Goal: Task Accomplishment & Management: Manage account settings

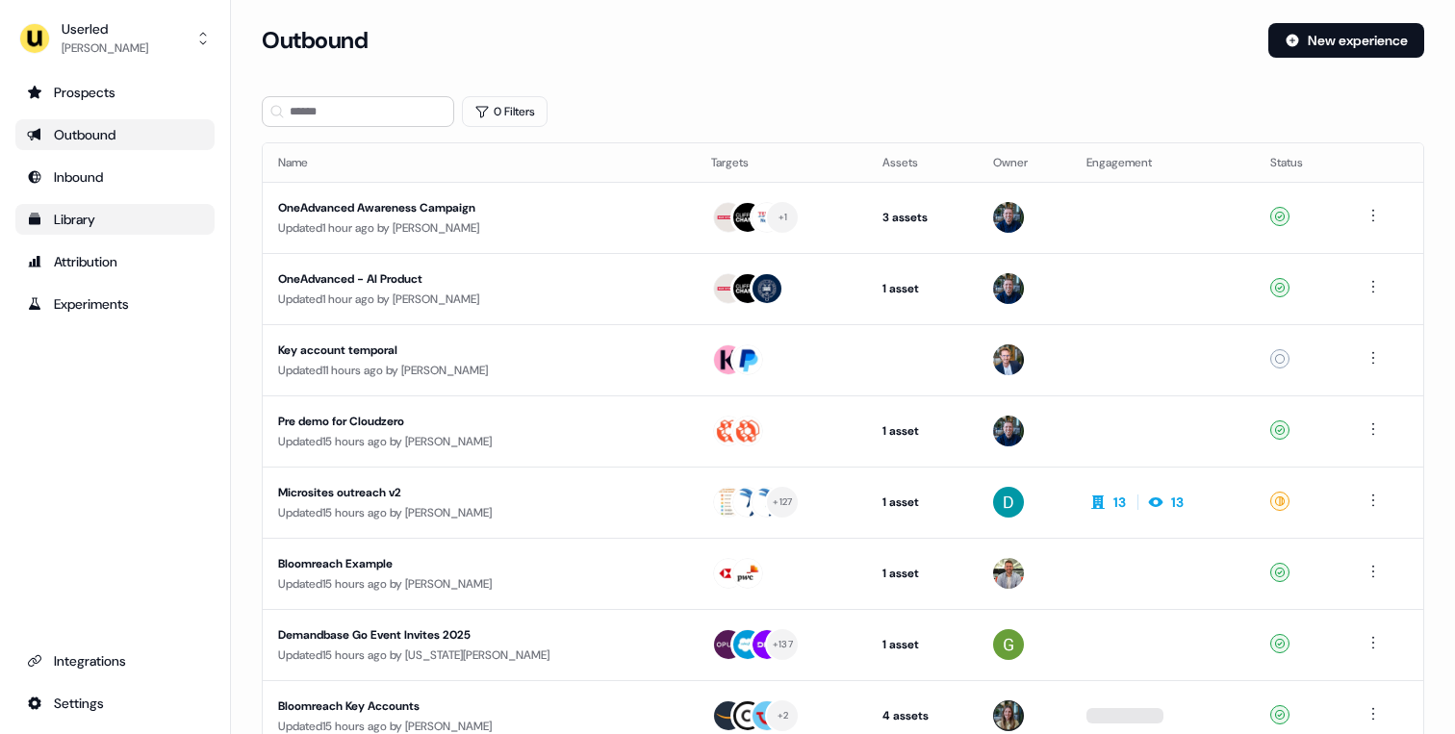
click at [117, 206] on link "Library" at bounding box center [114, 219] width 199 height 31
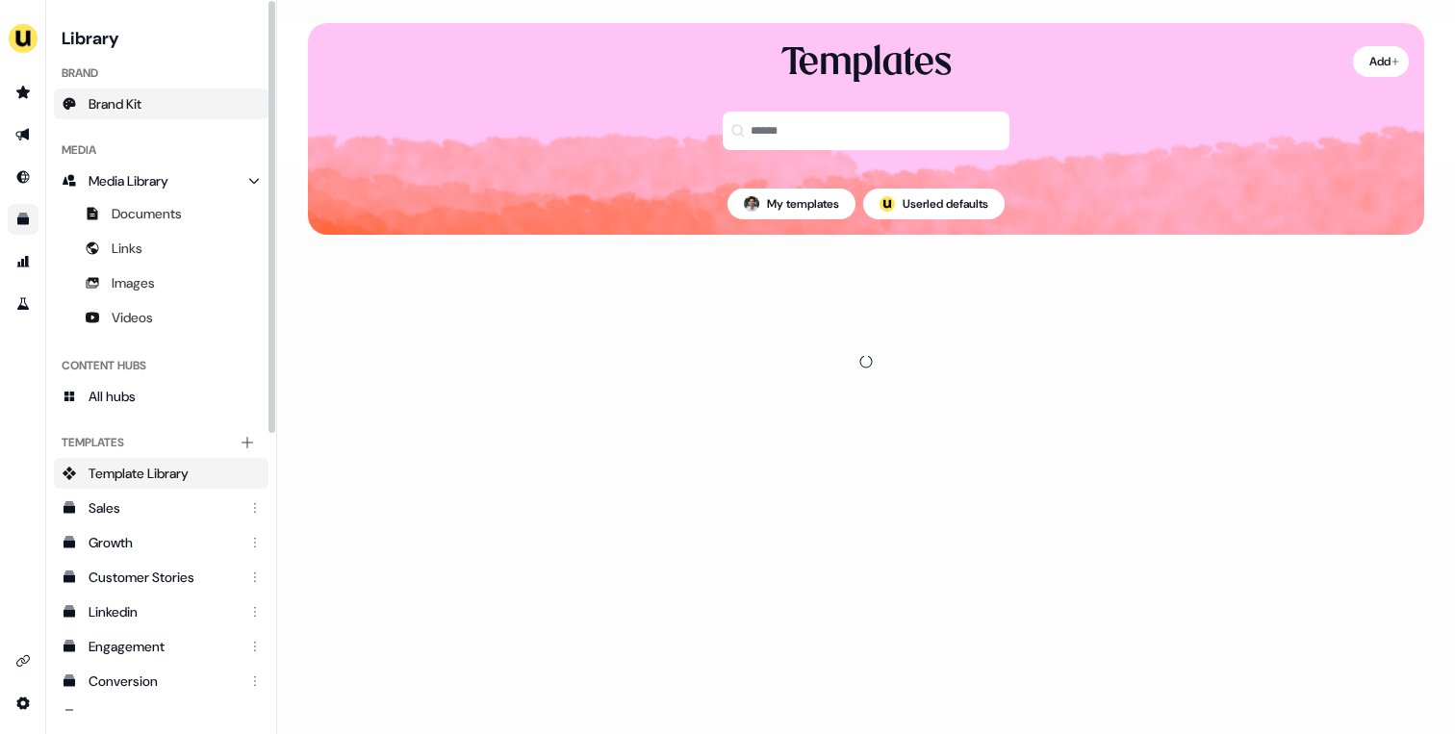
click at [122, 98] on span "Brand Kit" at bounding box center [115, 103] width 53 height 19
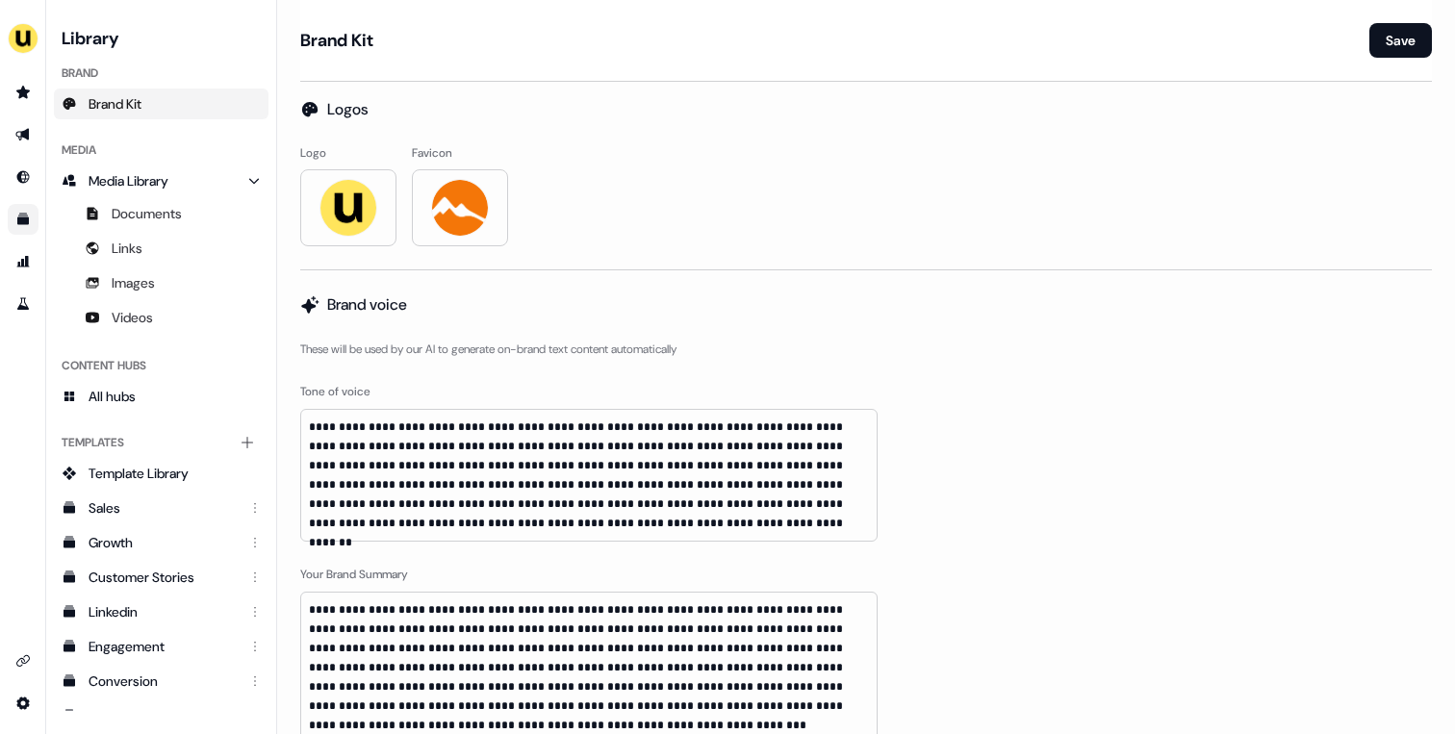
scroll to position [842, 0]
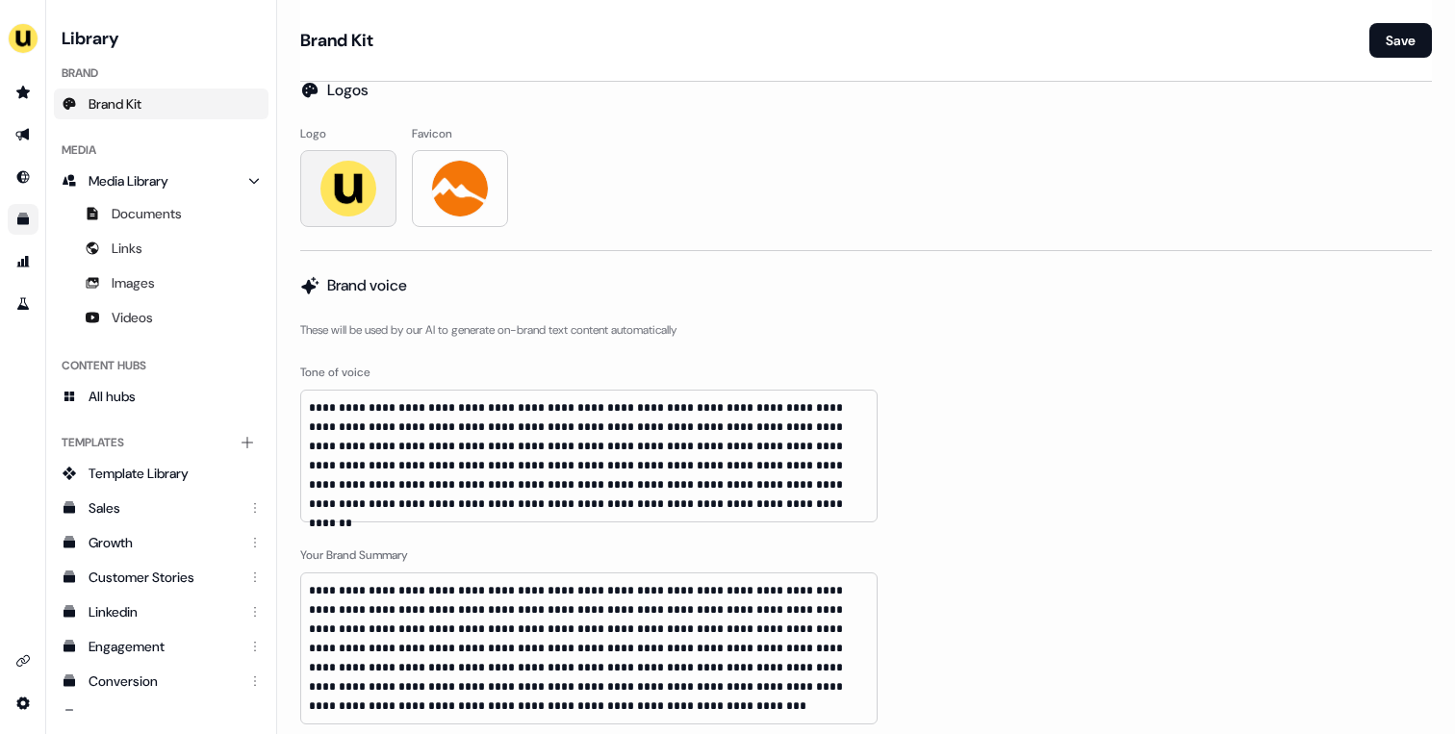
click at [360, 192] on img at bounding box center [349, 189] width 58 height 58
type input "**********"
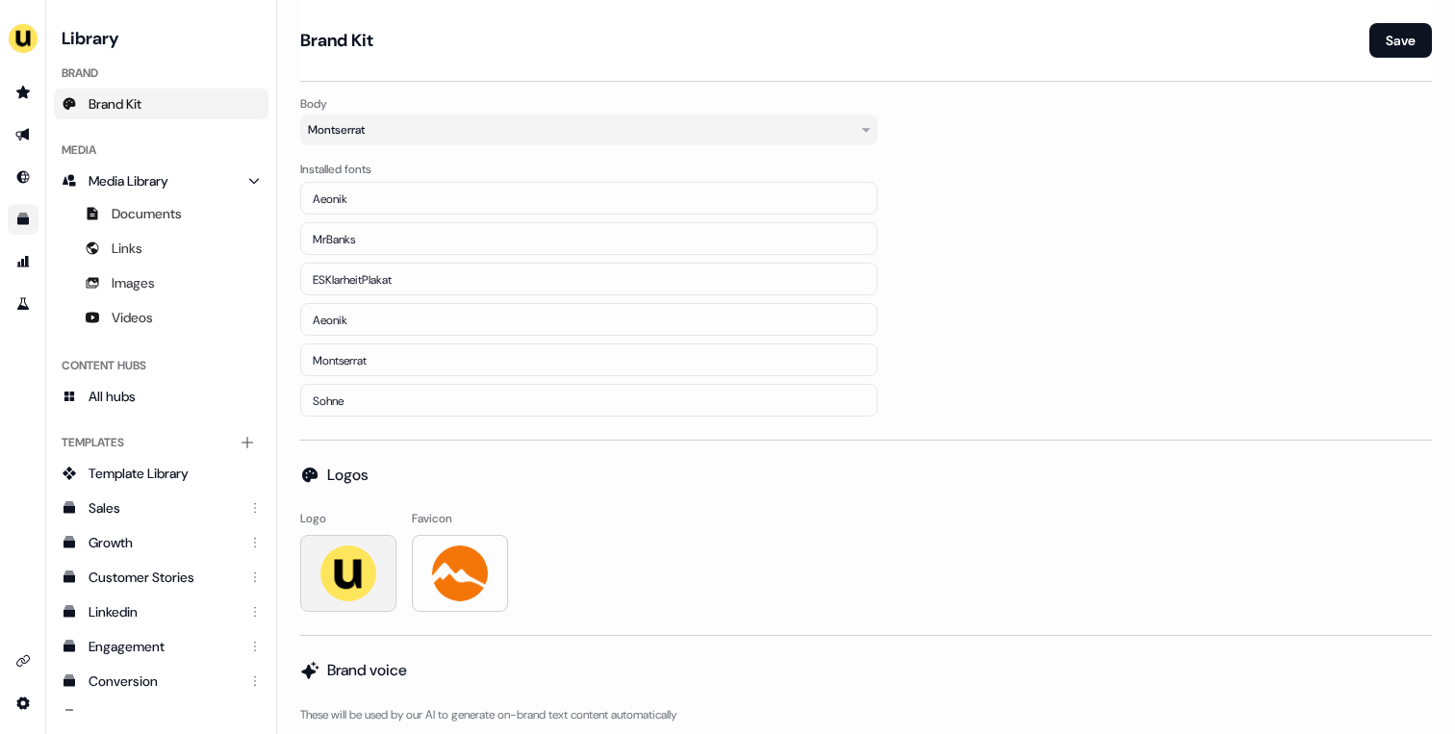
scroll to position [659, 0]
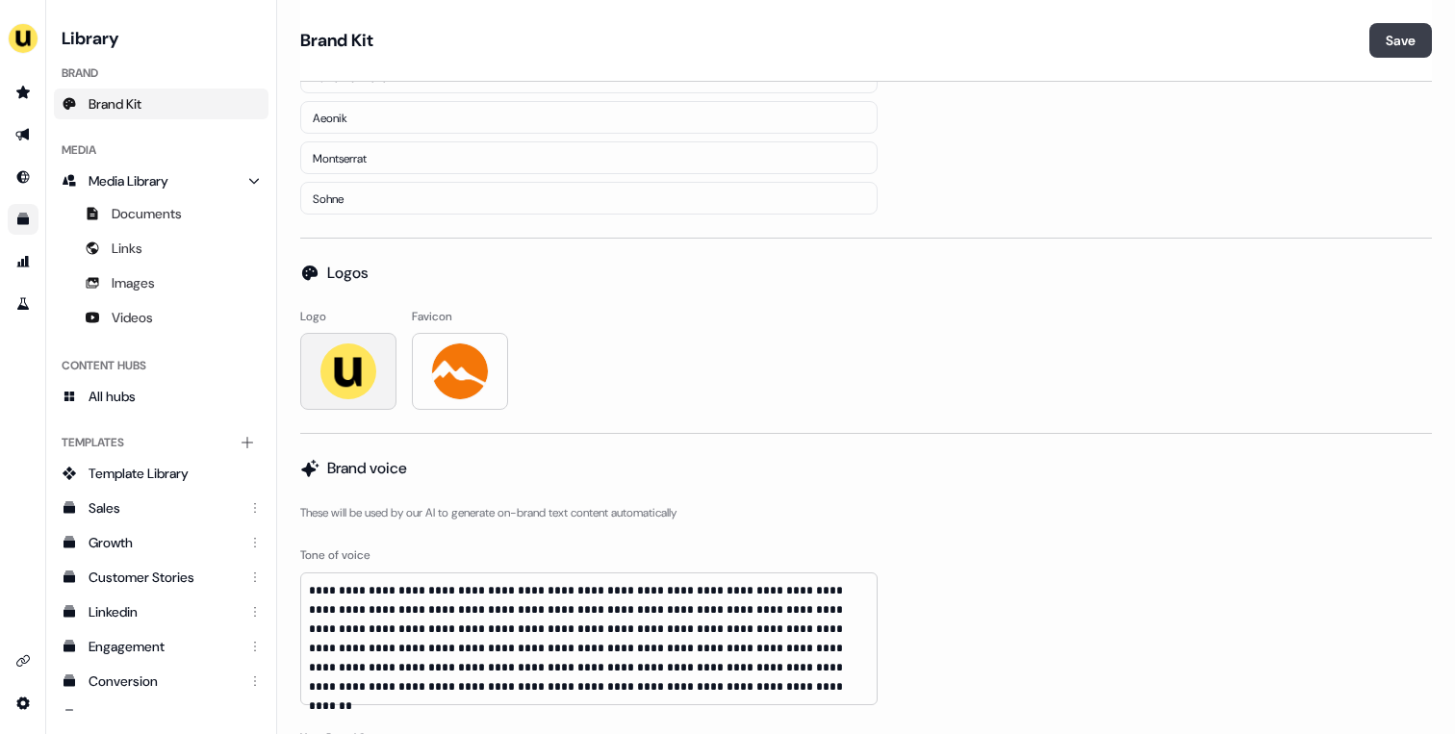
click at [1385, 41] on button "Save" at bounding box center [1400, 40] width 63 height 35
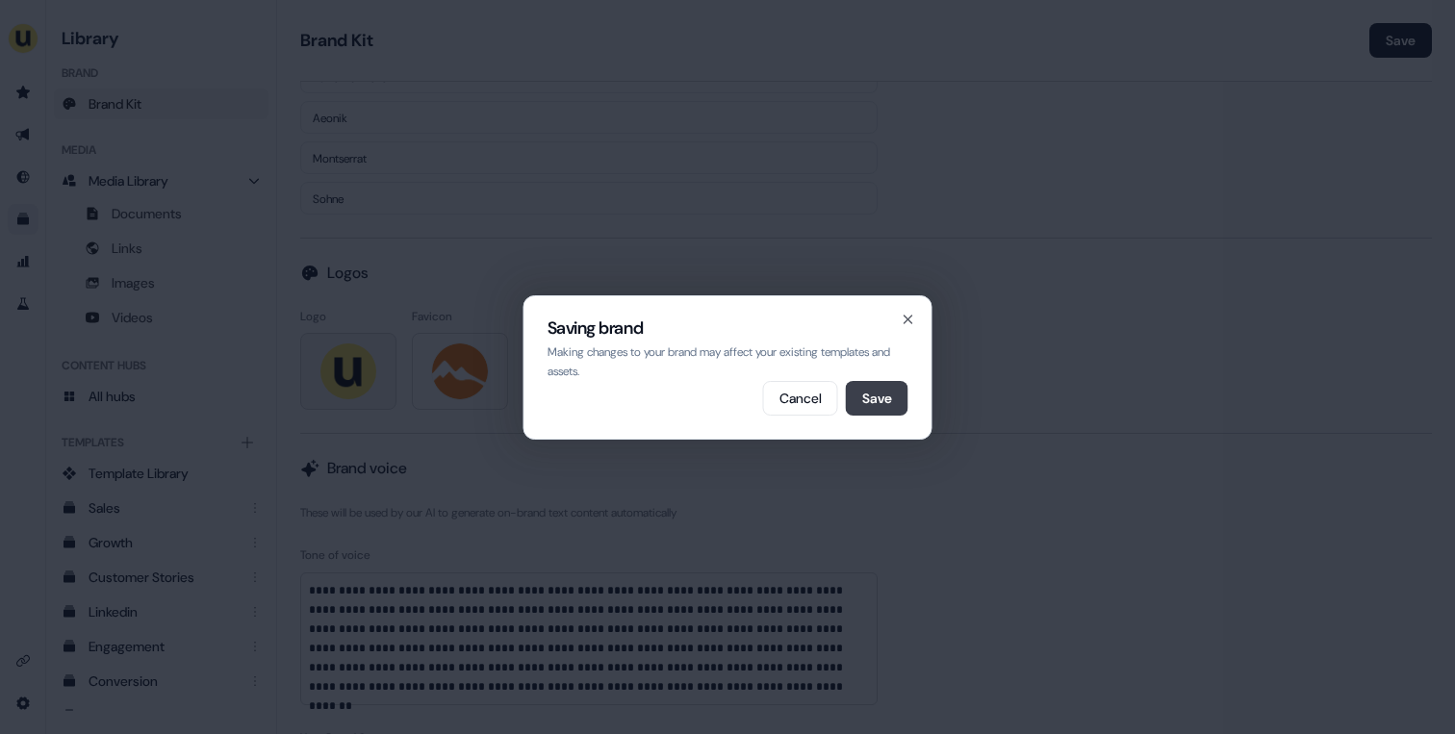
click at [867, 398] on button "Save" at bounding box center [877, 398] width 63 height 35
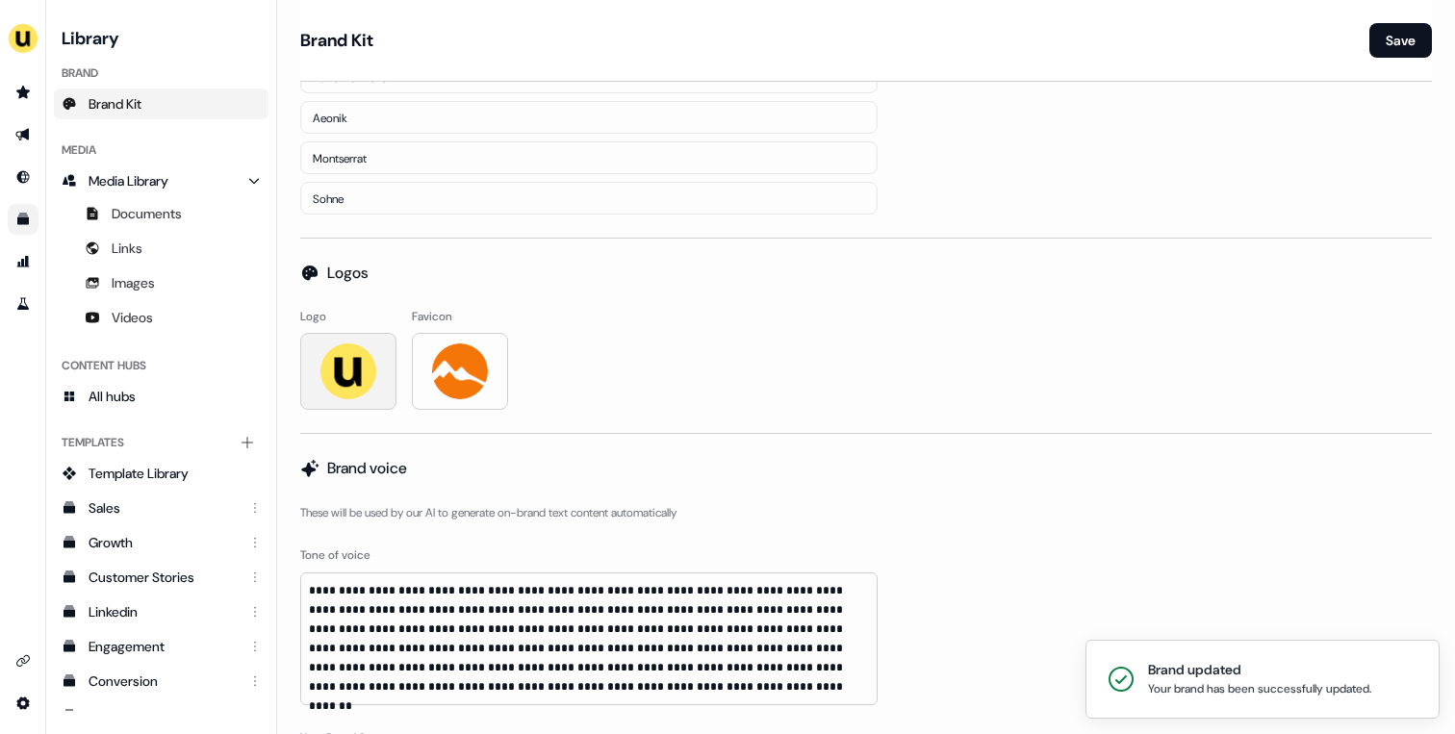
click at [625, 394] on div "Logo Favicon" at bounding box center [866, 359] width 1132 height 102
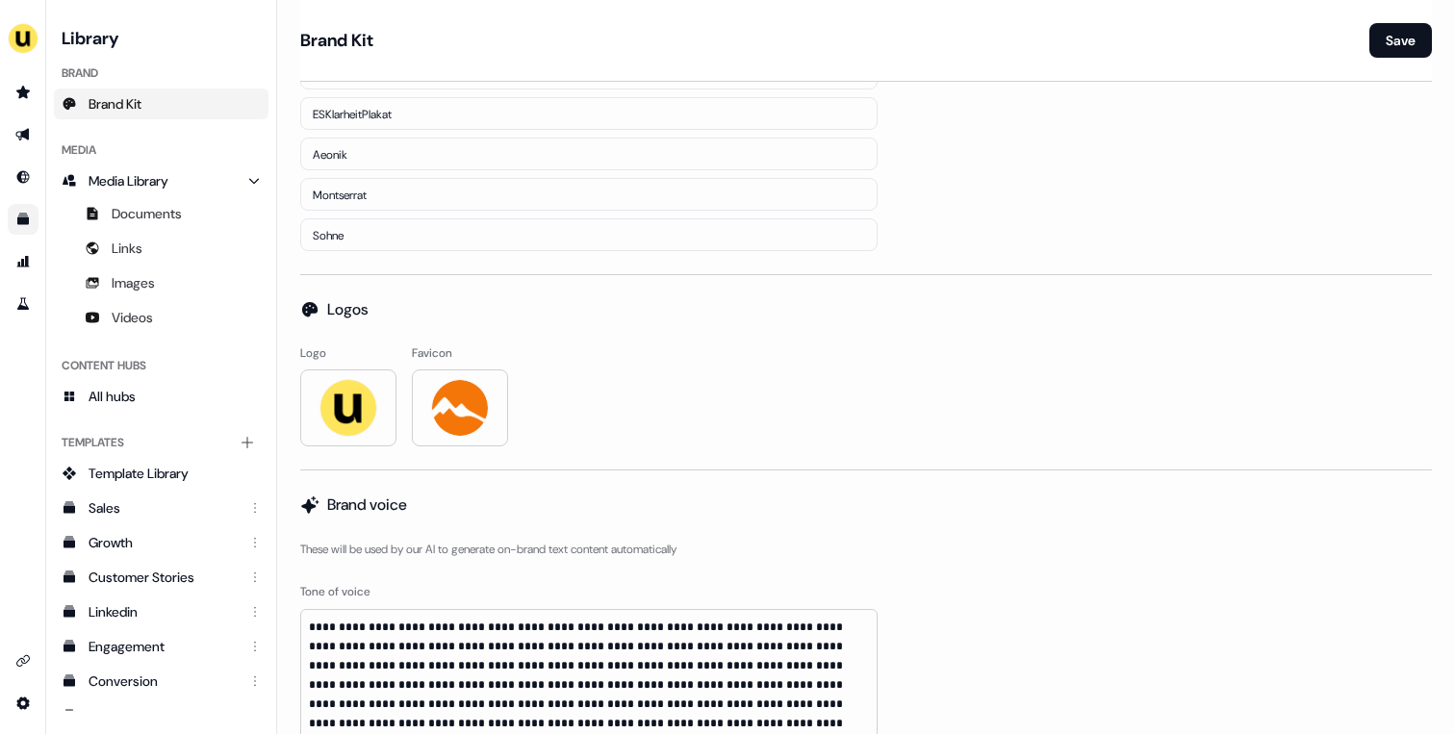
scroll to position [665, 0]
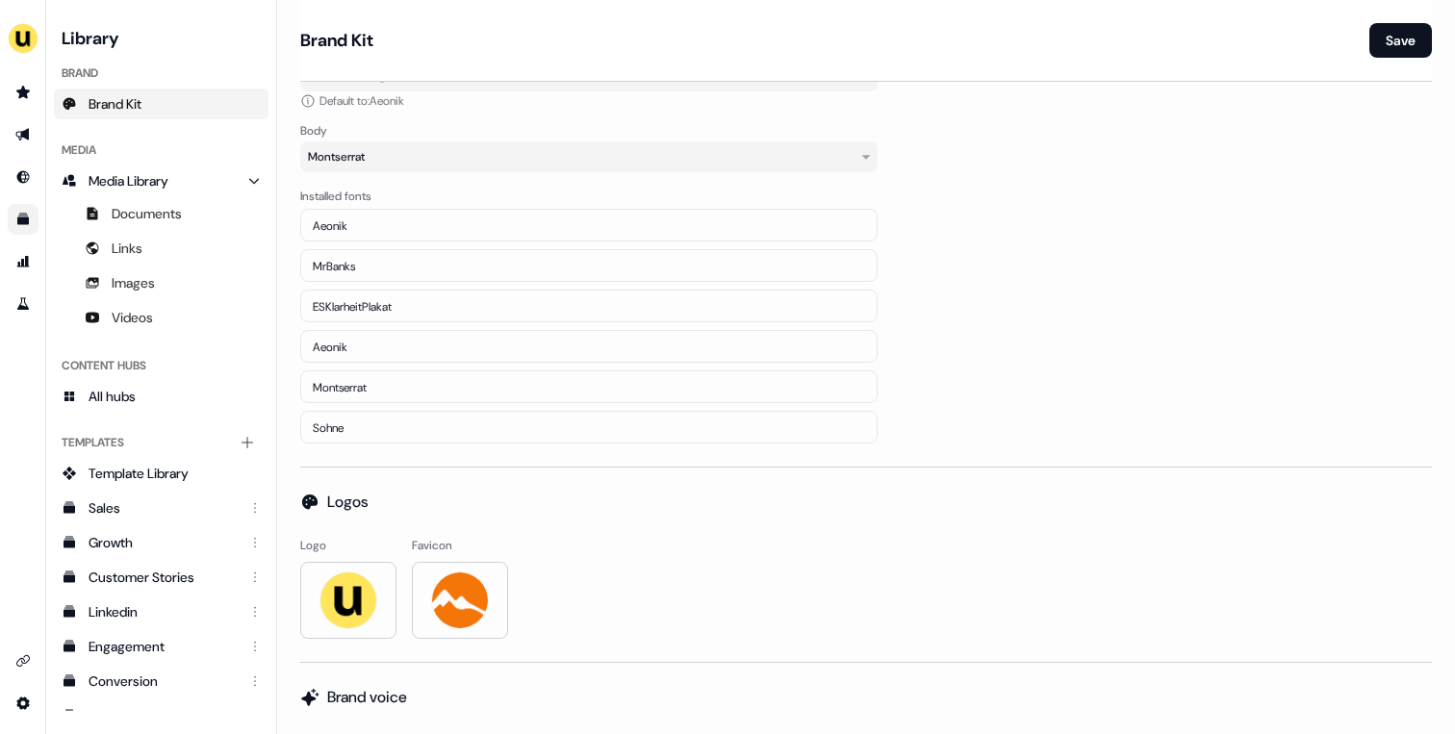
scroll to position [604, 0]
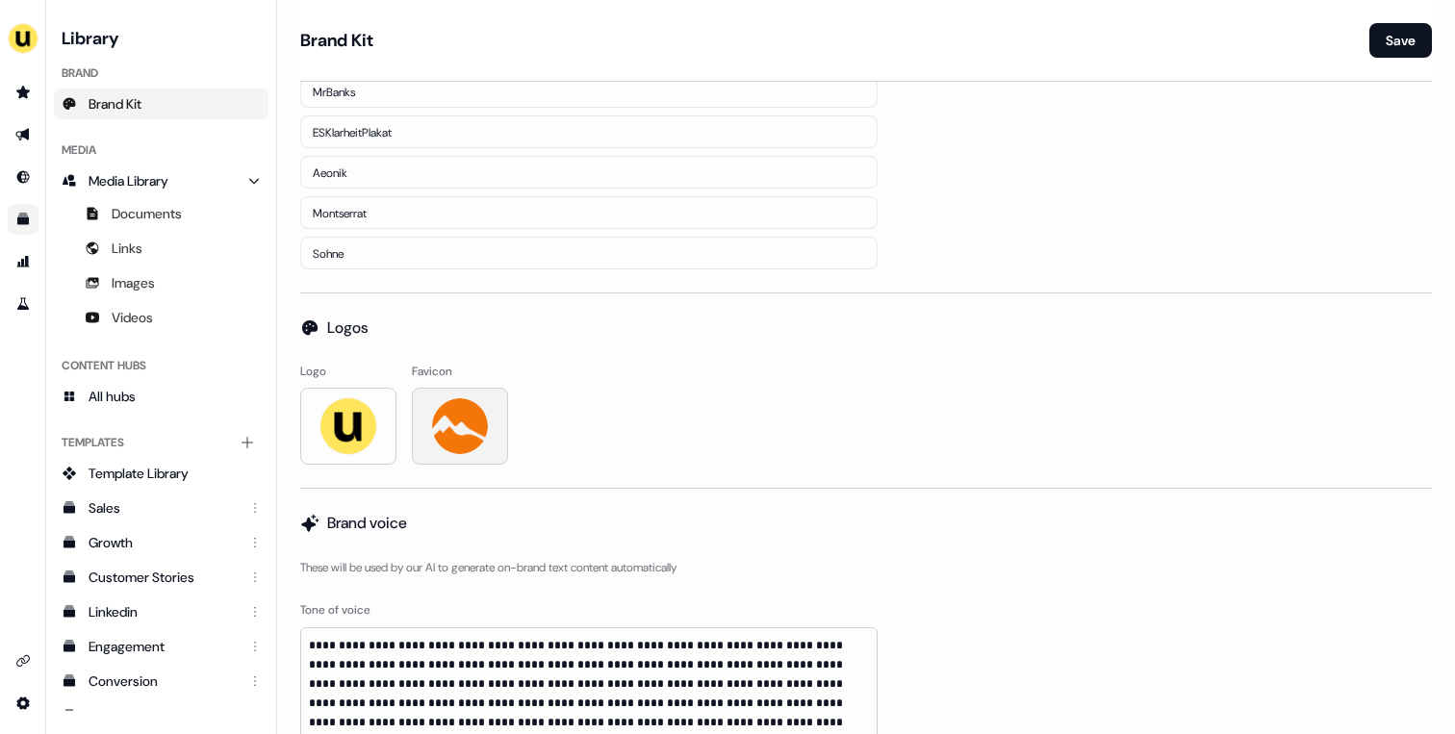
click at [446, 404] on img at bounding box center [460, 426] width 58 height 58
type input "**********"
click at [579, 413] on div "Logo Favicon" at bounding box center [866, 414] width 1132 height 102
click at [1392, 51] on button "Save" at bounding box center [1400, 40] width 63 height 35
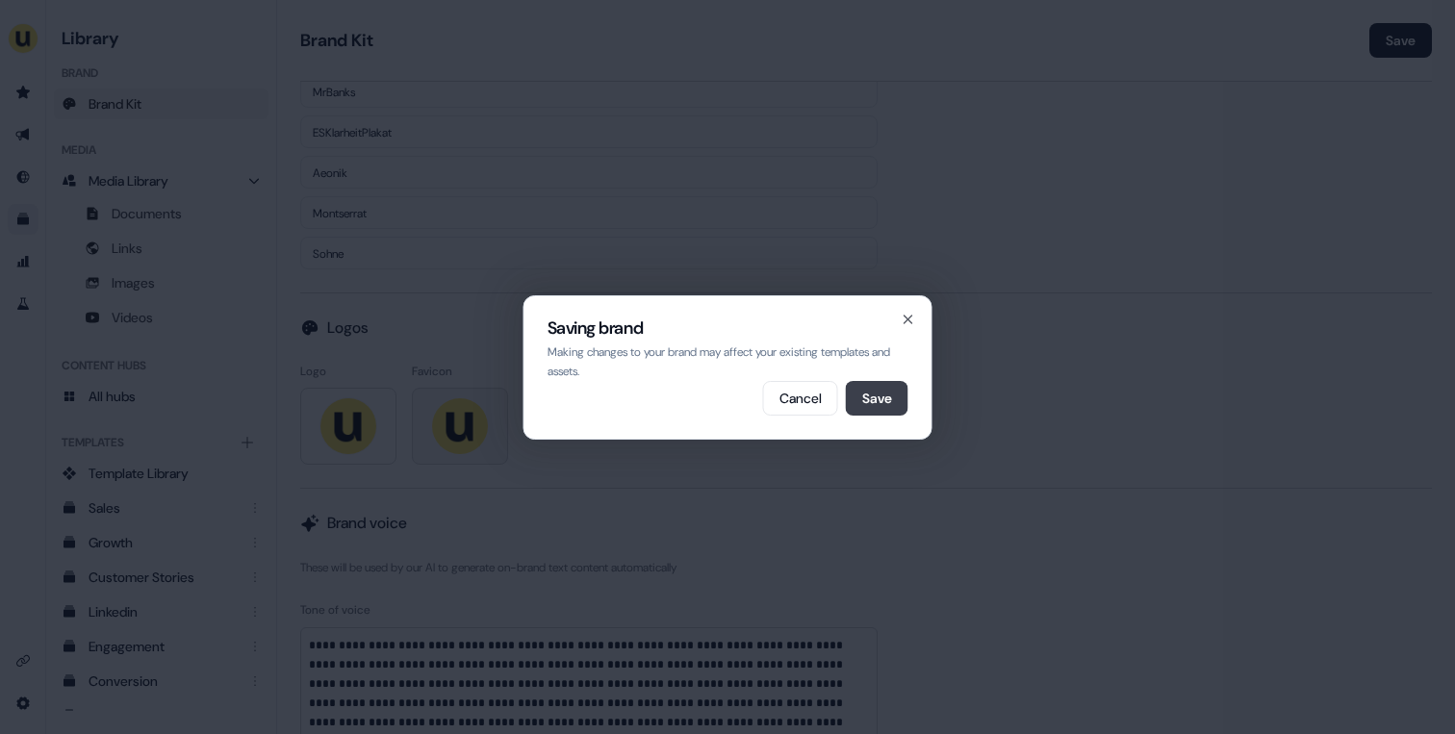
click at [867, 400] on button "Save" at bounding box center [877, 398] width 63 height 35
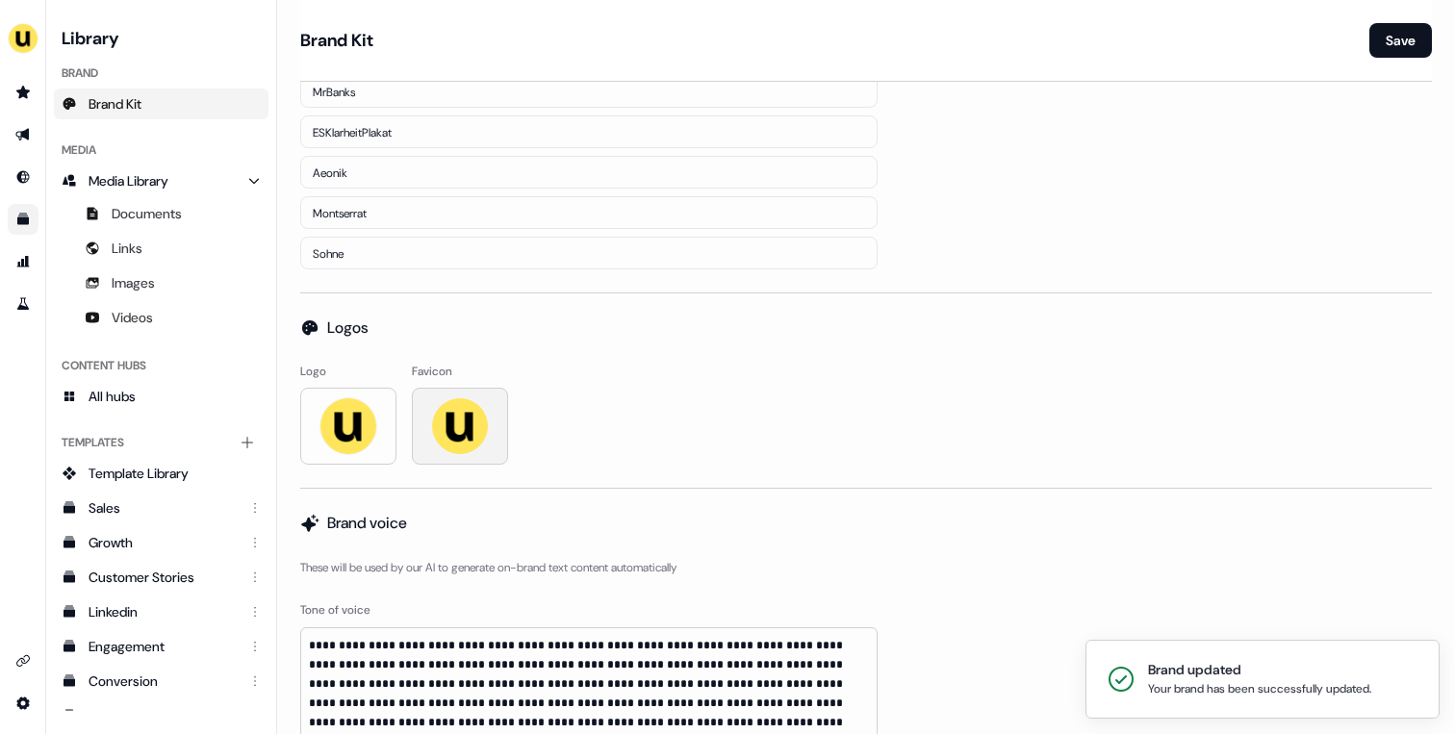
click at [607, 417] on div "Logo Favicon" at bounding box center [866, 414] width 1132 height 102
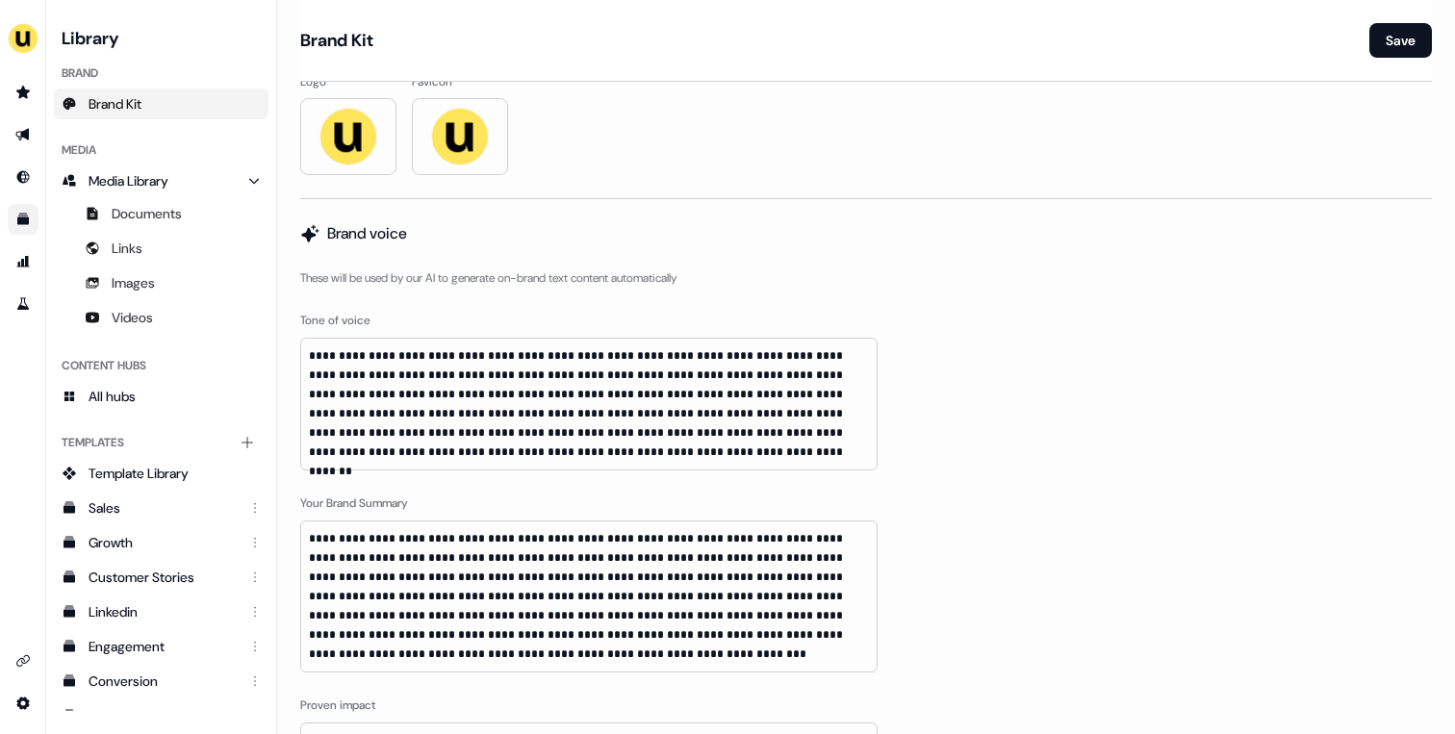
scroll to position [675, 0]
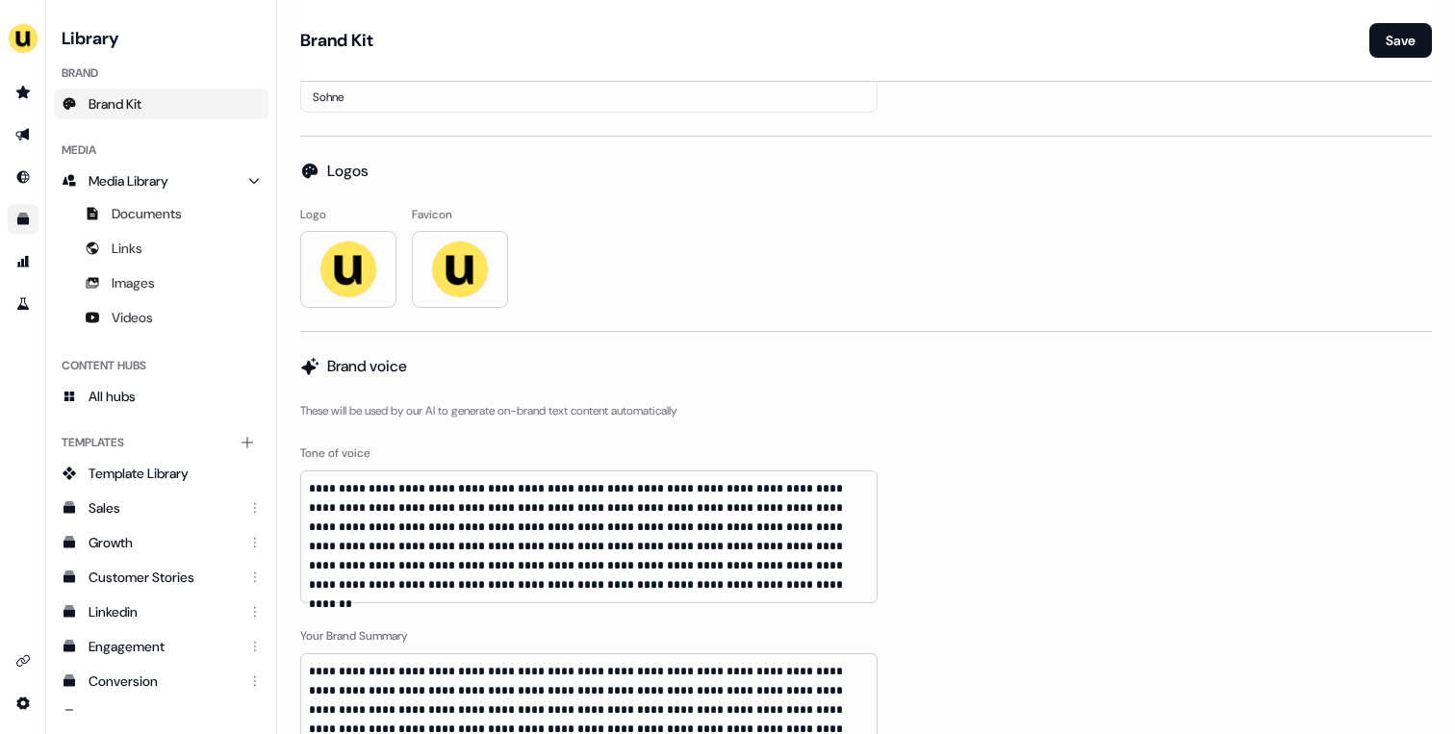
scroll to position [794, 0]
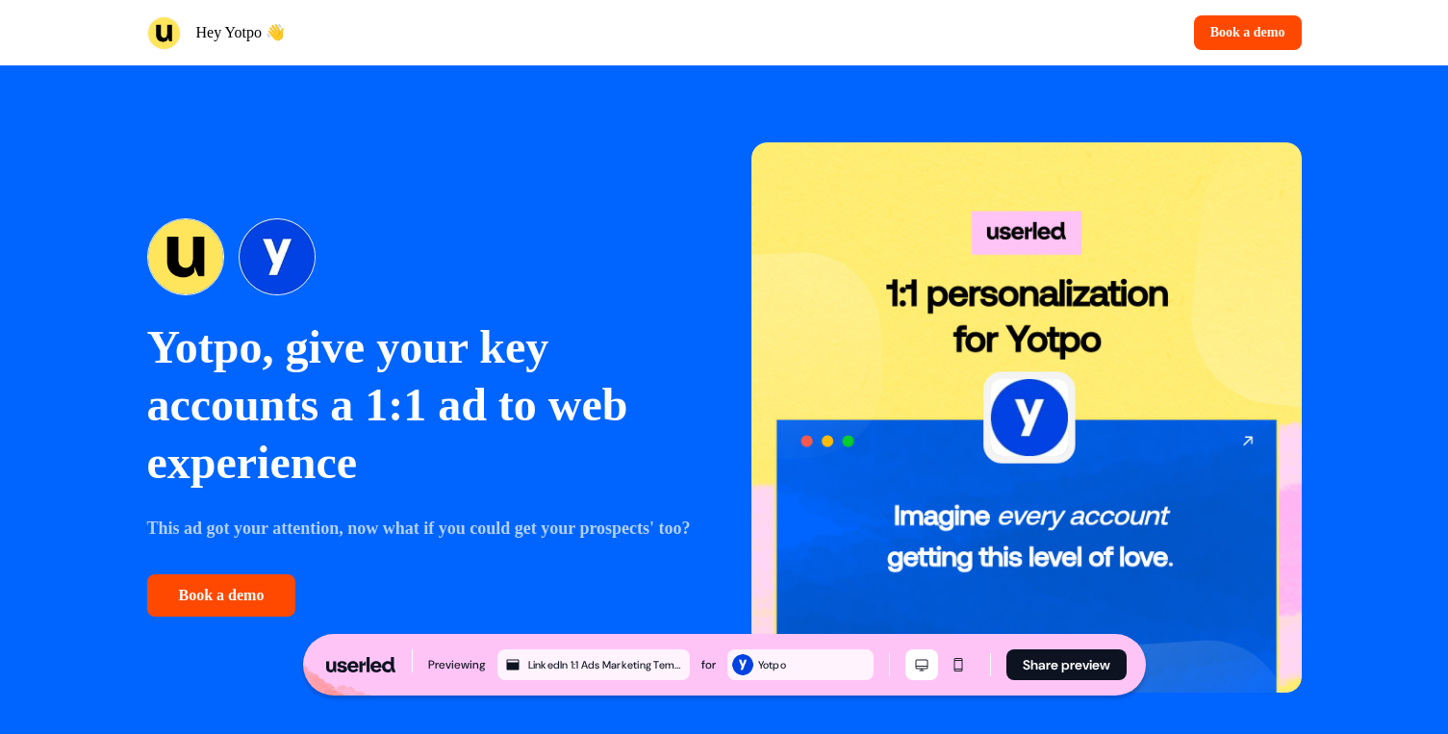
click at [576, 168] on div "Yotpo, give your key accounts a 1:1 ad to web experience This ad got your atten…" at bounding box center [725, 417] width 1270 height 704
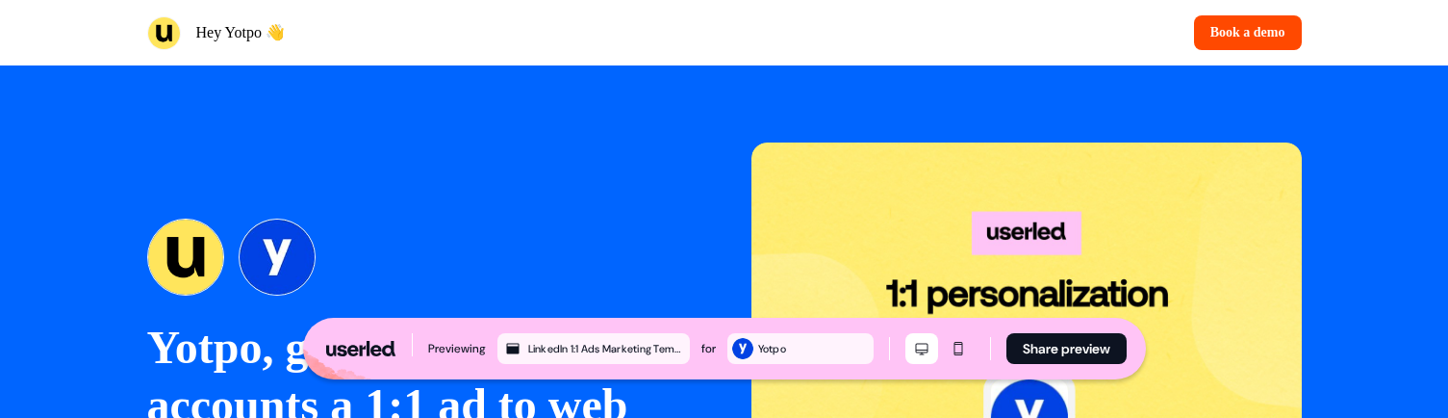
click at [564, 156] on div "Yotpo, give your key accounts a 1:1 ad to web experience This ad got your atten…" at bounding box center [725, 417] width 1270 height 704
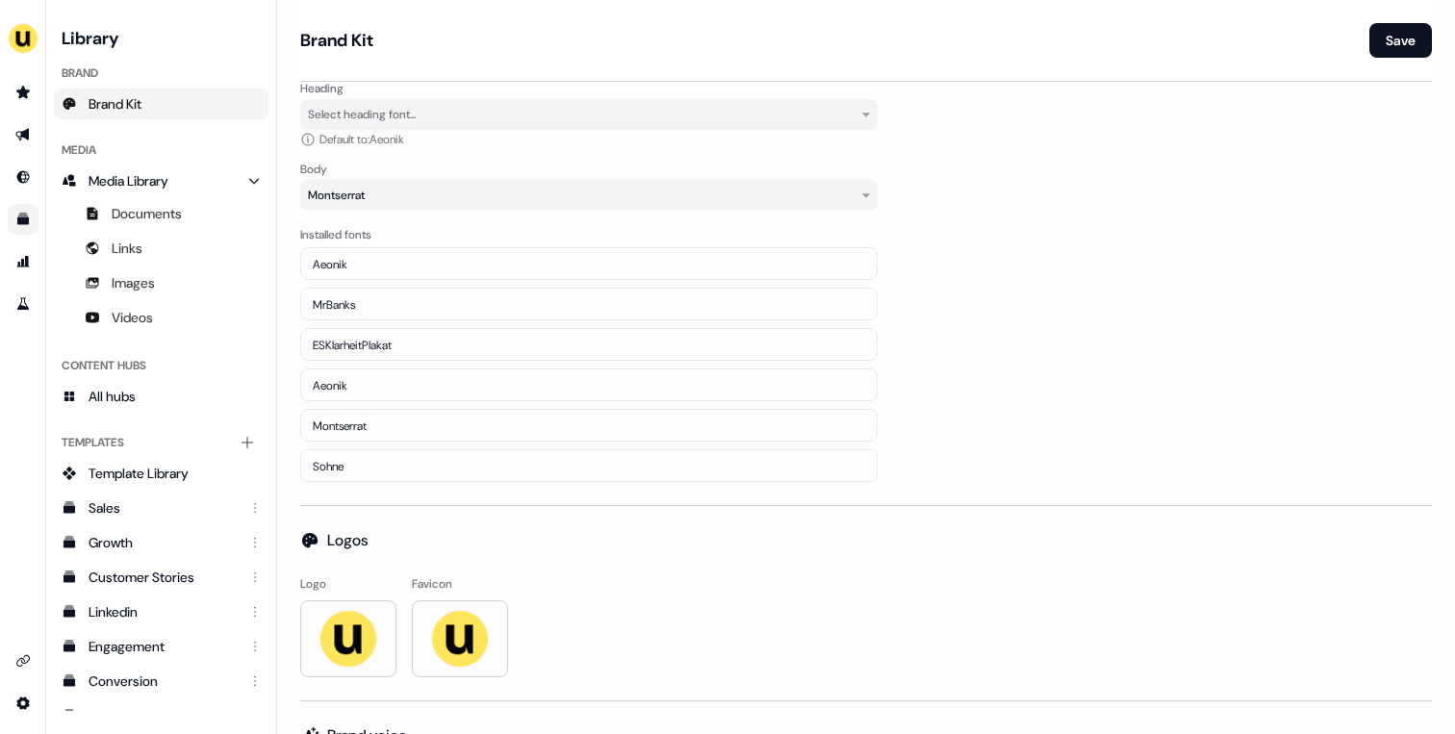
scroll to position [631, 0]
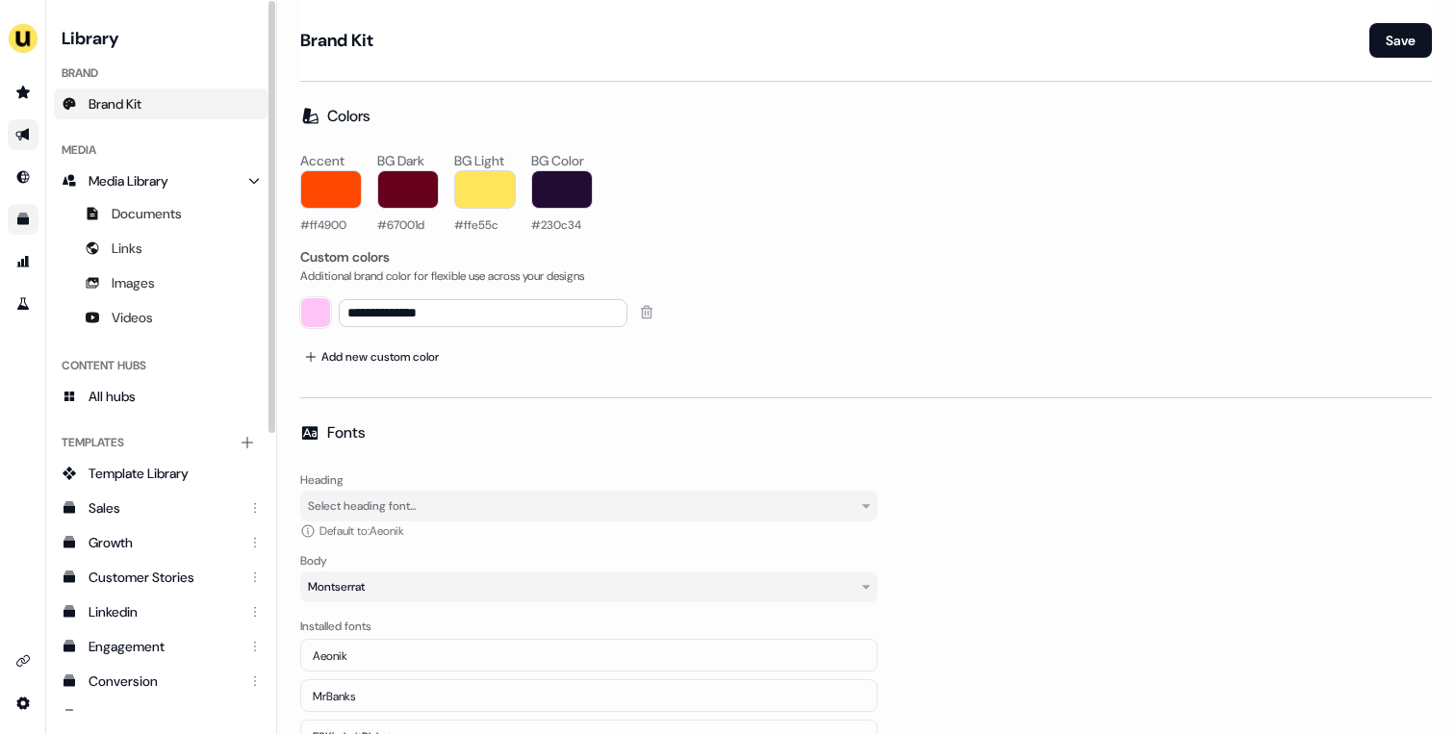
click at [35, 140] on link "Go to outbound experience" at bounding box center [23, 134] width 31 height 31
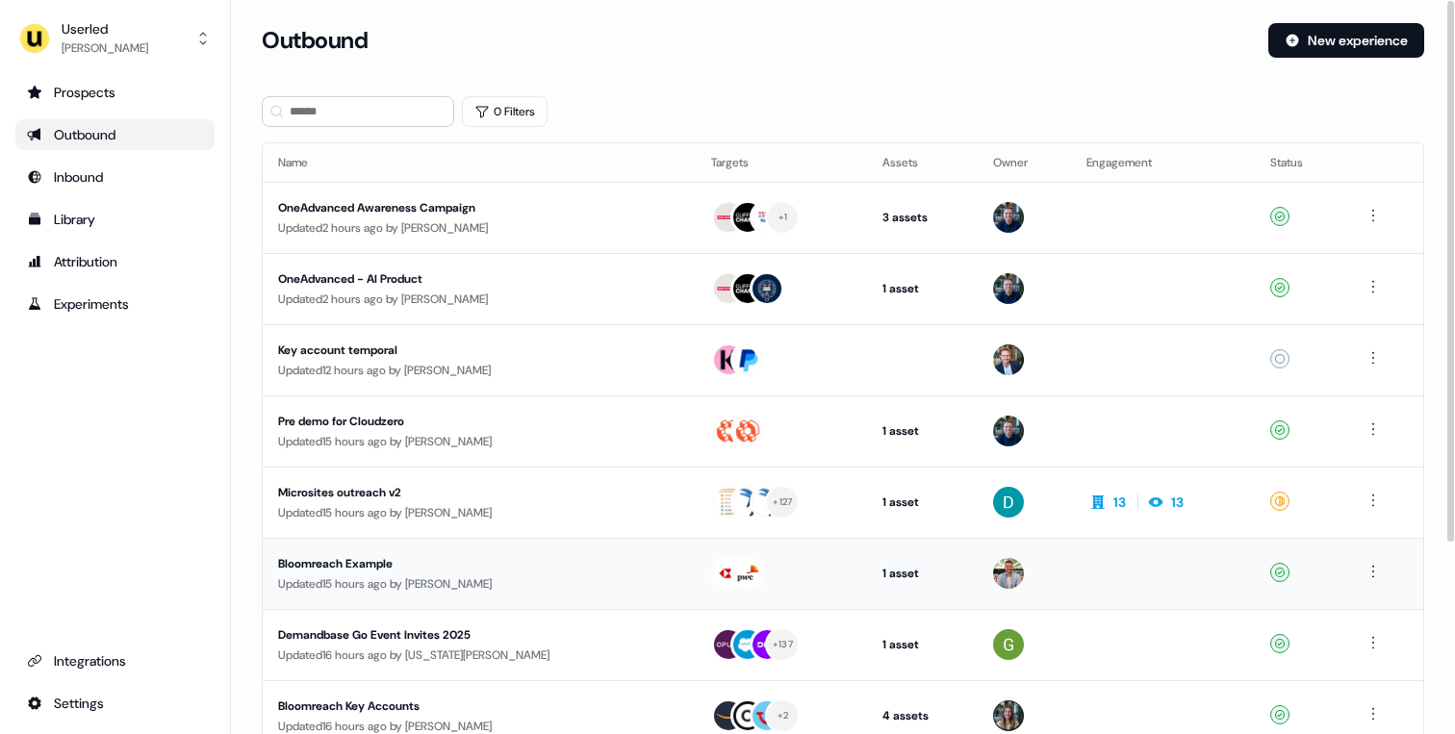
scroll to position [260, 0]
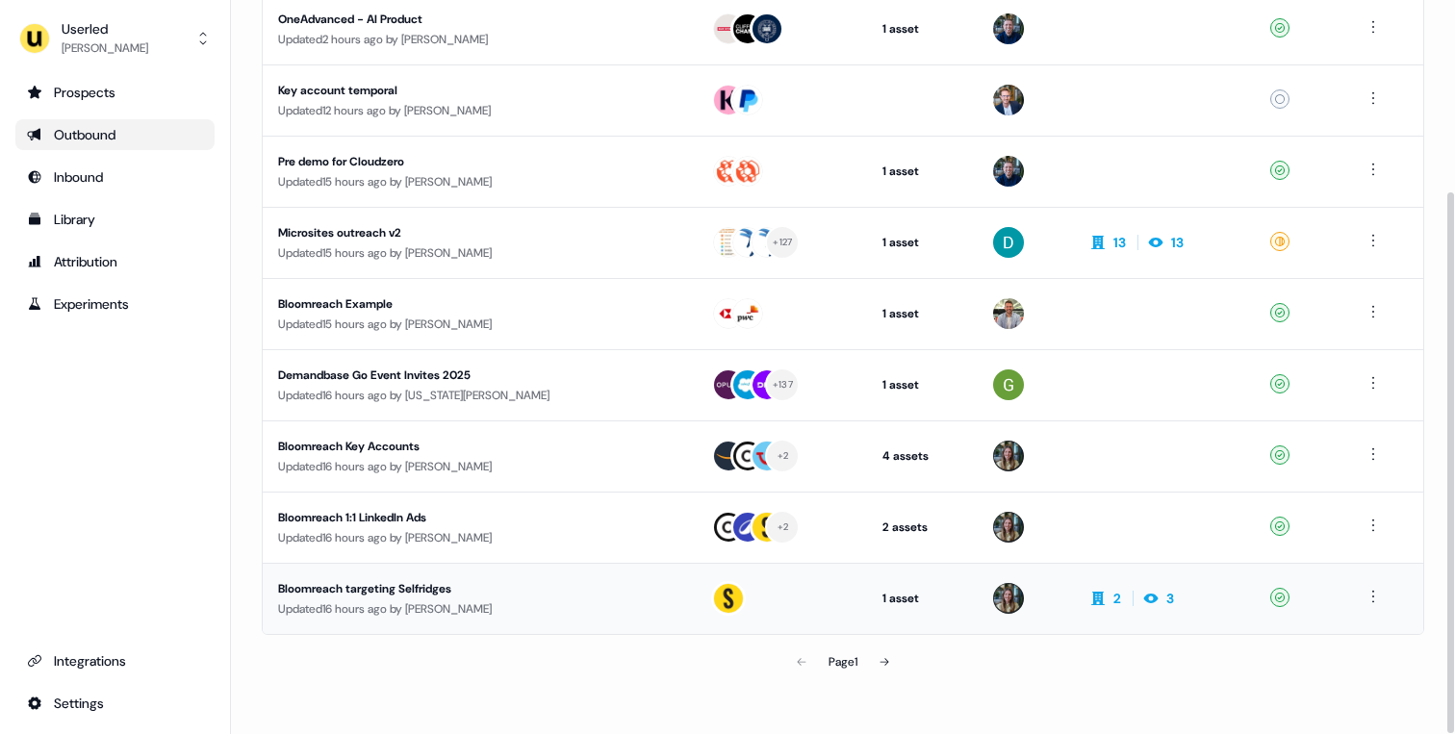
click at [481, 614] on div "Updated 16 hours ago by Marcus Cousins" at bounding box center [479, 609] width 402 height 19
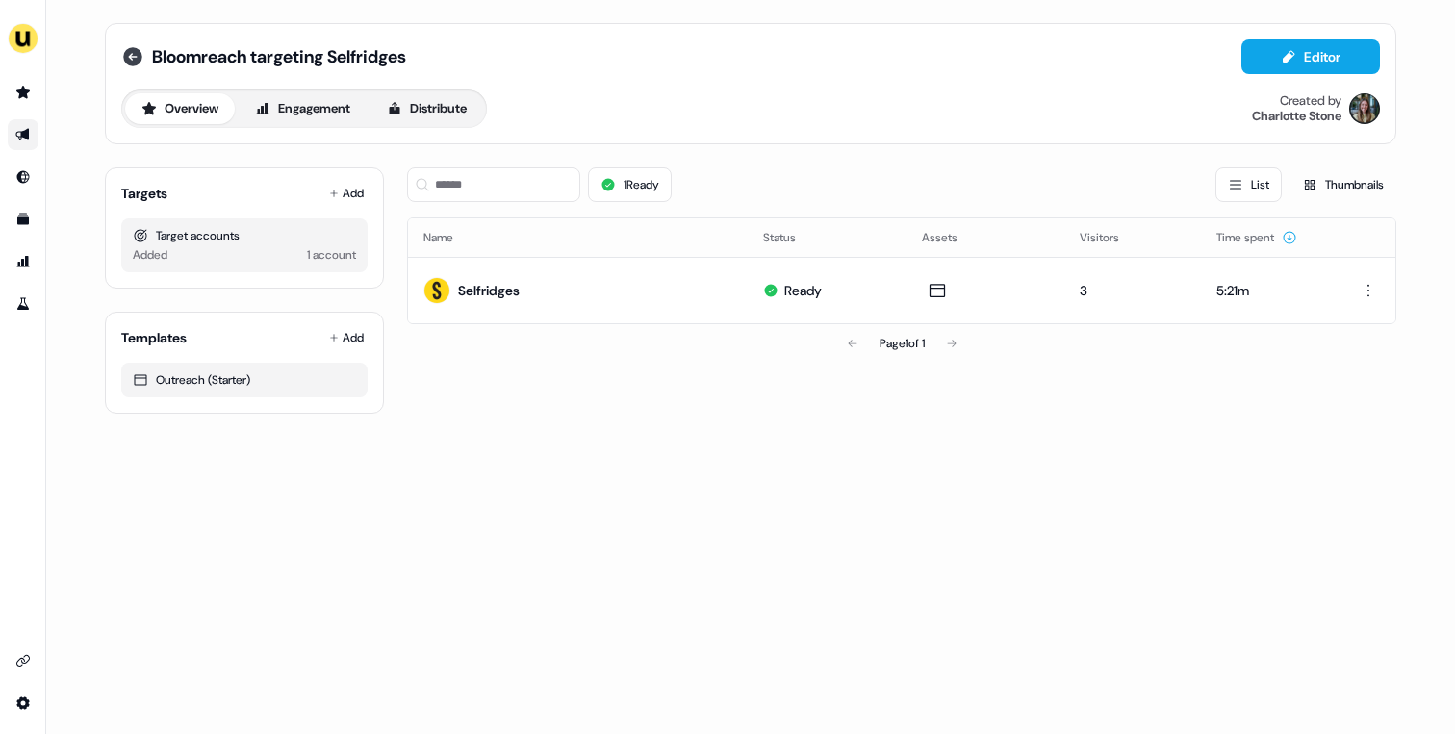
click at [141, 56] on icon at bounding box center [132, 56] width 19 height 19
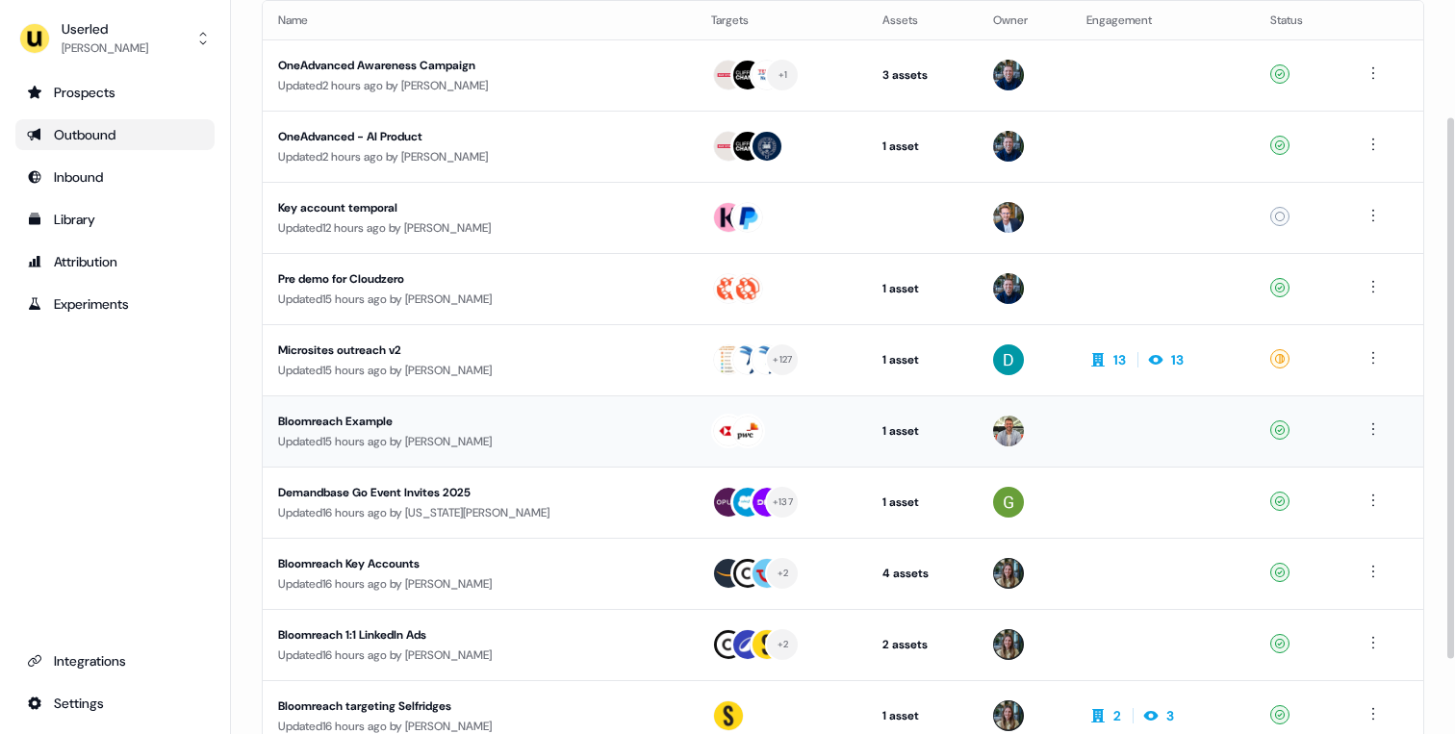
scroll to position [194, 0]
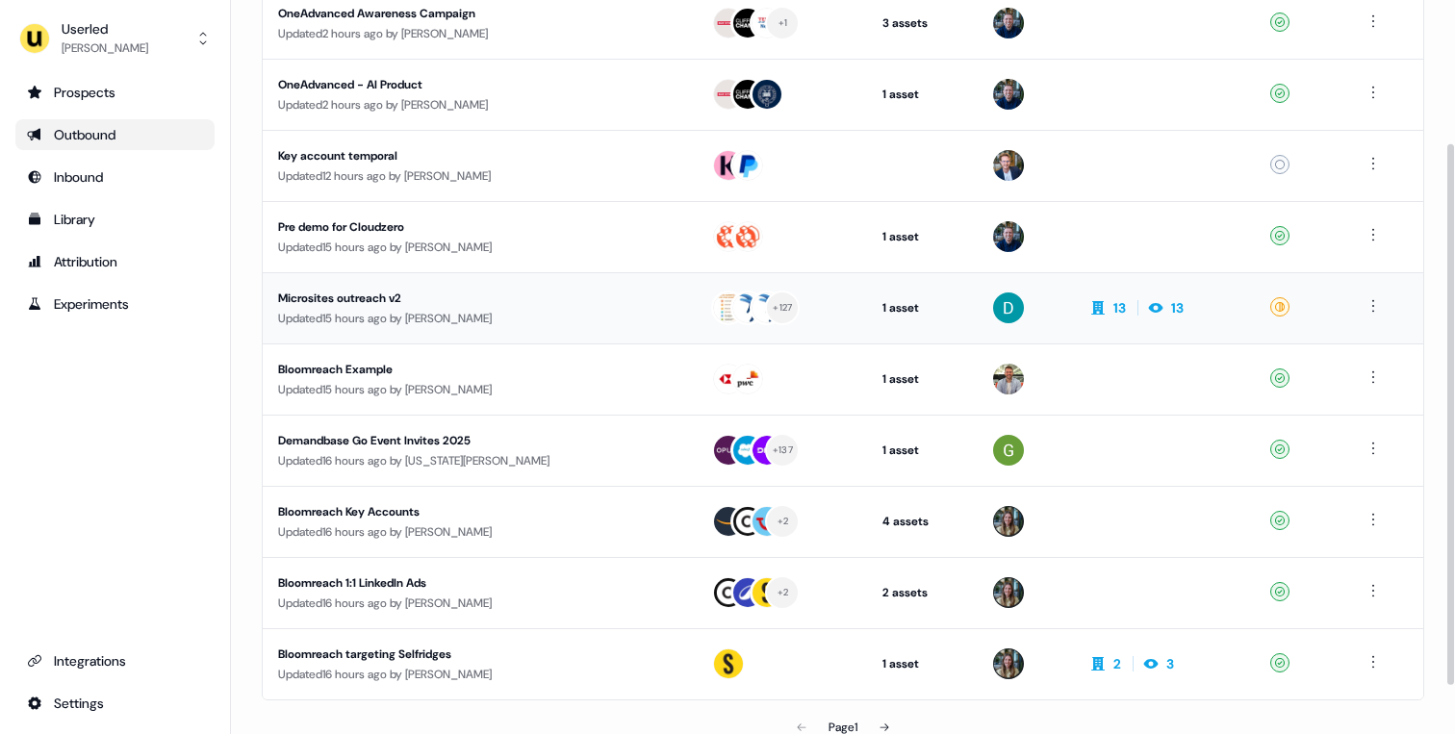
click at [539, 327] on div "Updated 15 hours ago by David Cruickshank" at bounding box center [479, 318] width 402 height 19
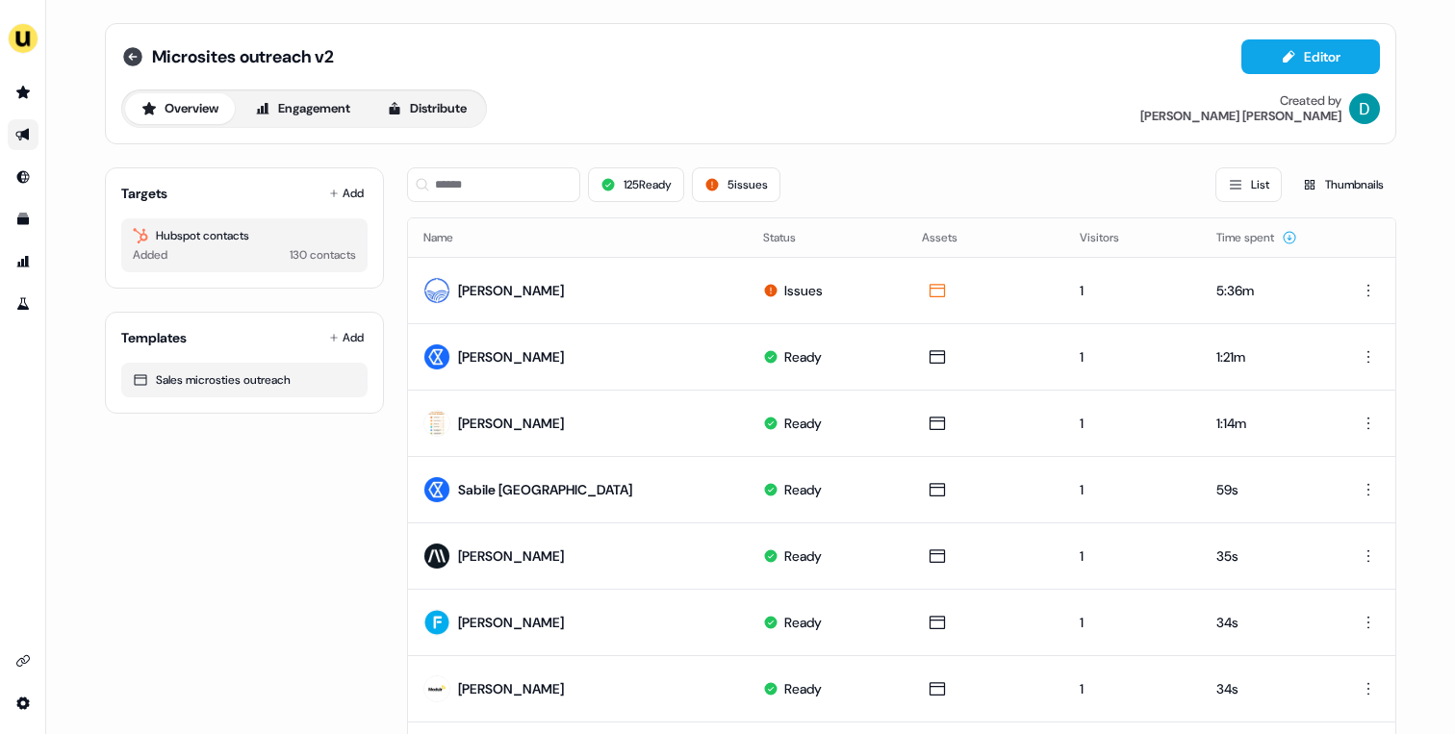
click at [133, 61] on icon at bounding box center [132, 56] width 19 height 19
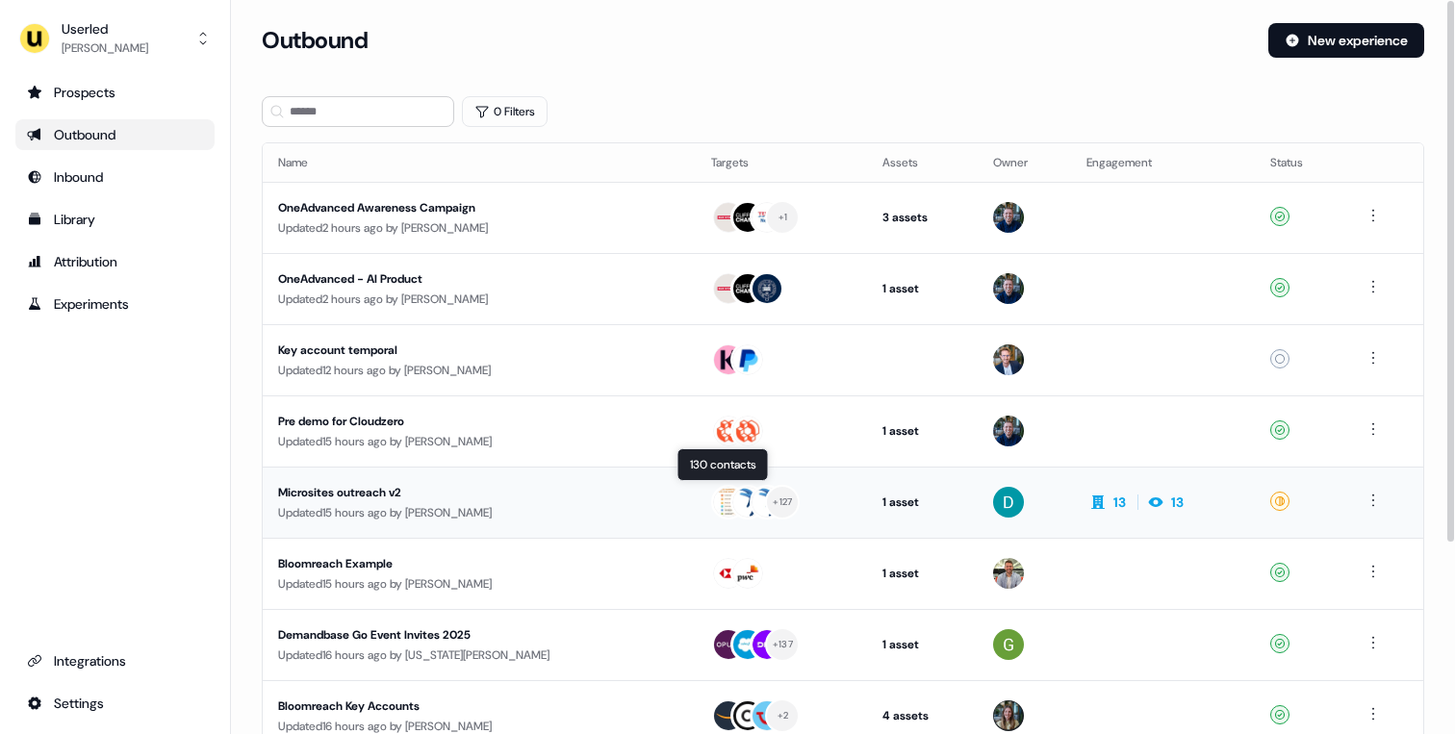
click at [805, 499] on div "+ 127" at bounding box center [781, 502] width 141 height 35
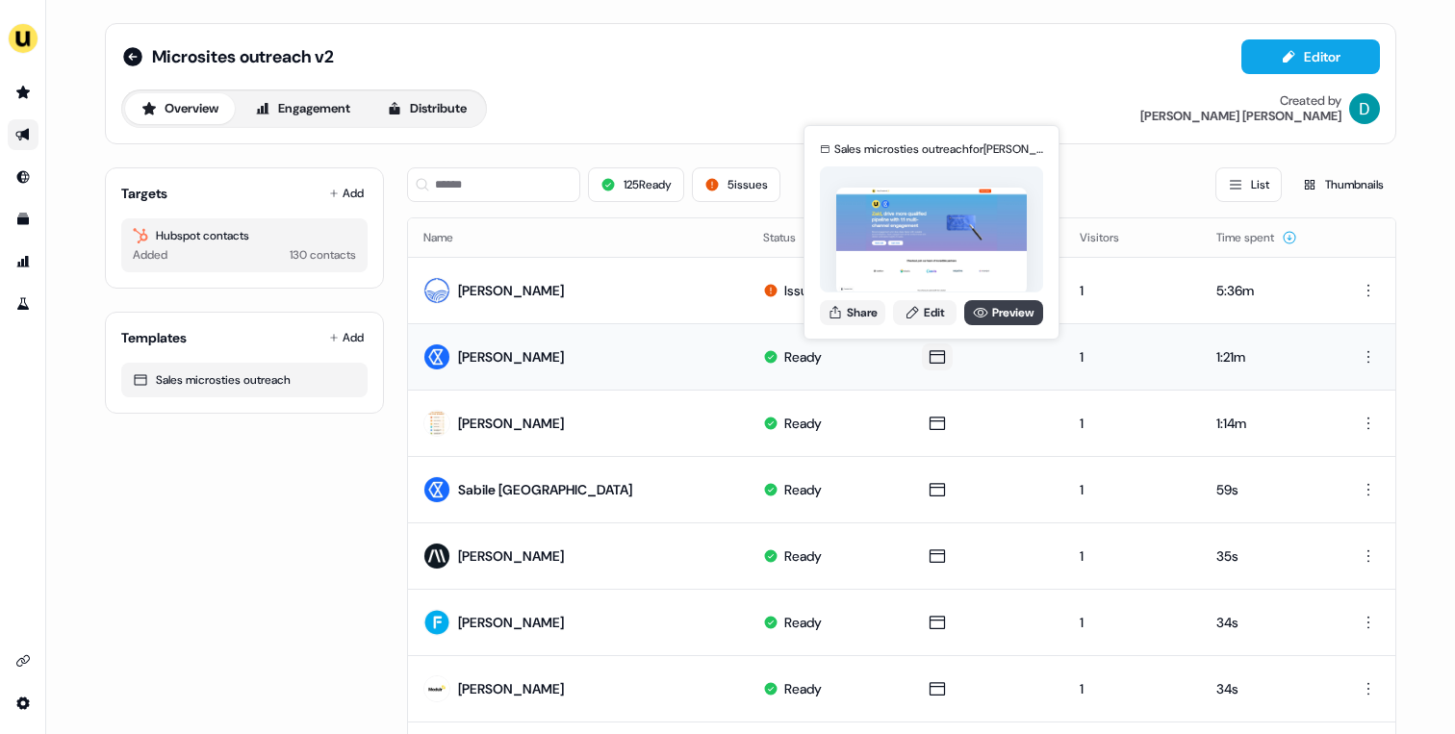
click at [1023, 306] on link "Preview" at bounding box center [1003, 312] width 79 height 25
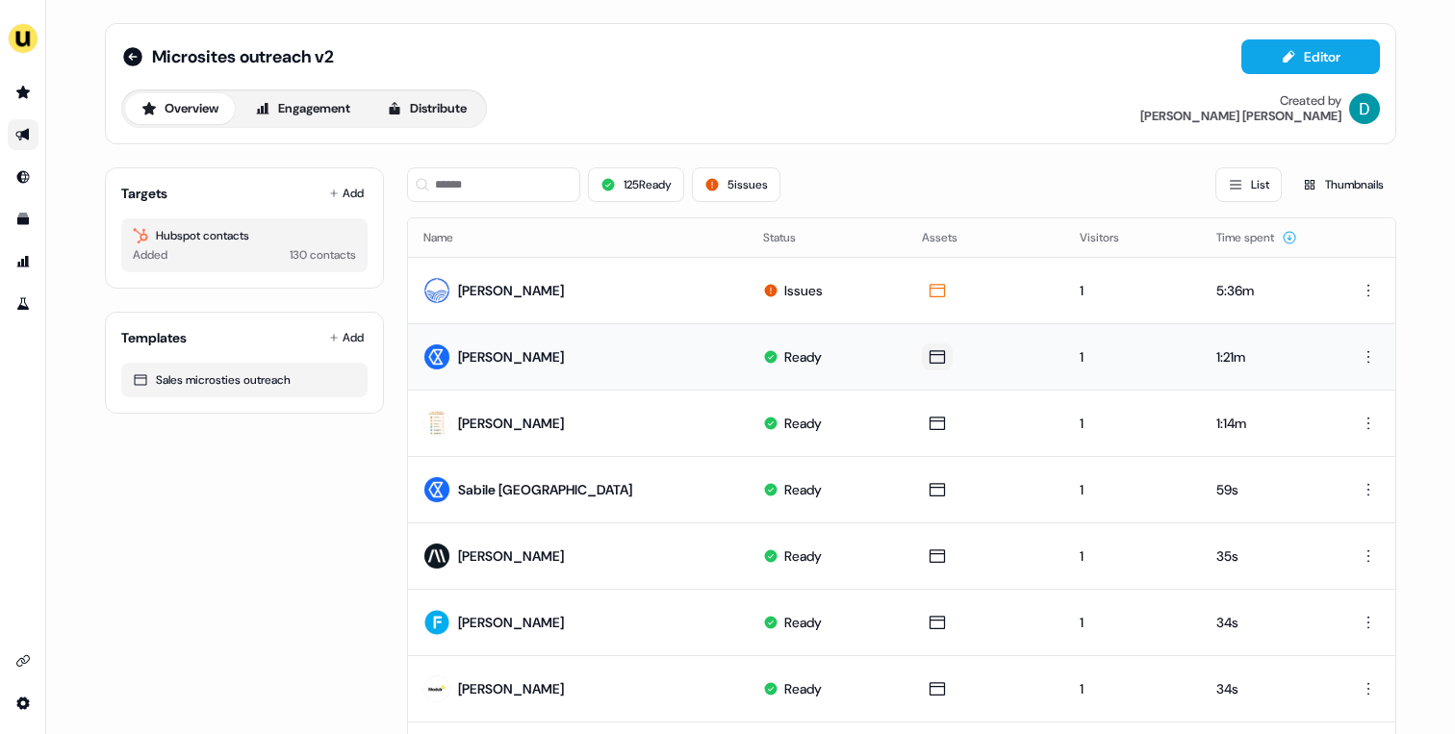
click at [934, 358] on icon at bounding box center [937, 356] width 23 height 19
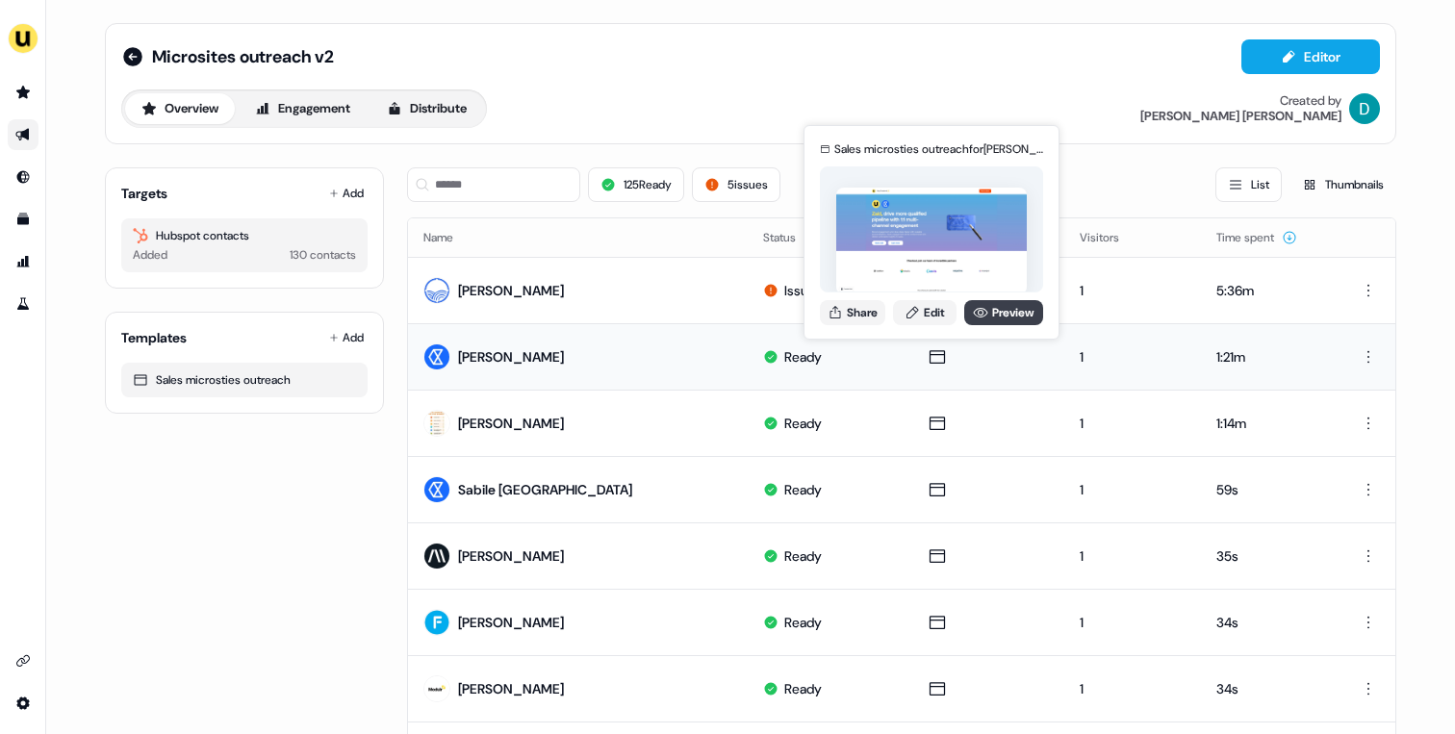
click at [975, 310] on icon at bounding box center [980, 312] width 15 height 15
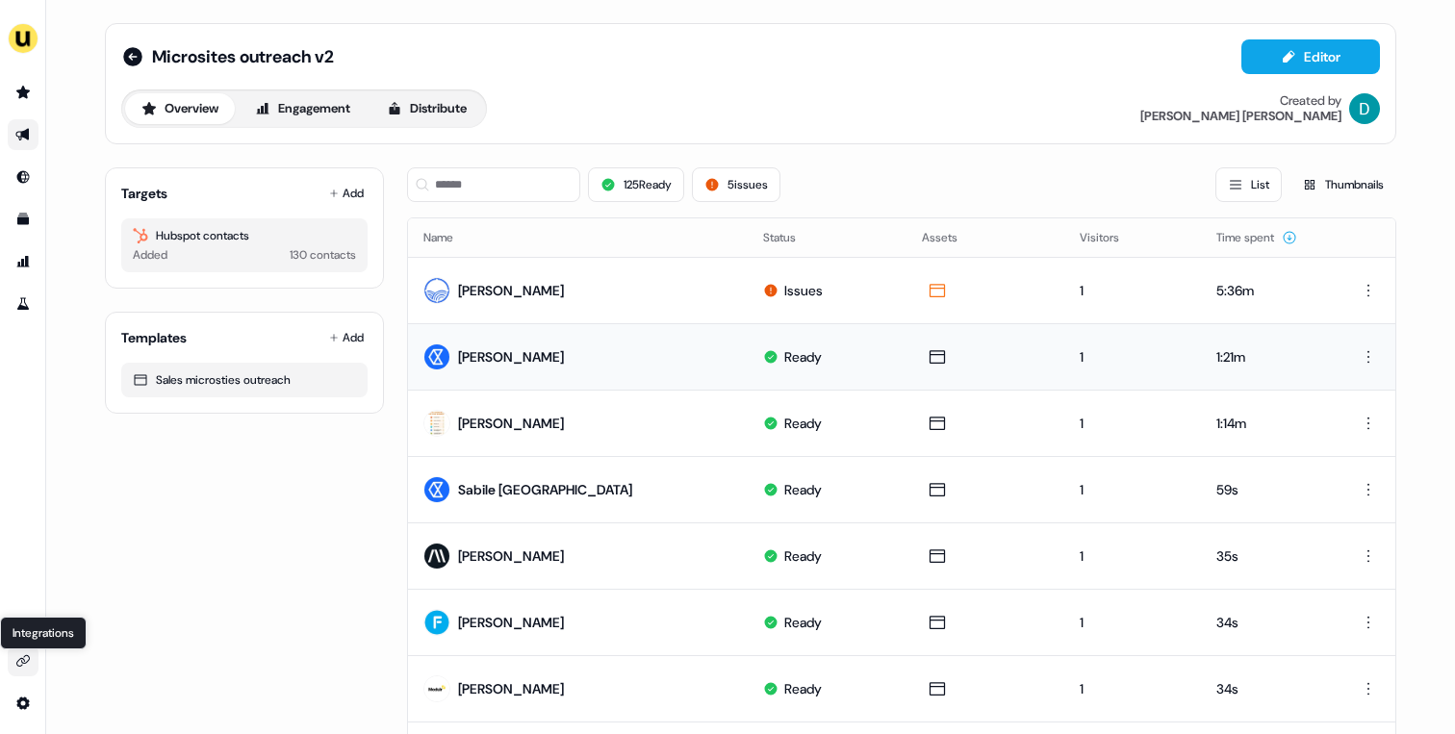
click at [19, 659] on icon "Go to integrations" at bounding box center [22, 661] width 13 height 12
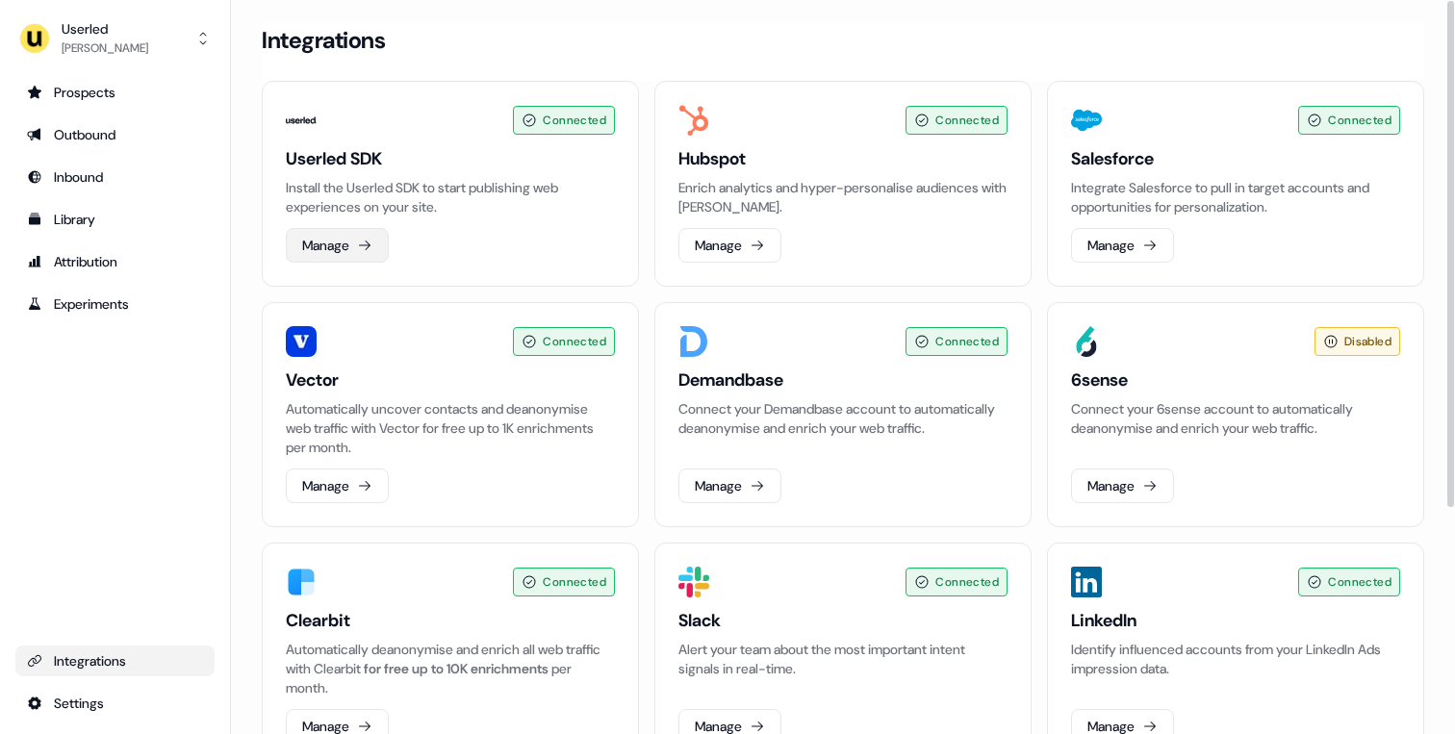
click at [341, 245] on button "Manage" at bounding box center [337, 245] width 103 height 35
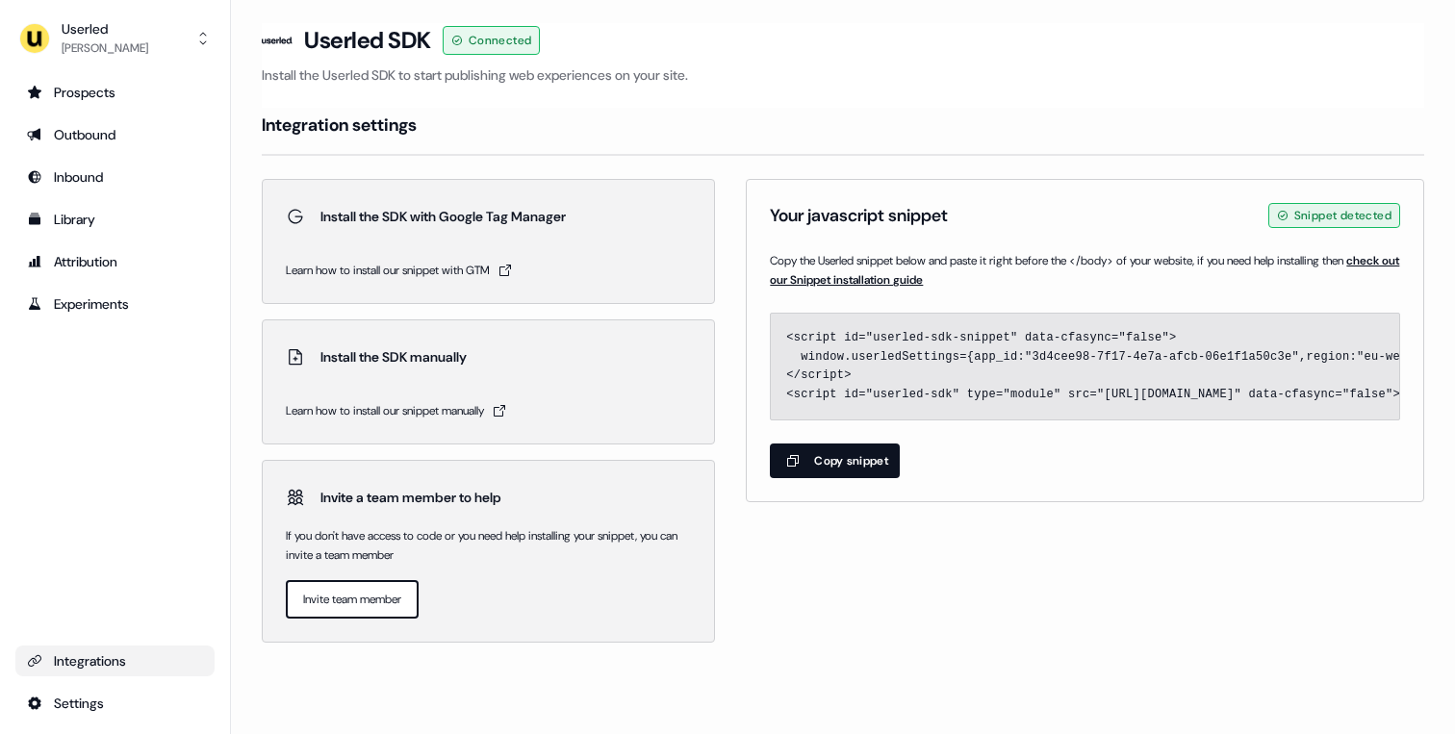
scroll to position [0, 62]
drag, startPoint x: 970, startPoint y: 359, endPoint x: 1230, endPoint y: 357, distance: 259.9
copy code "3d4cee98-7f17-4e7a-afcb-06e1f1a50c3e"
click at [103, 221] on div "Library" at bounding box center [115, 219] width 176 height 19
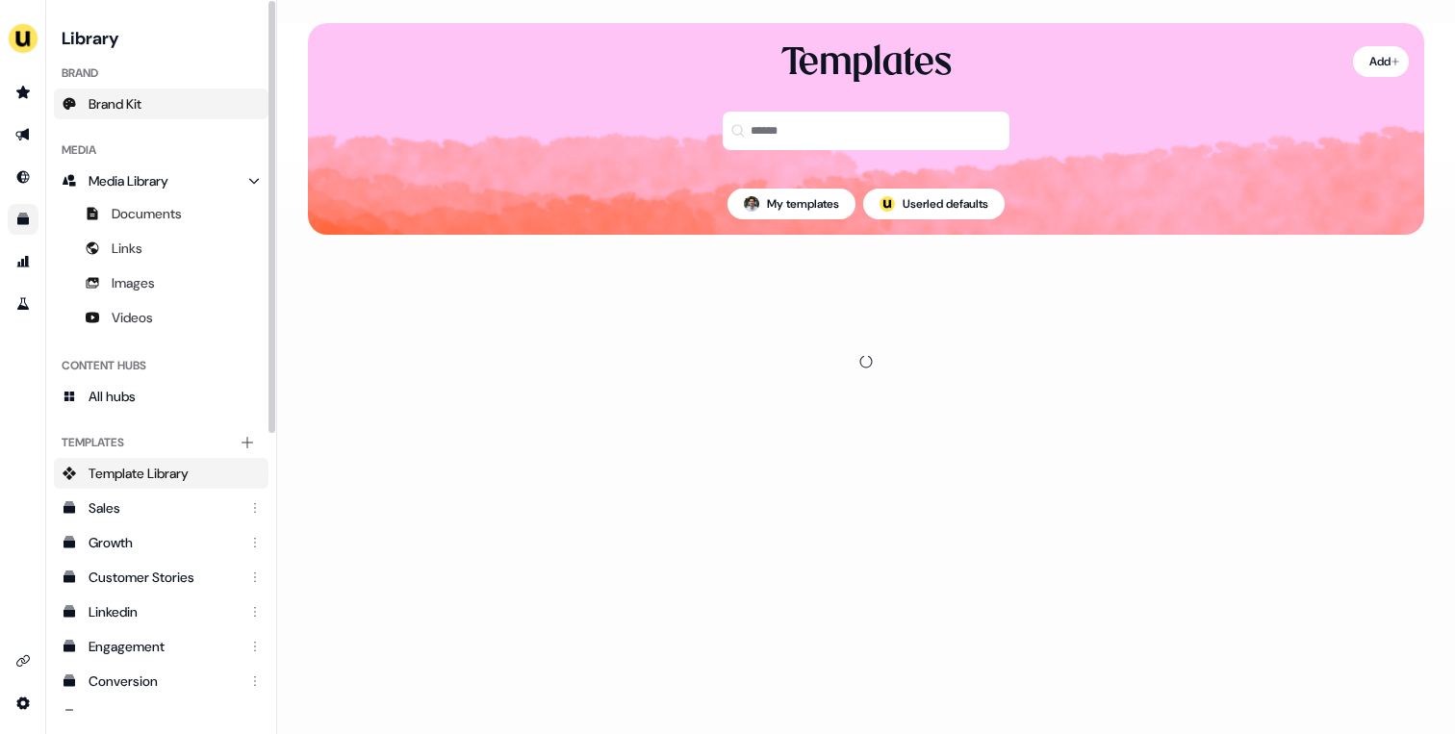
click at [113, 111] on span "Brand Kit" at bounding box center [115, 103] width 53 height 19
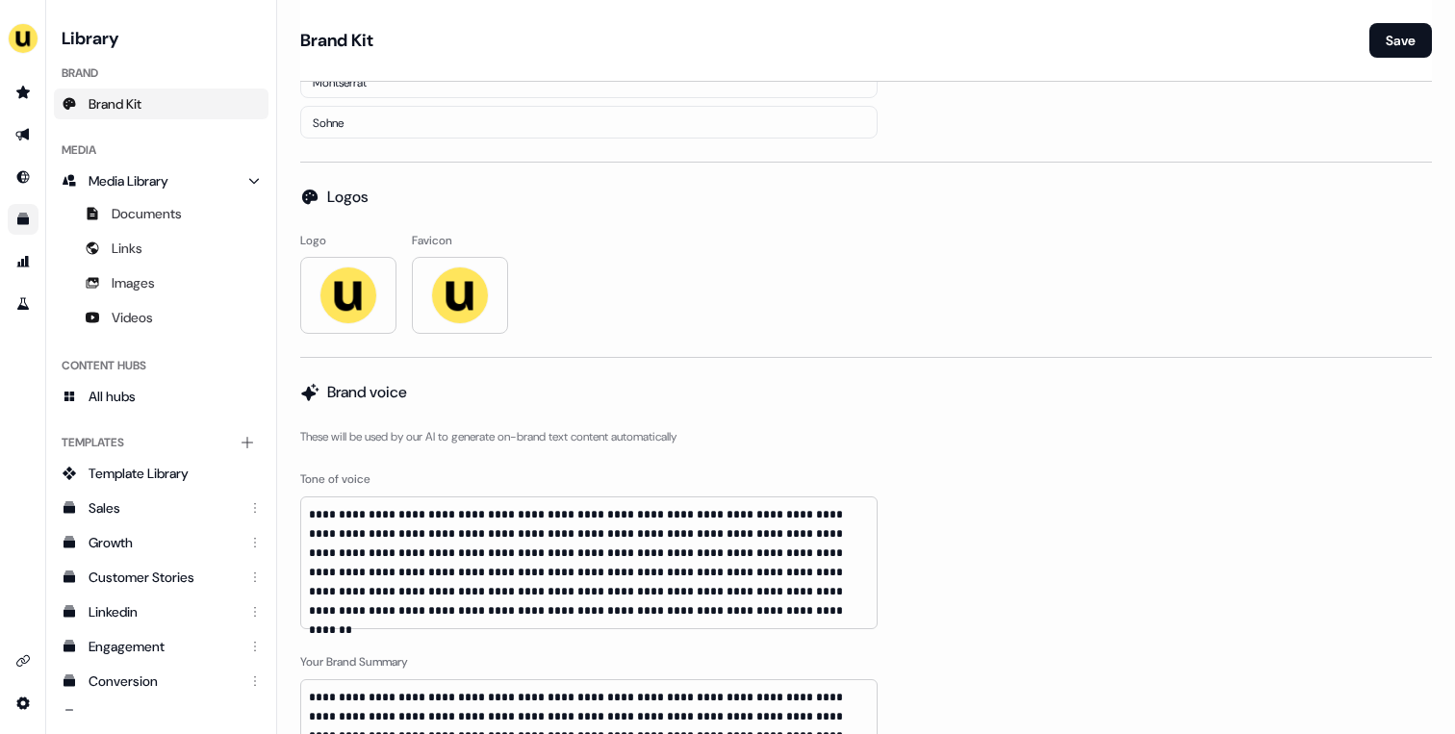
scroll to position [635, 0]
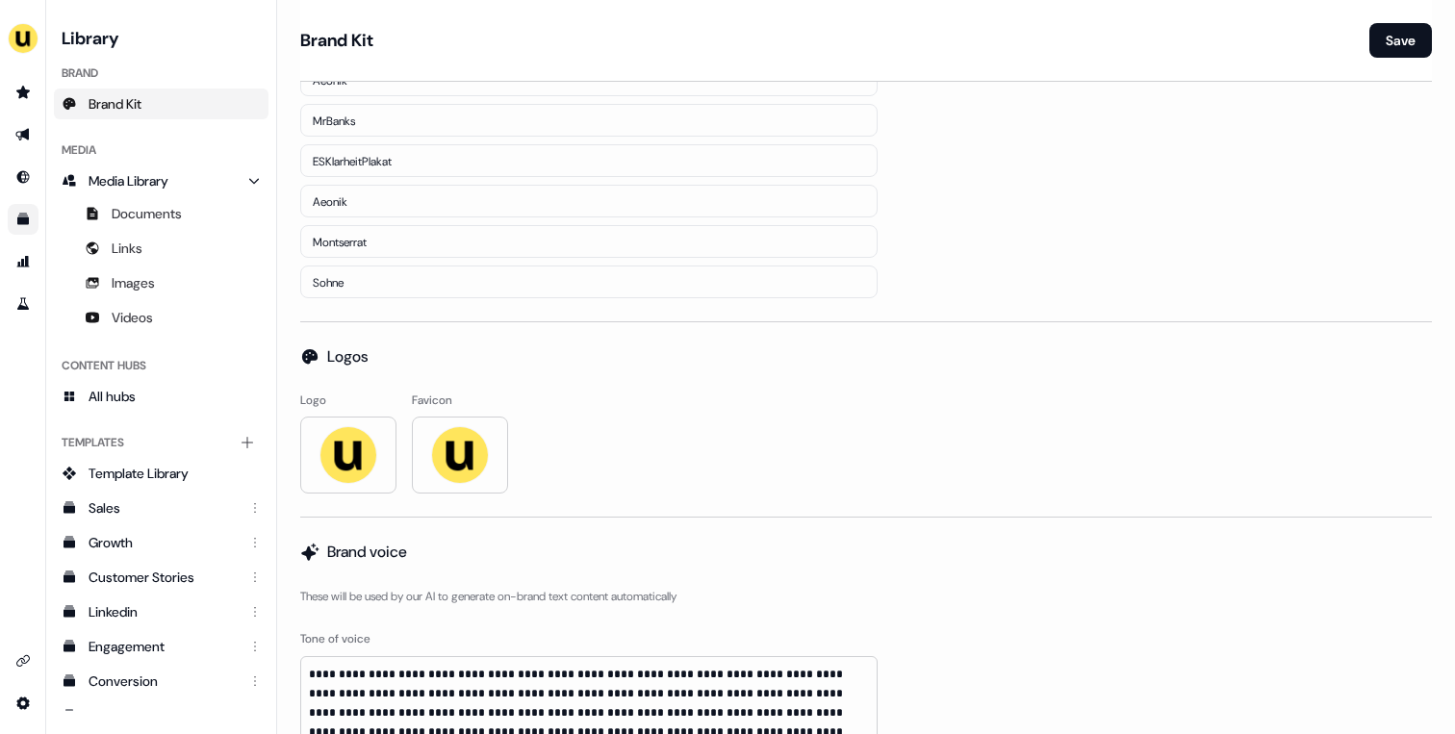
scroll to position [786, 0]
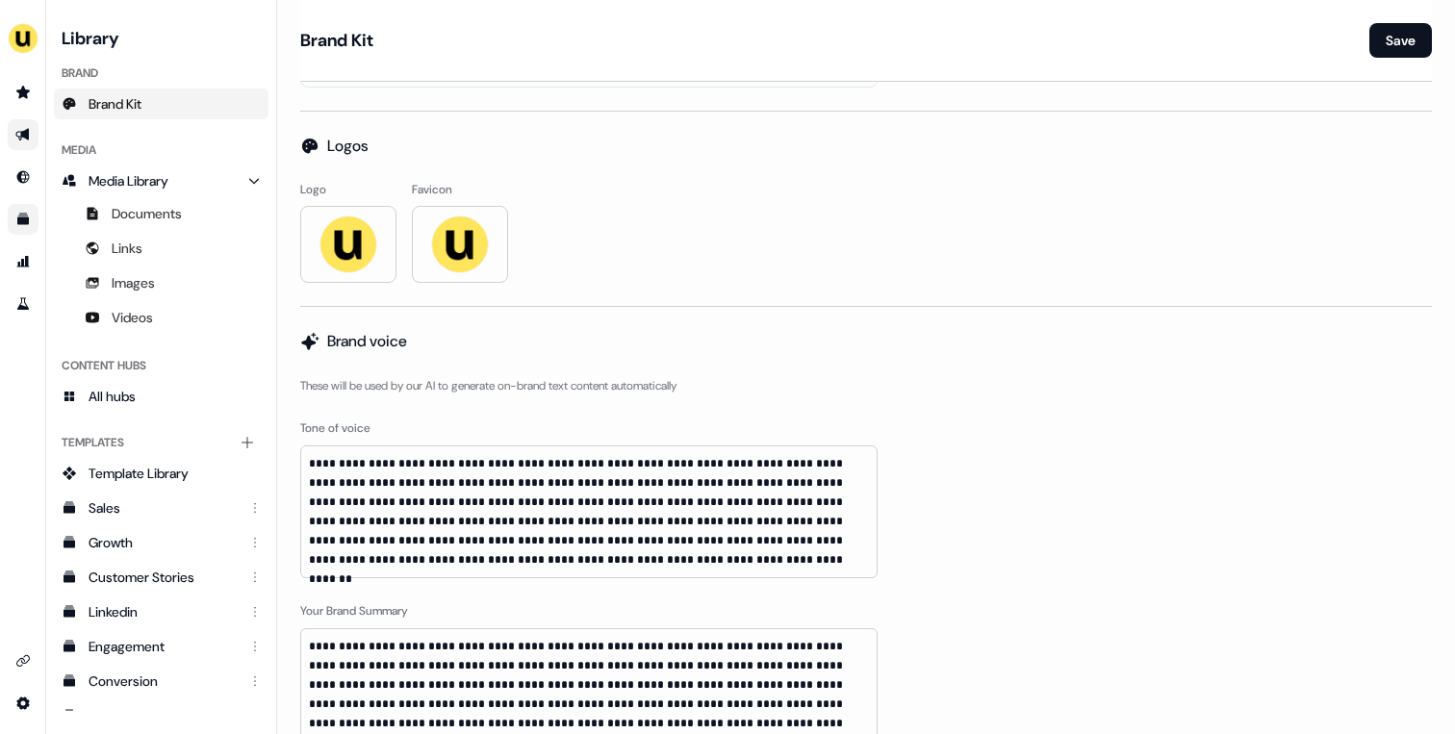
click at [21, 133] on icon "Go to outbound experience" at bounding box center [21, 135] width 13 height 13
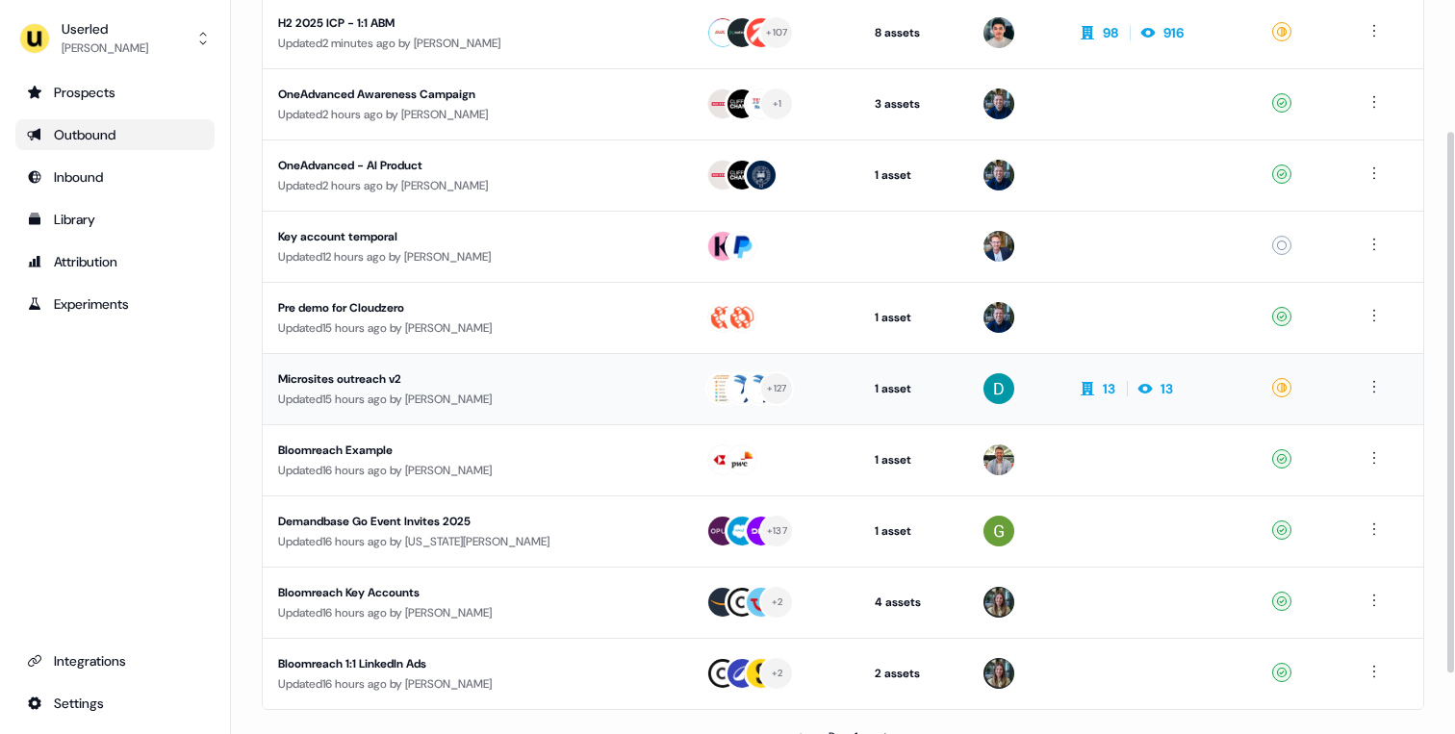
scroll to position [260, 0]
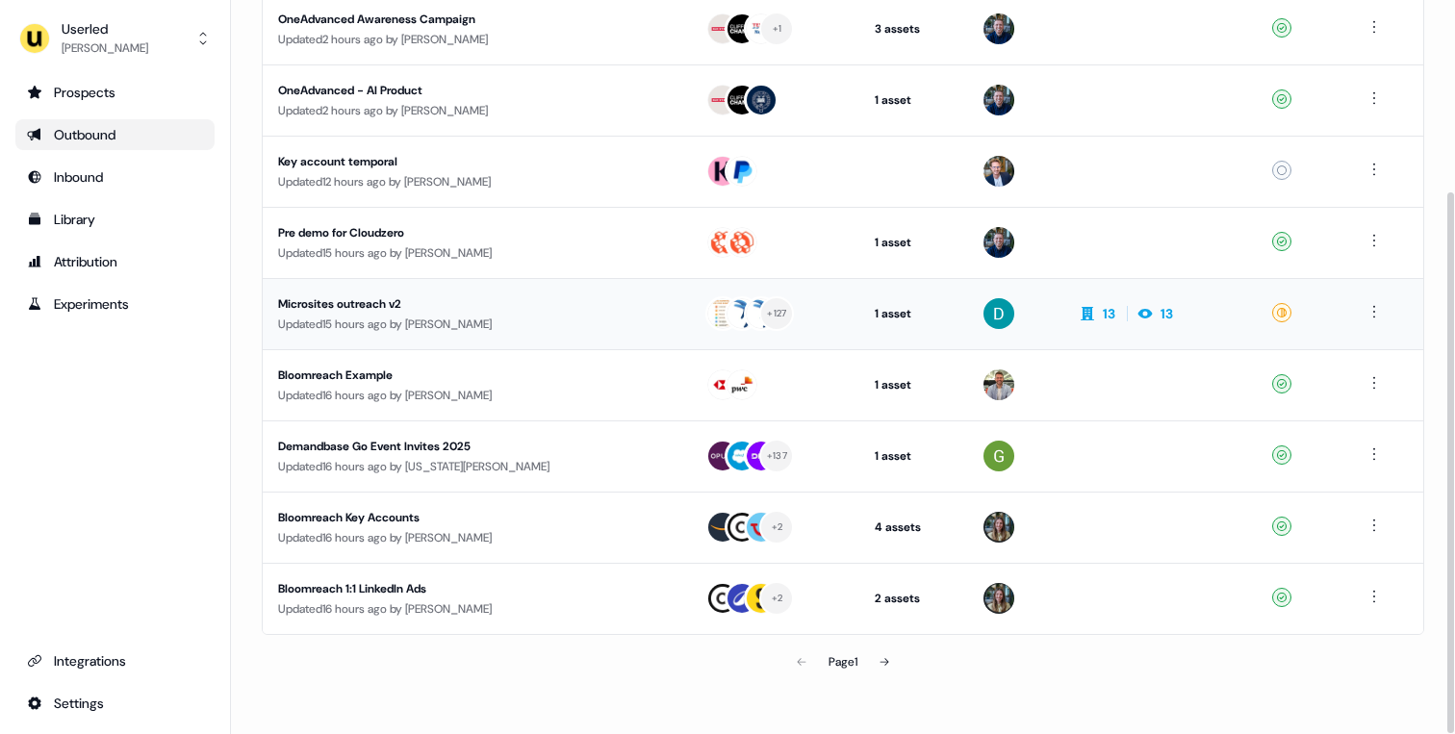
click at [528, 330] on div "Updated 15 hours ago by David Cruickshank" at bounding box center [476, 324] width 397 height 19
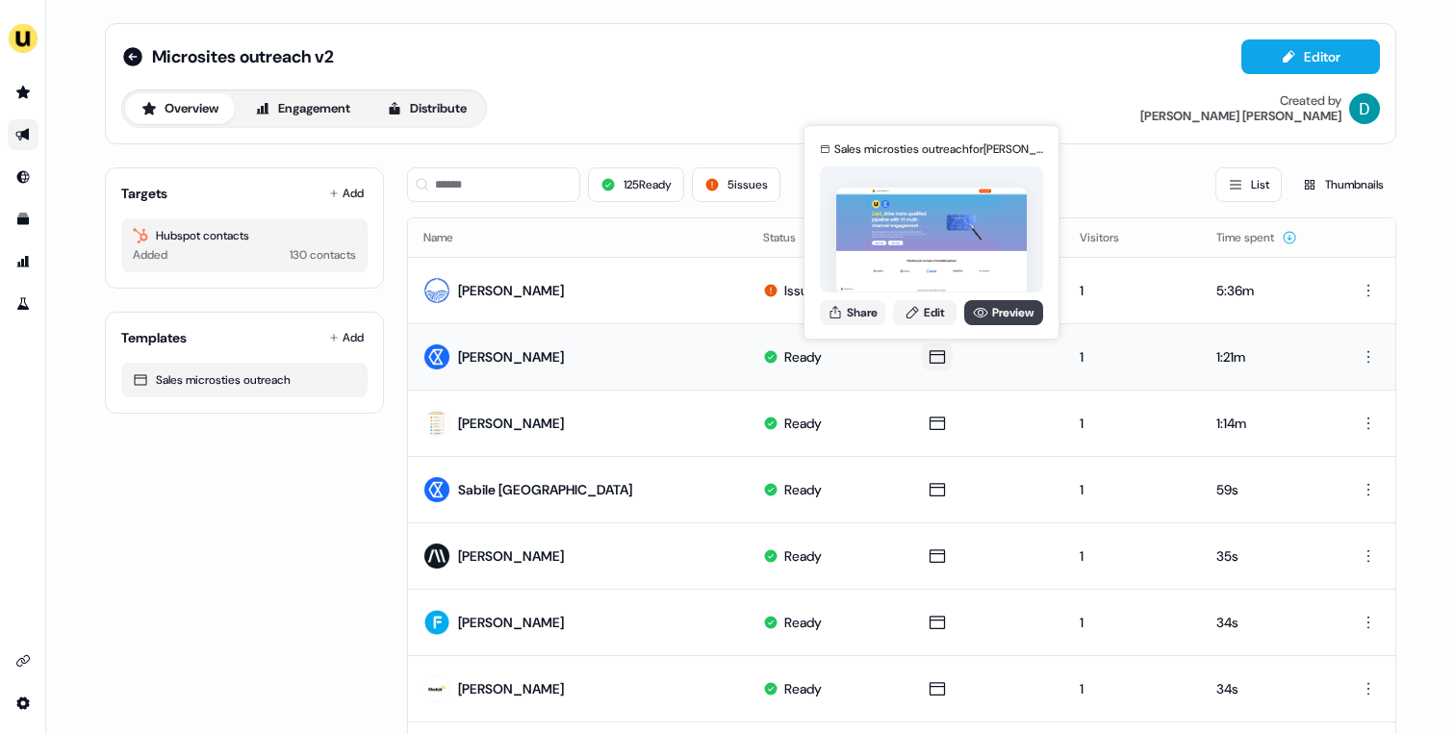
click at [995, 302] on link "Preview" at bounding box center [1003, 312] width 79 height 25
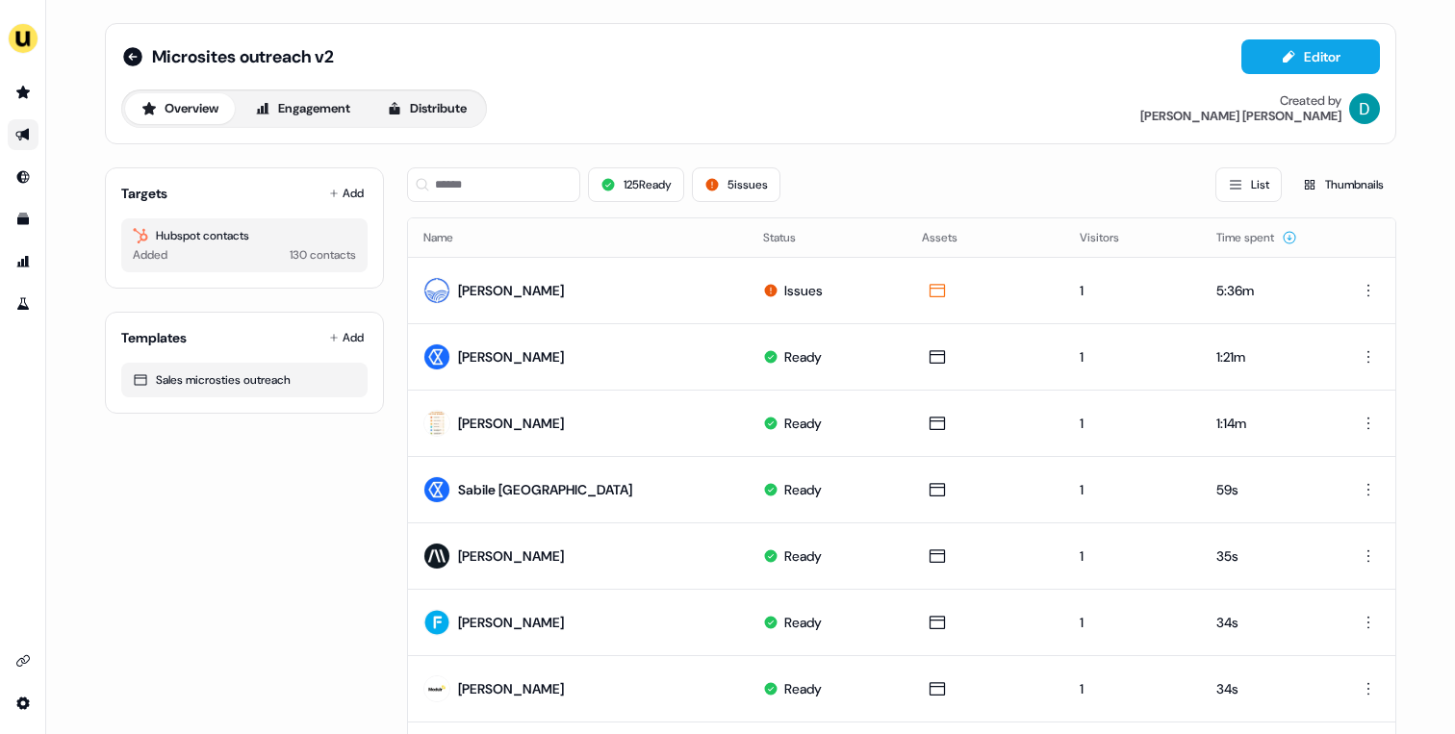
click at [17, 147] on link "Go to outbound experience" at bounding box center [23, 134] width 31 height 31
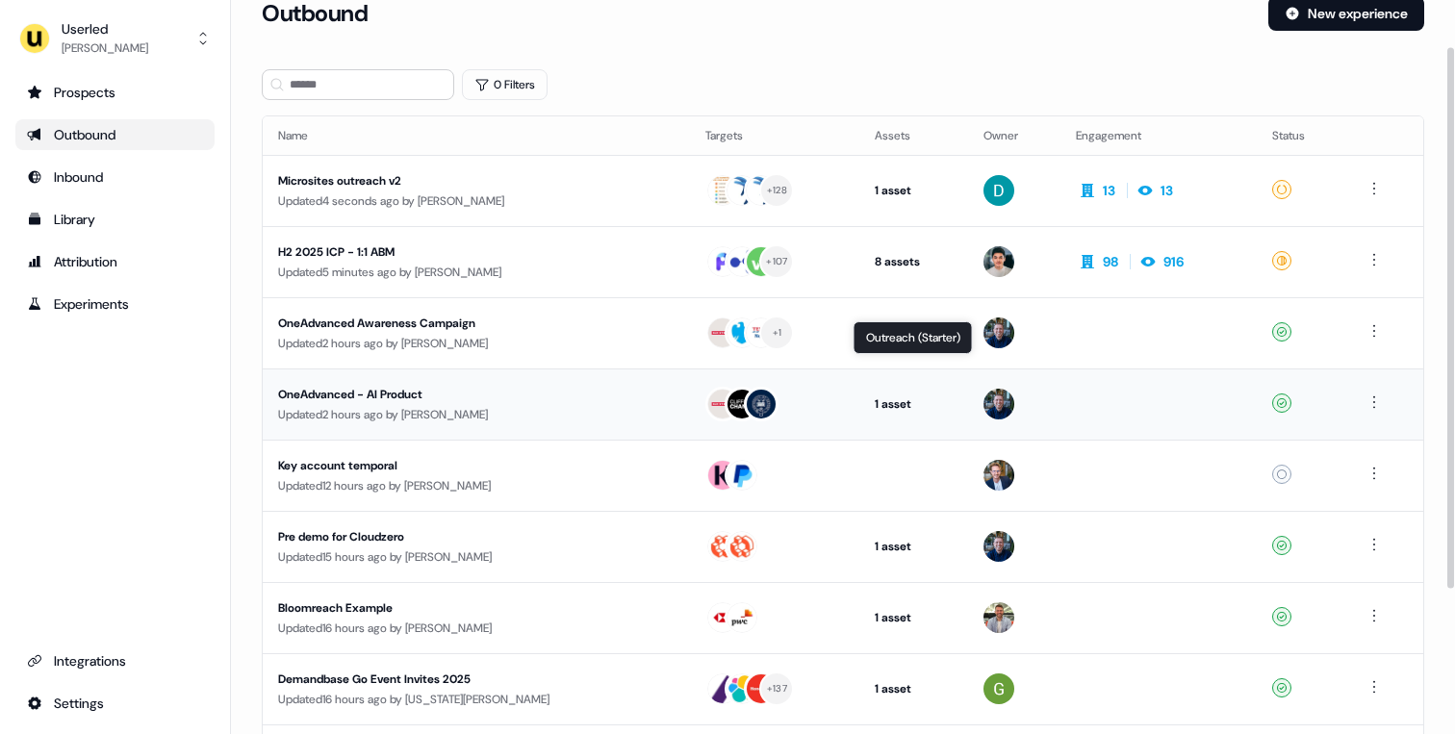
scroll to position [260, 0]
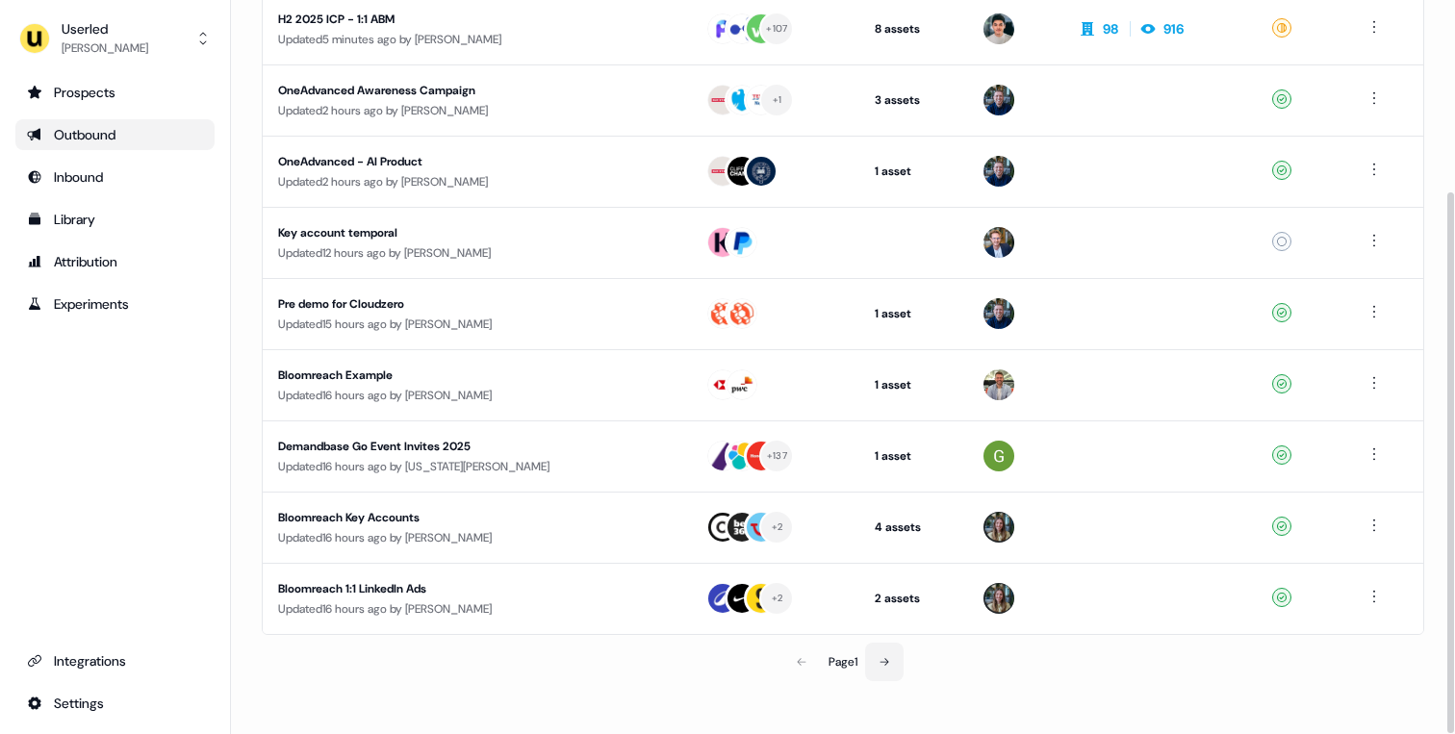
click at [890, 674] on button at bounding box center [884, 662] width 38 height 38
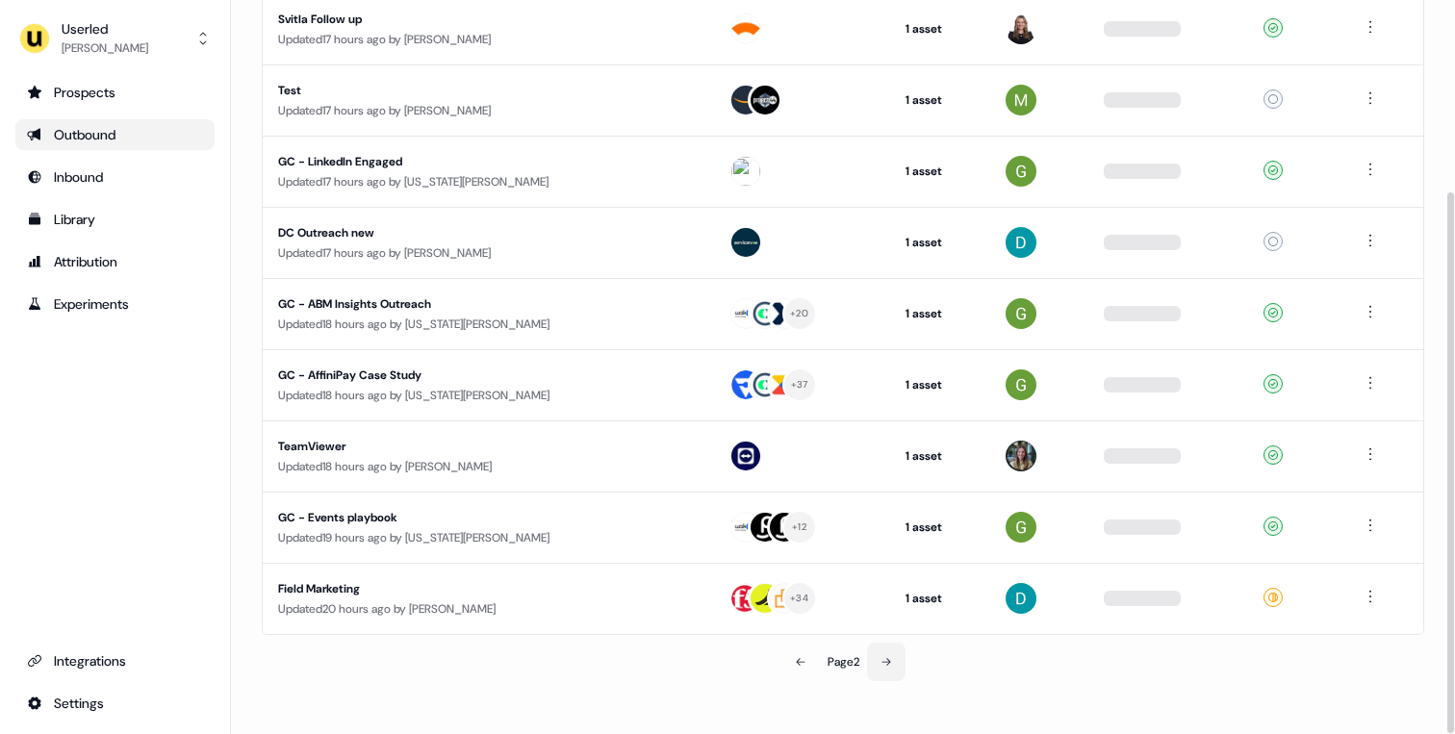
click at [890, 666] on button at bounding box center [886, 662] width 38 height 38
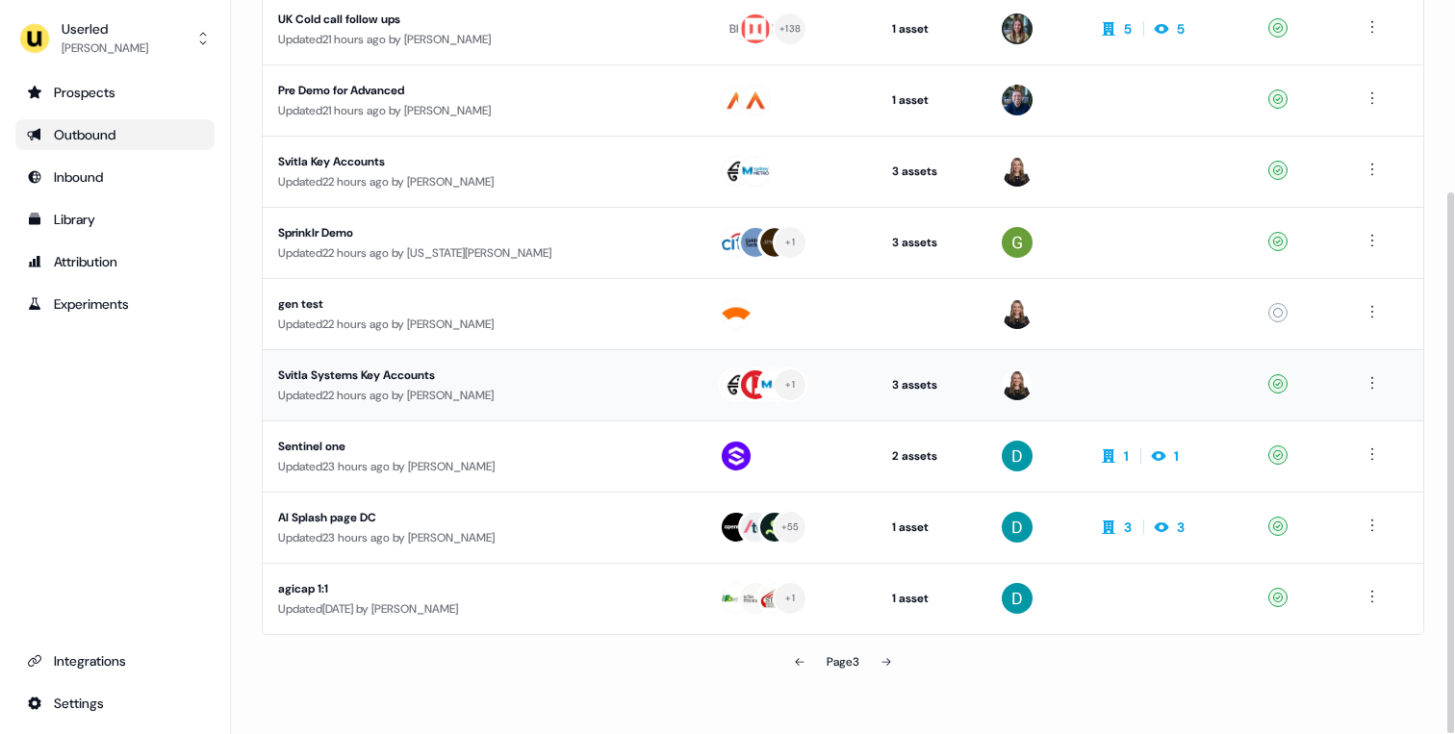
click at [440, 408] on td "Svitla Systems Key Accounts Updated 22 hours ago by Geneviève Ladouceur" at bounding box center [483, 384] width 441 height 71
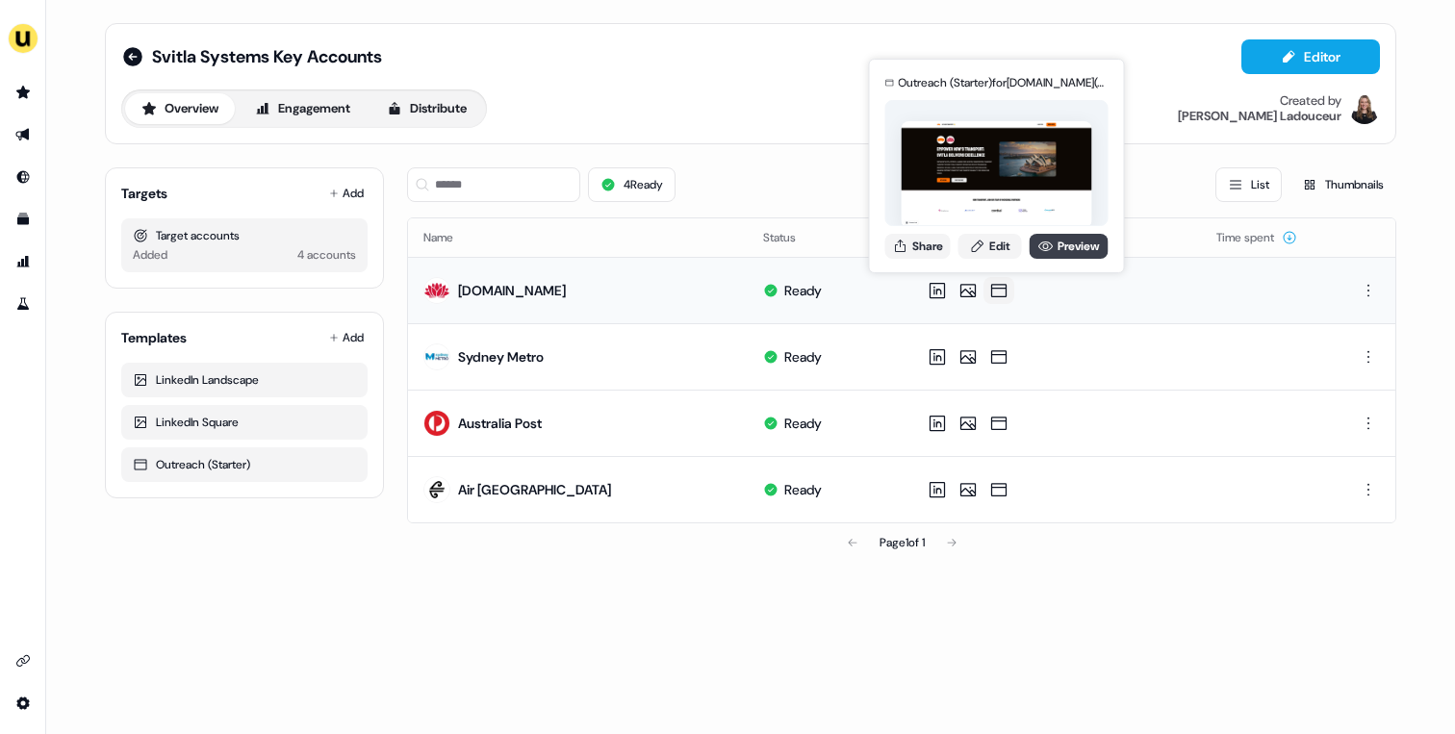
click at [1046, 246] on icon at bounding box center [1045, 246] width 15 height 15
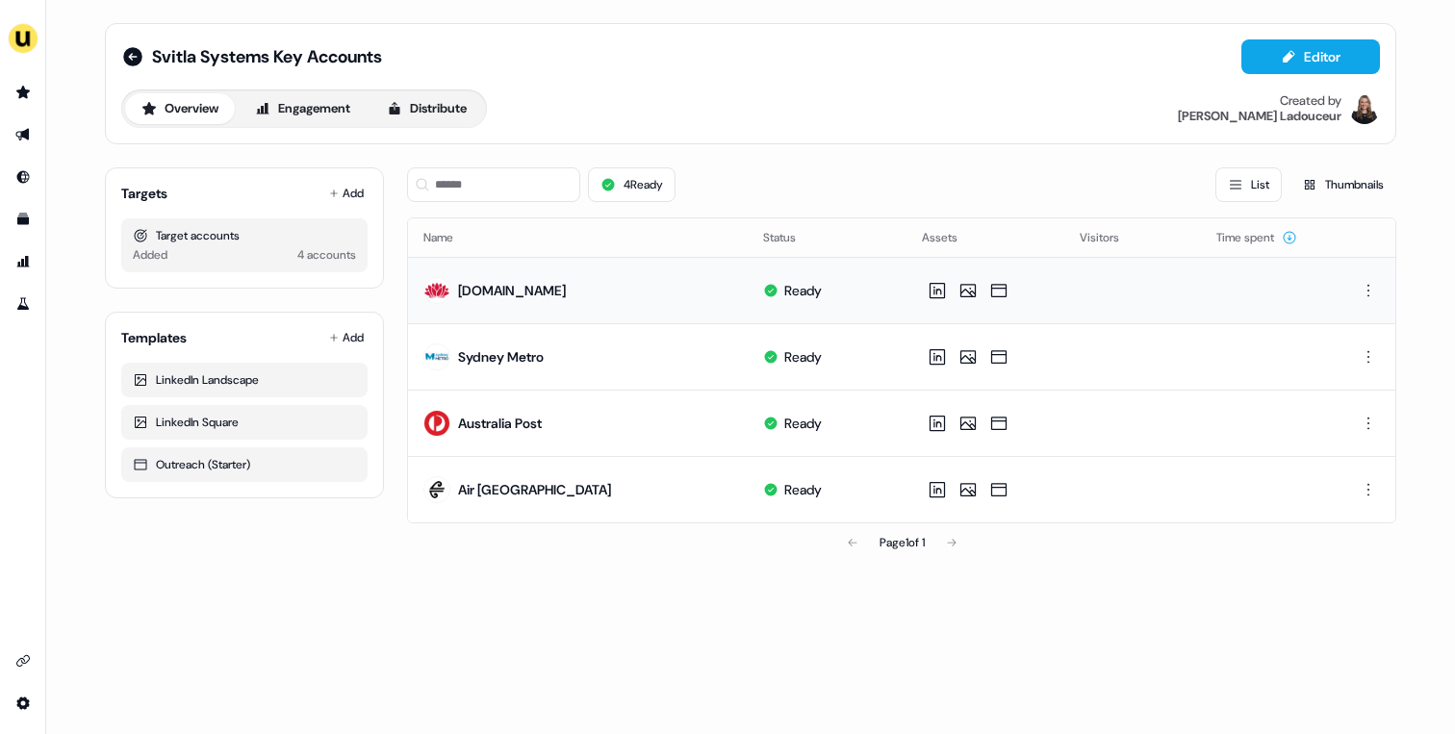
click at [134, 43] on div "Svitla Systems Key Accounts Editor" at bounding box center [750, 56] width 1259 height 35
click at [132, 50] on icon at bounding box center [132, 56] width 19 height 19
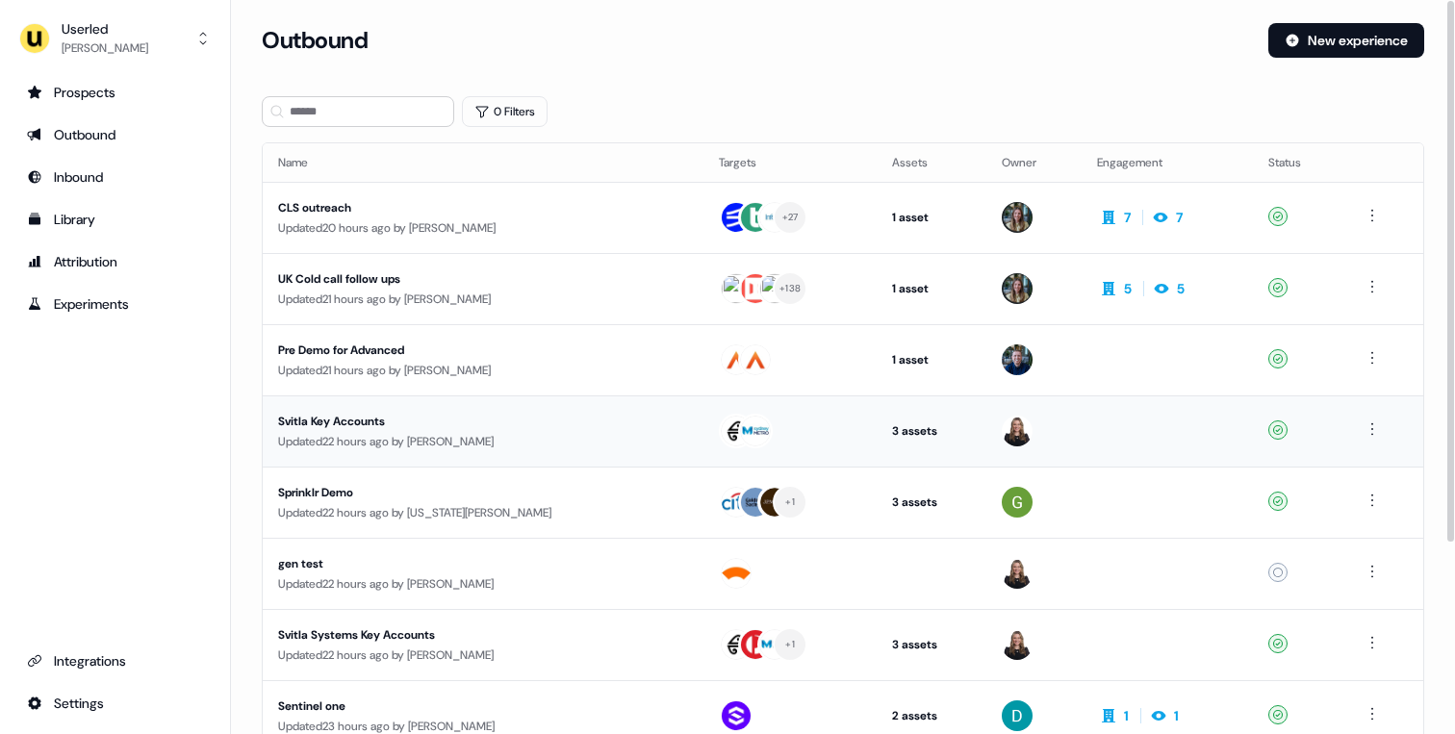
scroll to position [260, 0]
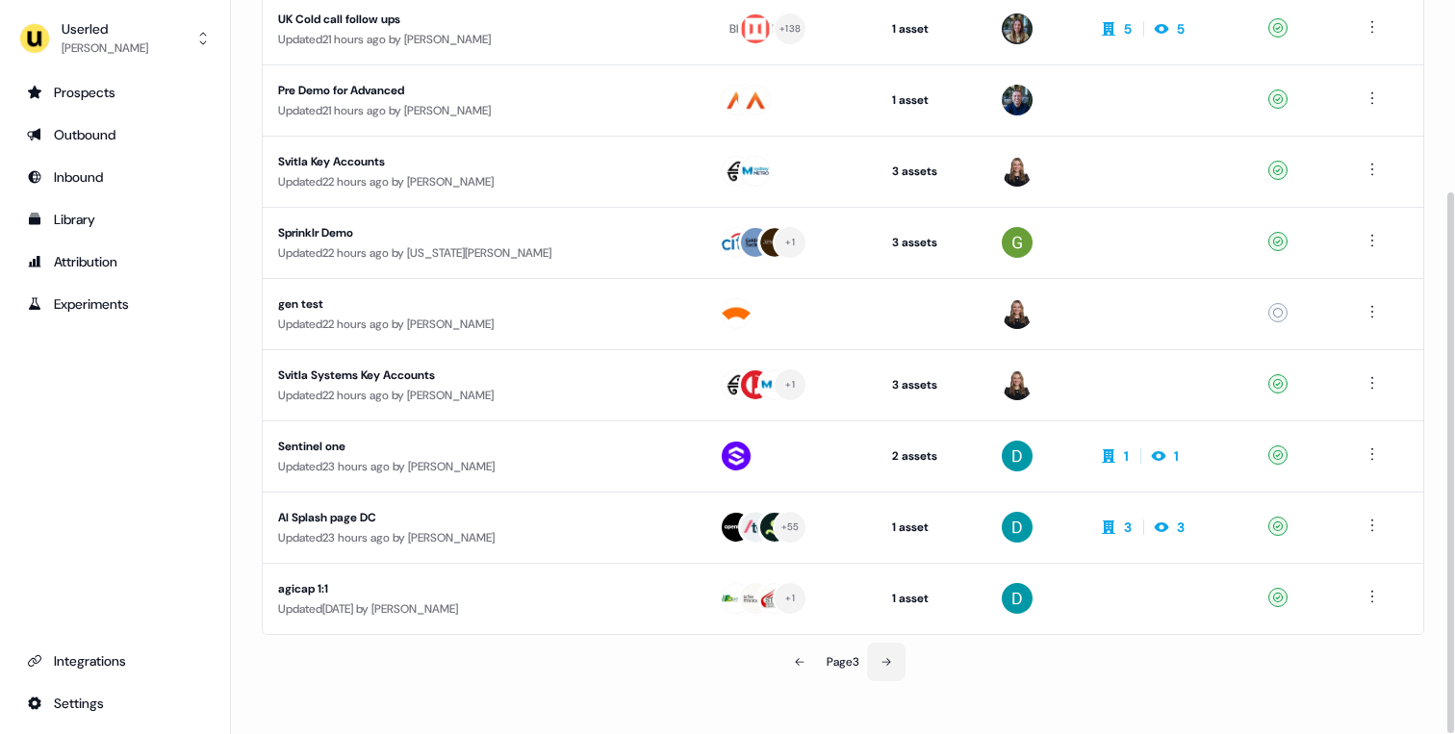
click at [882, 669] on button at bounding box center [886, 662] width 38 height 38
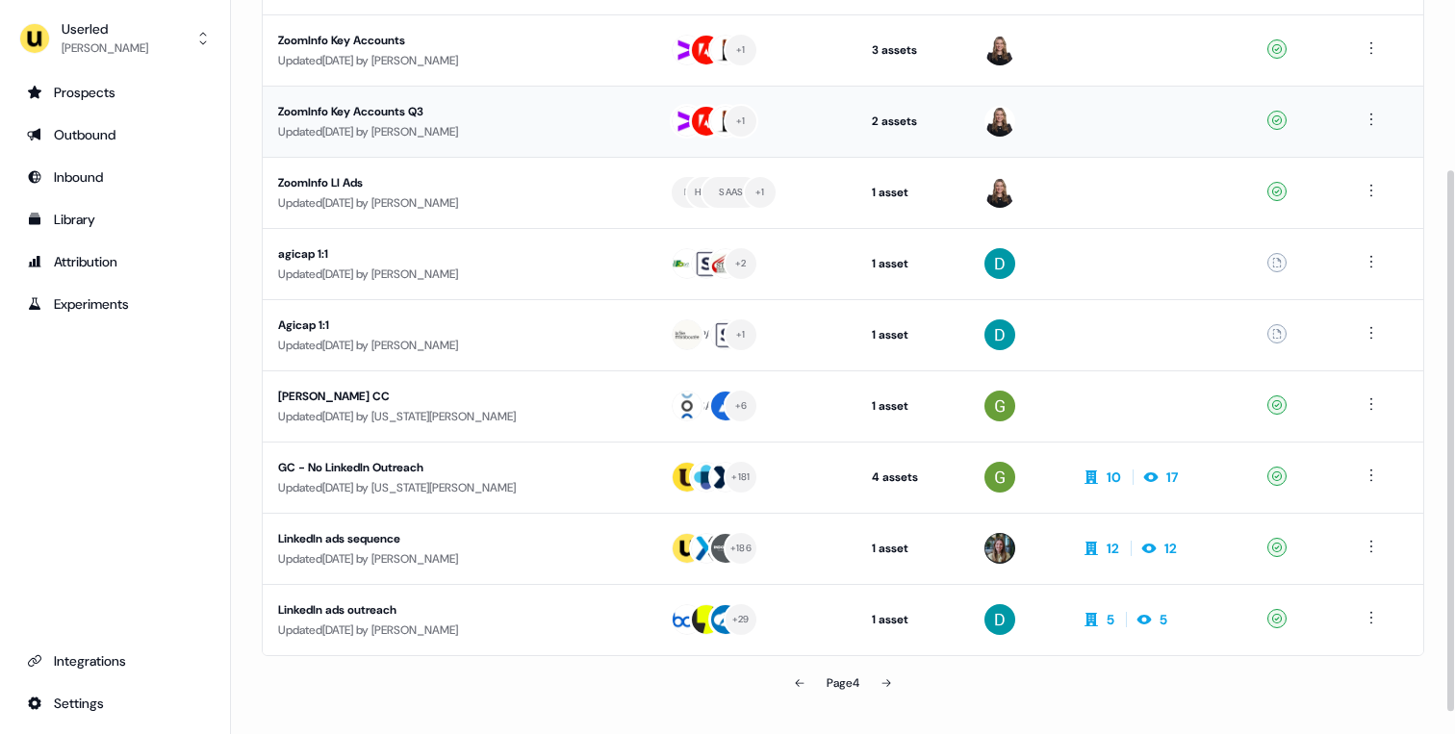
scroll to position [241, 0]
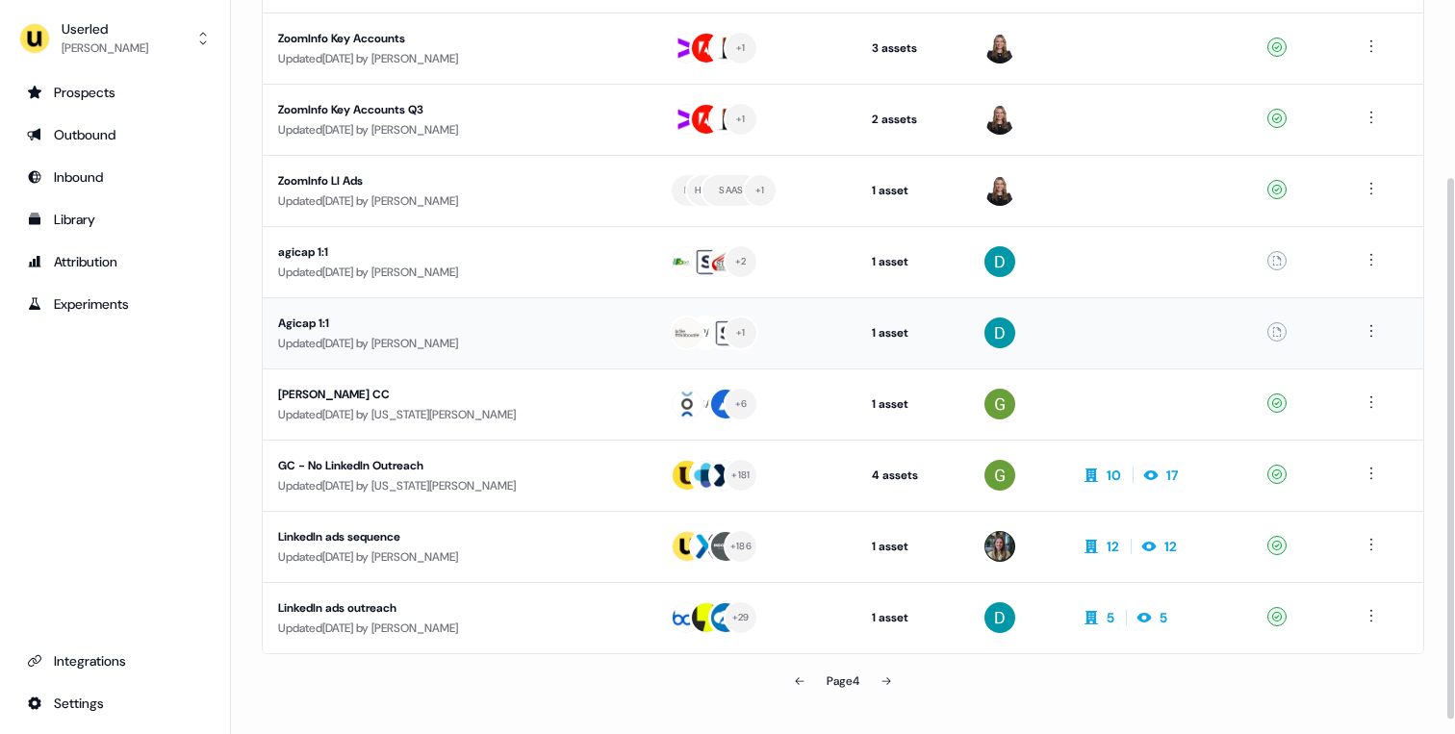
click at [443, 329] on div "Agicap 1:1" at bounding box center [458, 323] width 361 height 19
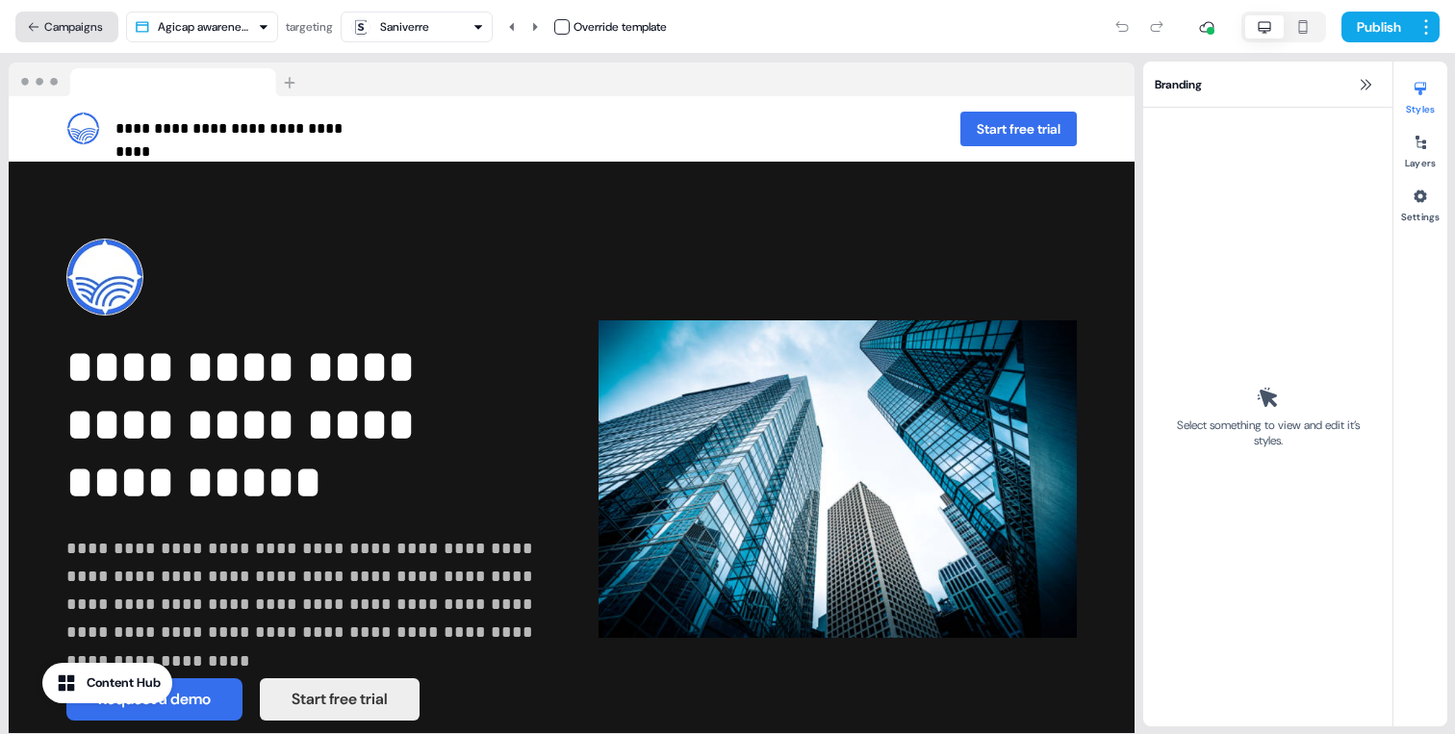
click at [49, 30] on button "Campaigns" at bounding box center [66, 27] width 103 height 31
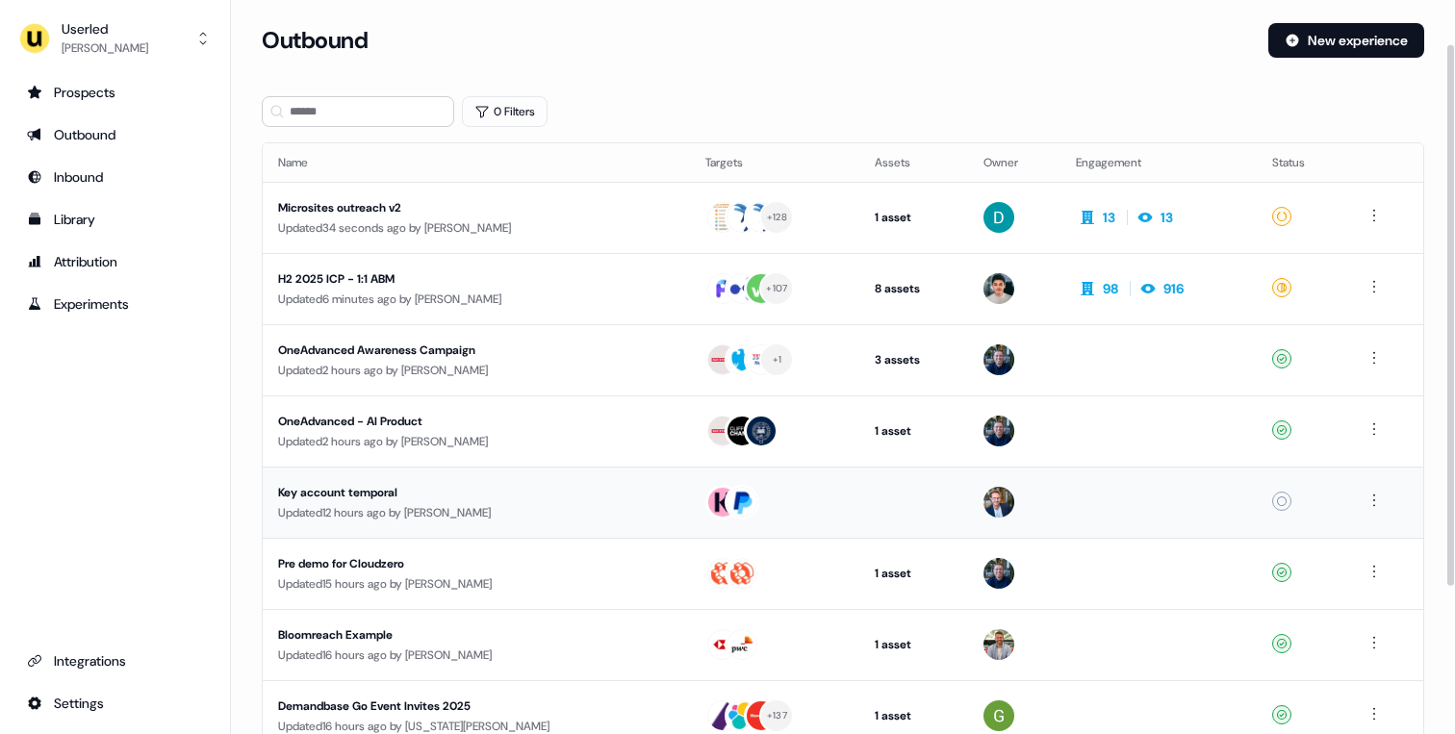
scroll to position [260, 0]
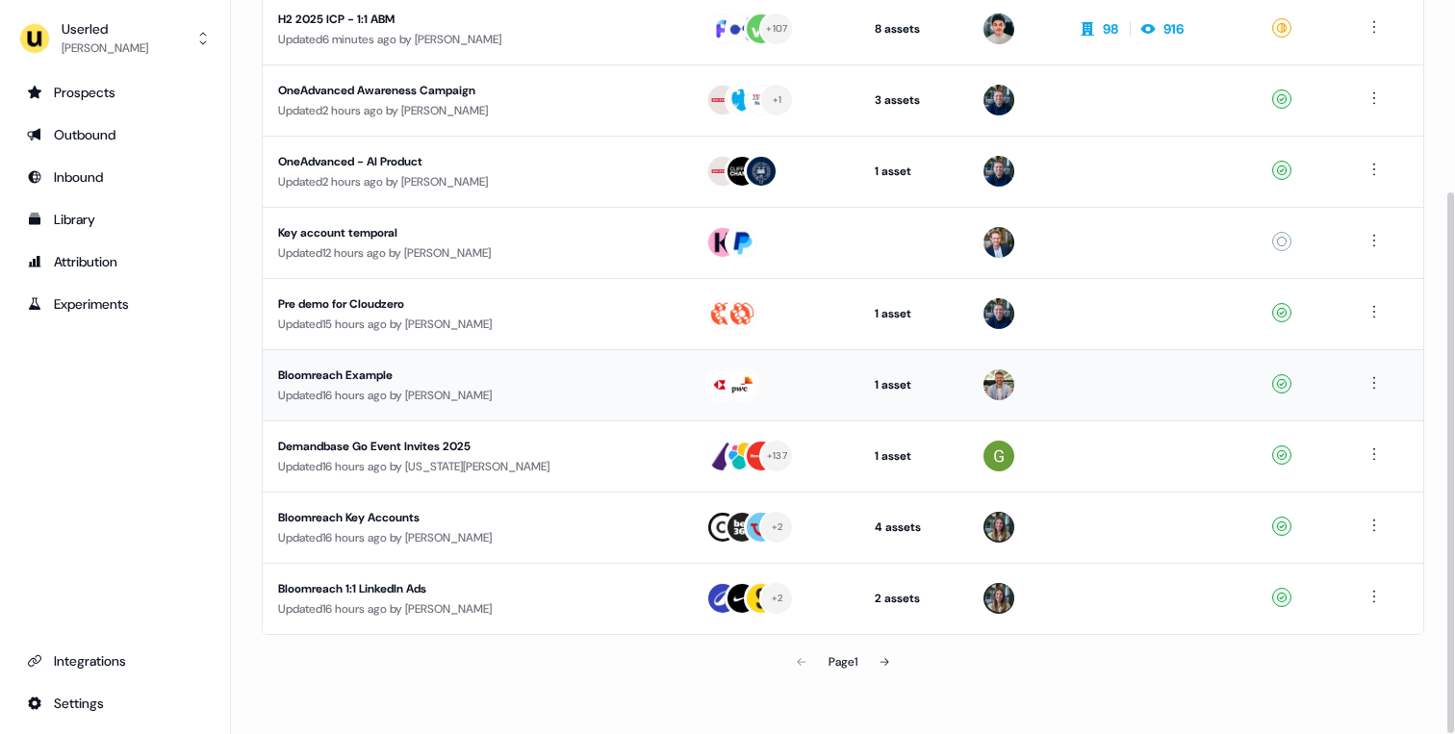
click at [465, 387] on div "Updated 16 hours ago by Marcus Cousins" at bounding box center [476, 395] width 397 height 19
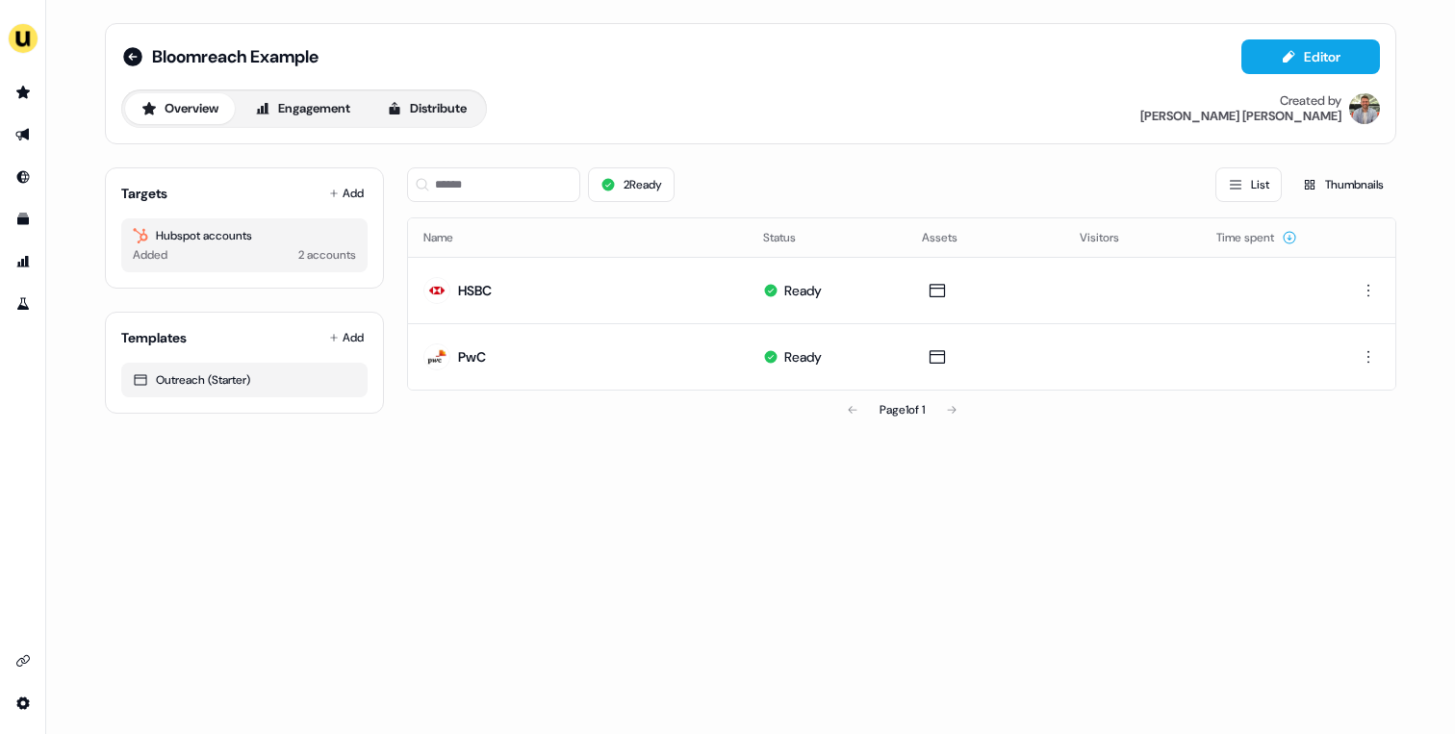
click at [137, 43] on div "Bloomreach Example Editor" at bounding box center [750, 56] width 1259 height 35
click at [135, 50] on icon at bounding box center [132, 56] width 19 height 19
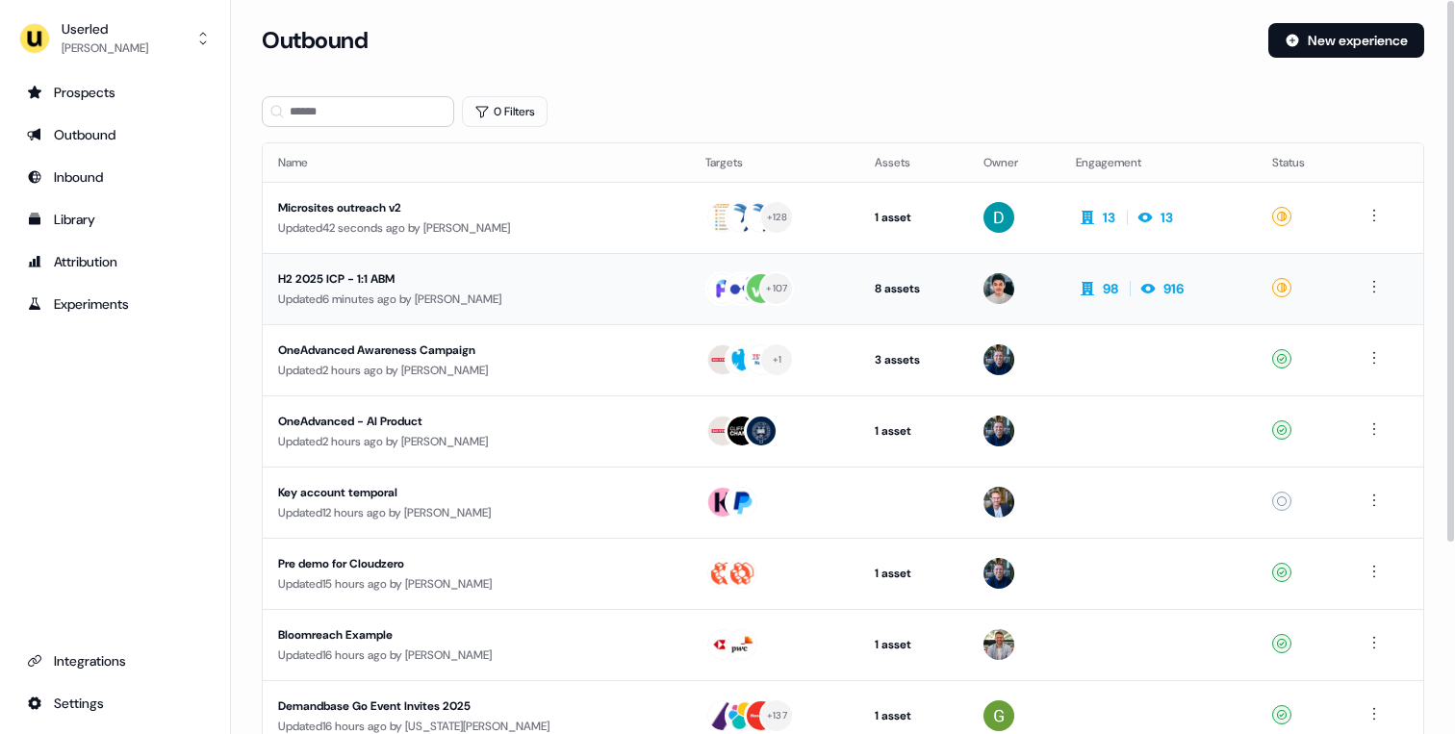
click at [532, 294] on div "Updated 6 minutes ago by Vincent Plassard" at bounding box center [476, 299] width 397 height 19
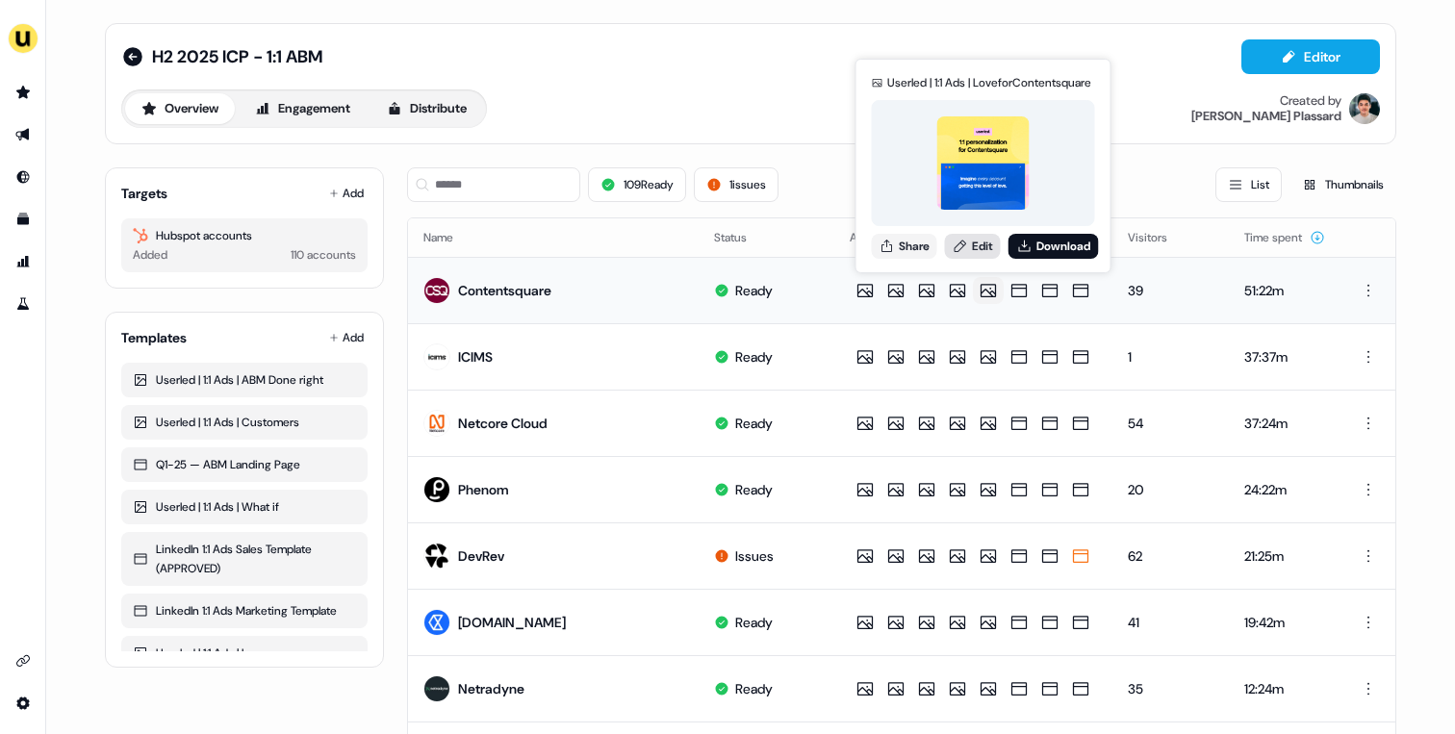
click at [971, 247] on link "Edit" at bounding box center [973, 246] width 56 height 25
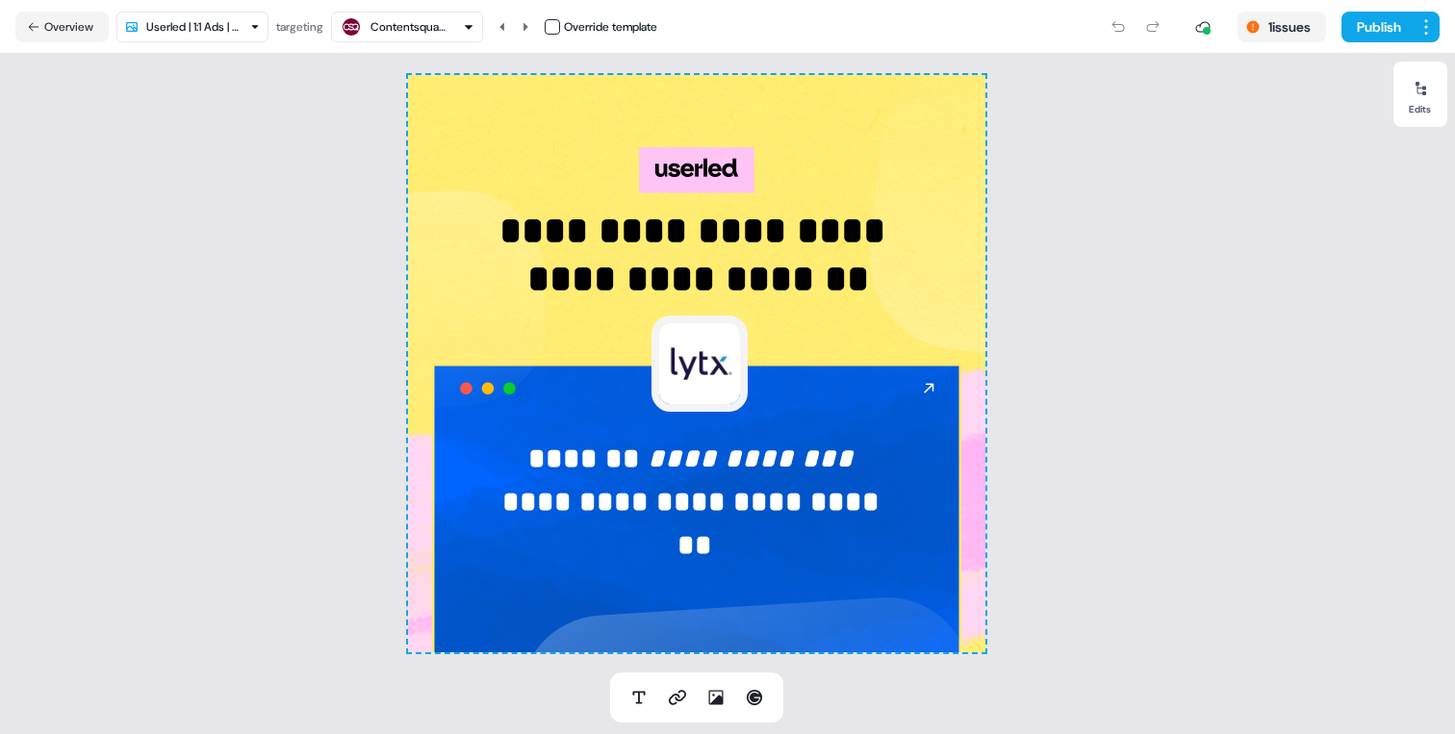
click at [243, 31] on html "**********" at bounding box center [727, 367] width 1455 height 734
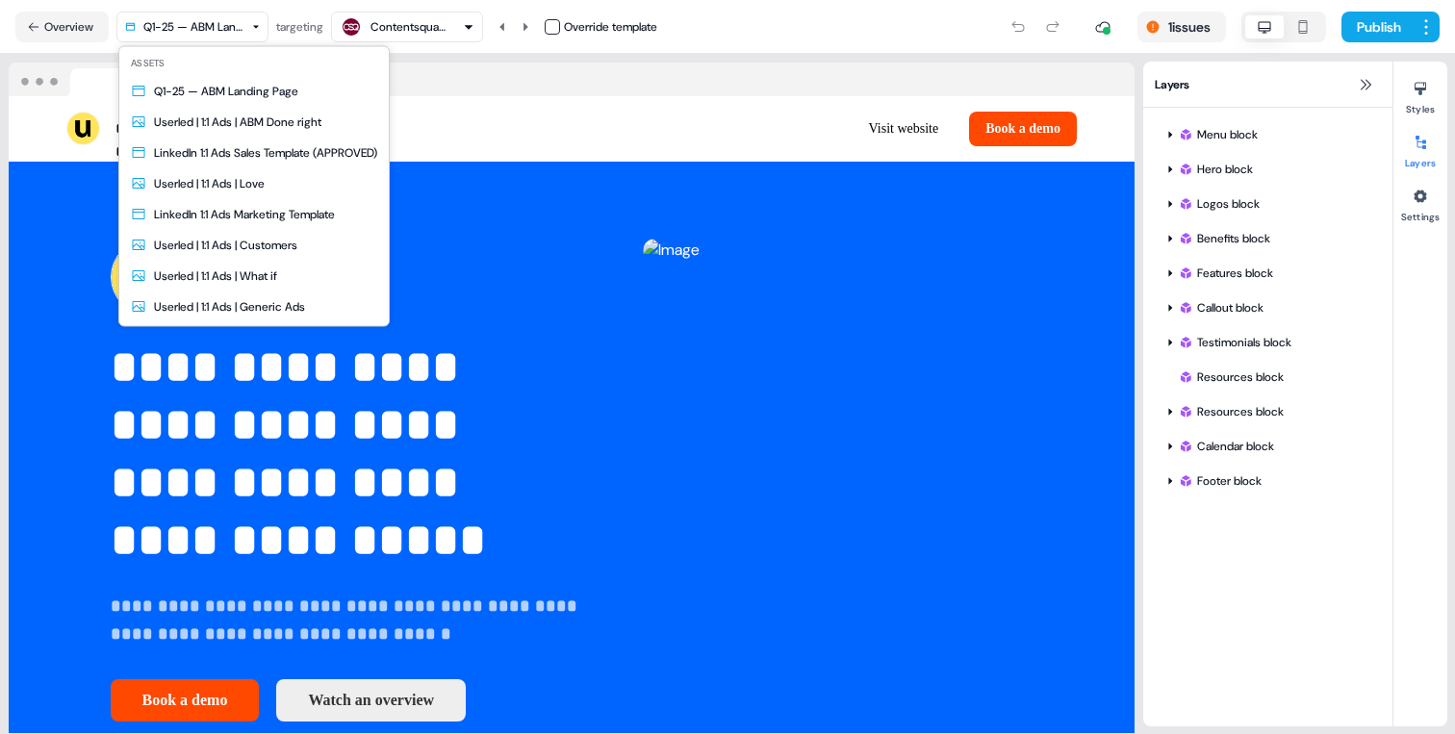
click at [210, 29] on html "**********" at bounding box center [727, 367] width 1455 height 734
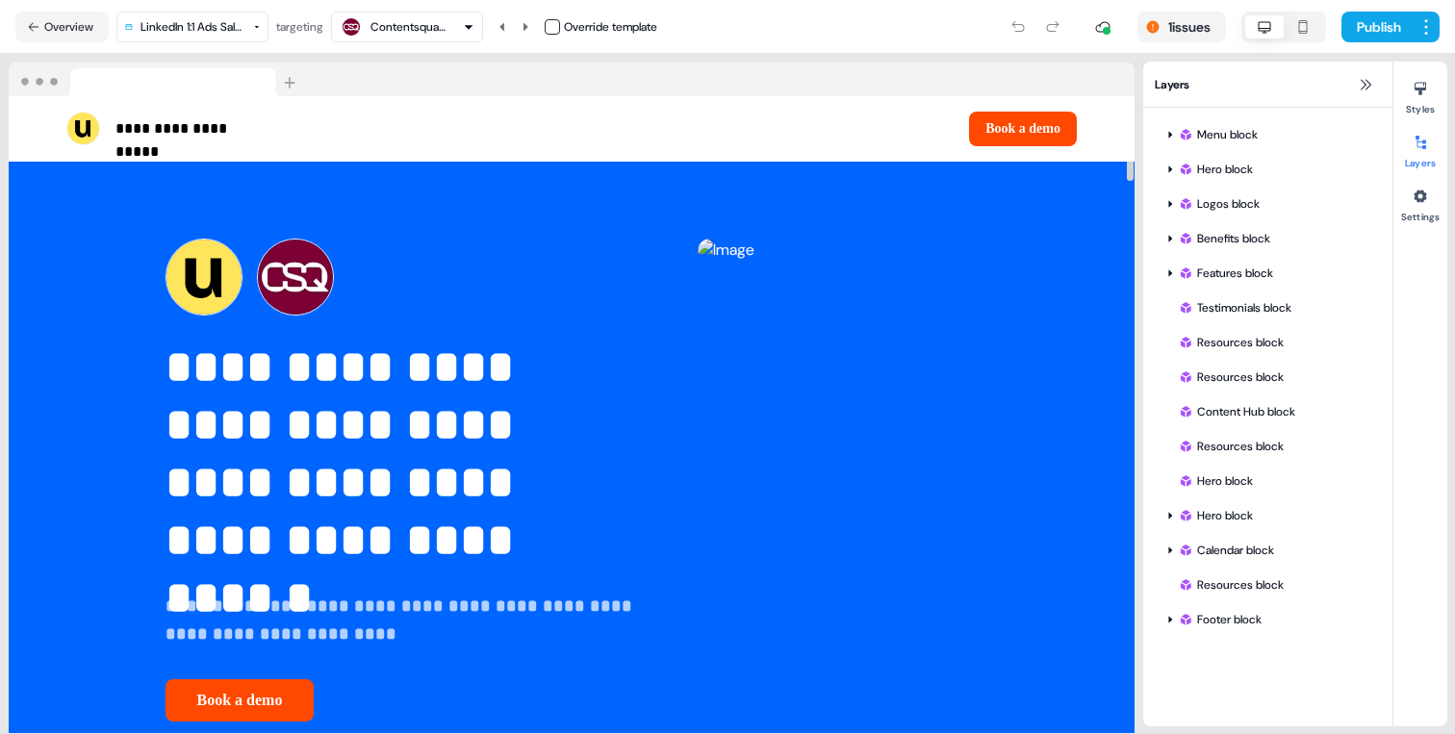
click at [209, 23] on html "**********" at bounding box center [727, 367] width 1455 height 734
click at [70, 22] on button "Overview" at bounding box center [61, 27] width 93 height 31
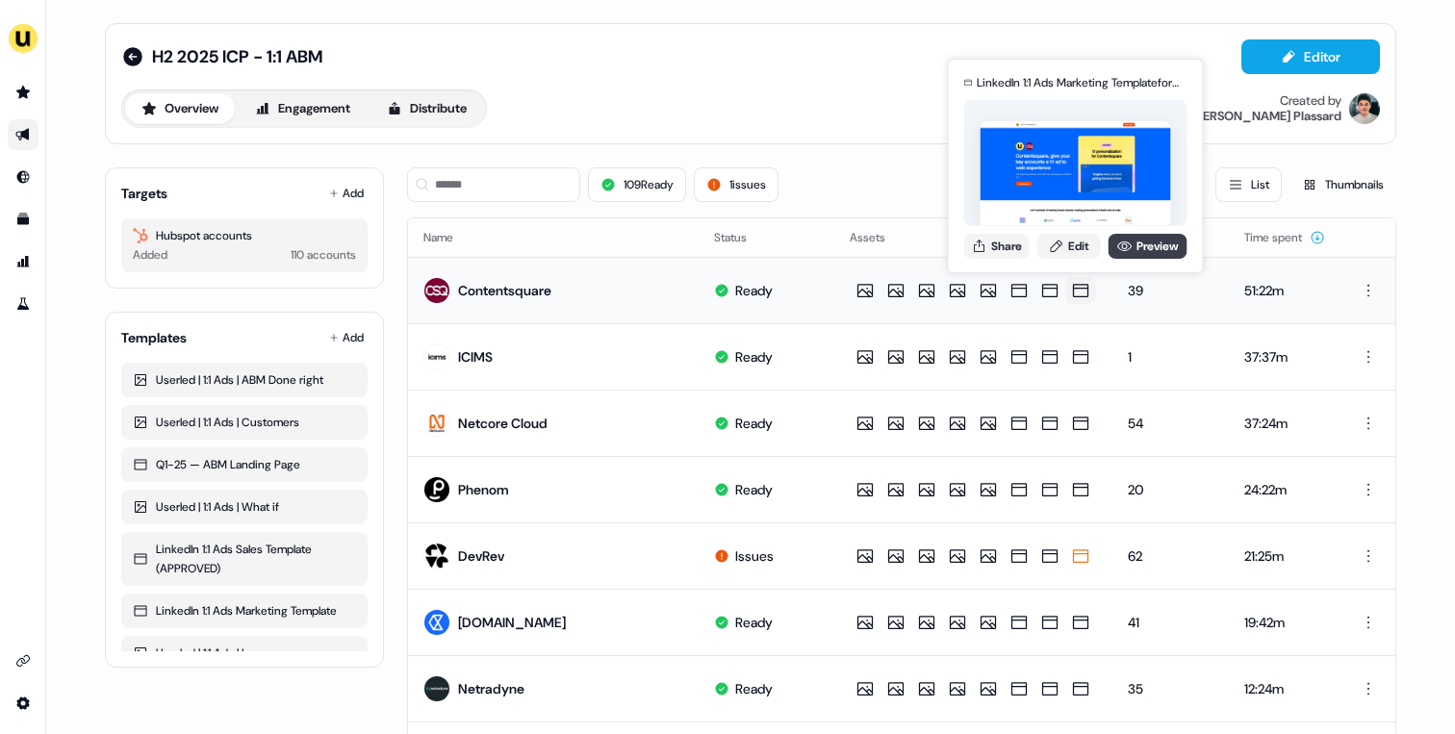
click at [1130, 252] on link "Preview" at bounding box center [1148, 246] width 79 height 25
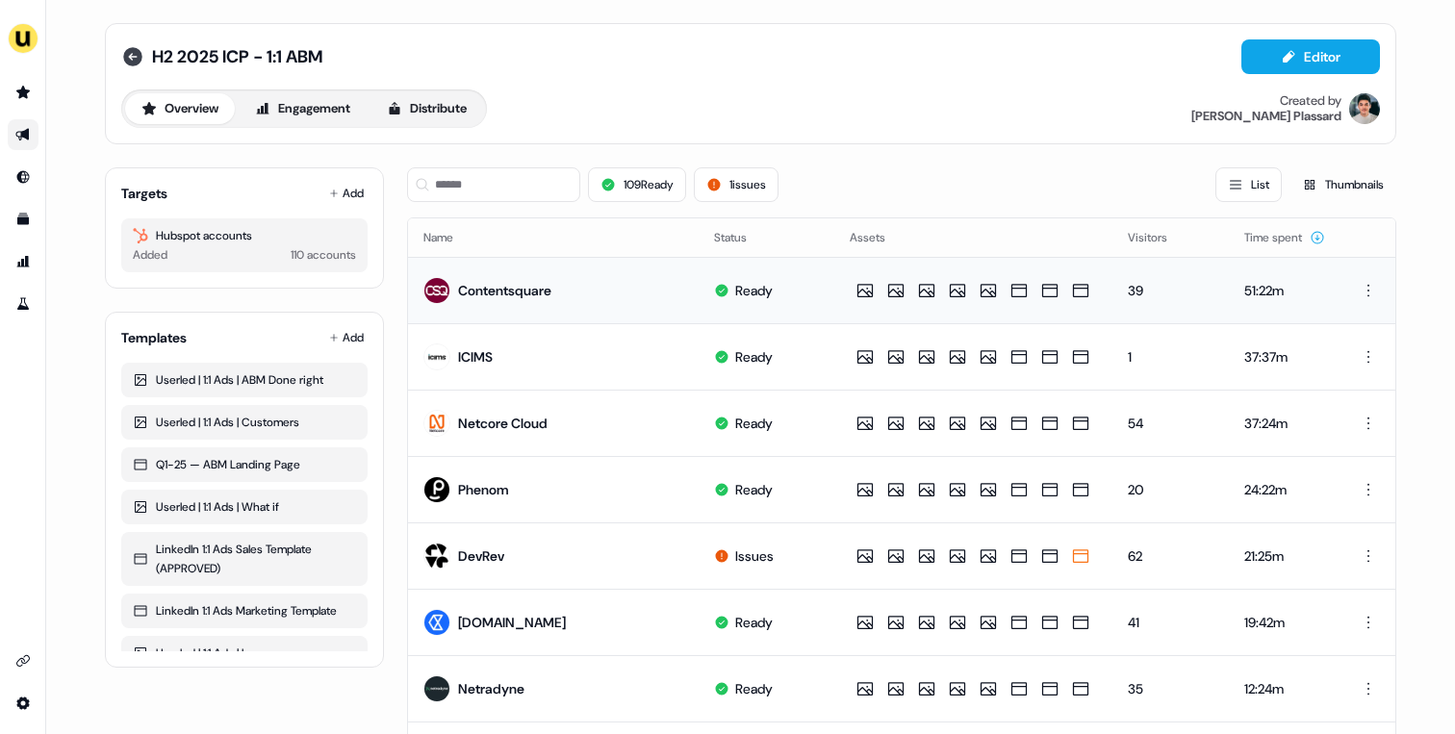
click at [134, 53] on icon at bounding box center [132, 56] width 19 height 19
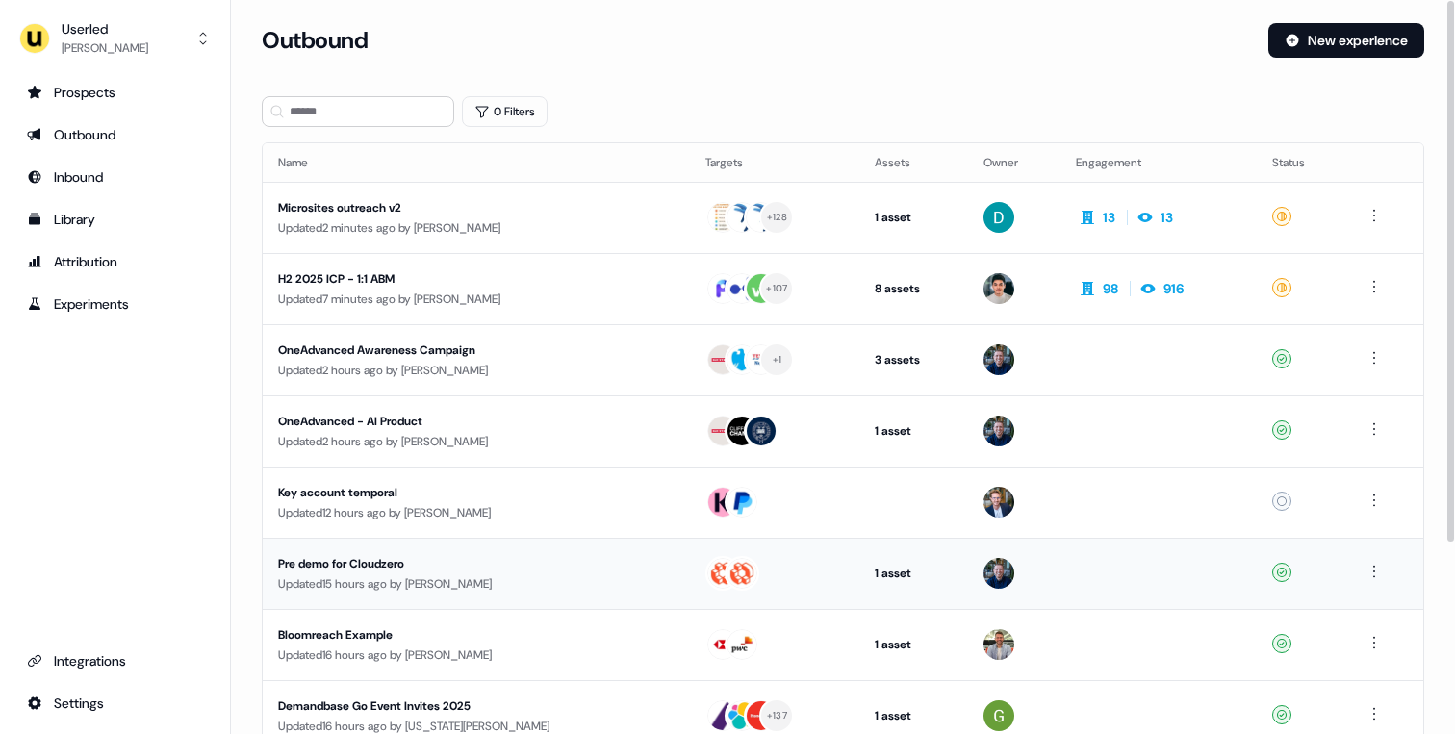
scroll to position [260, 0]
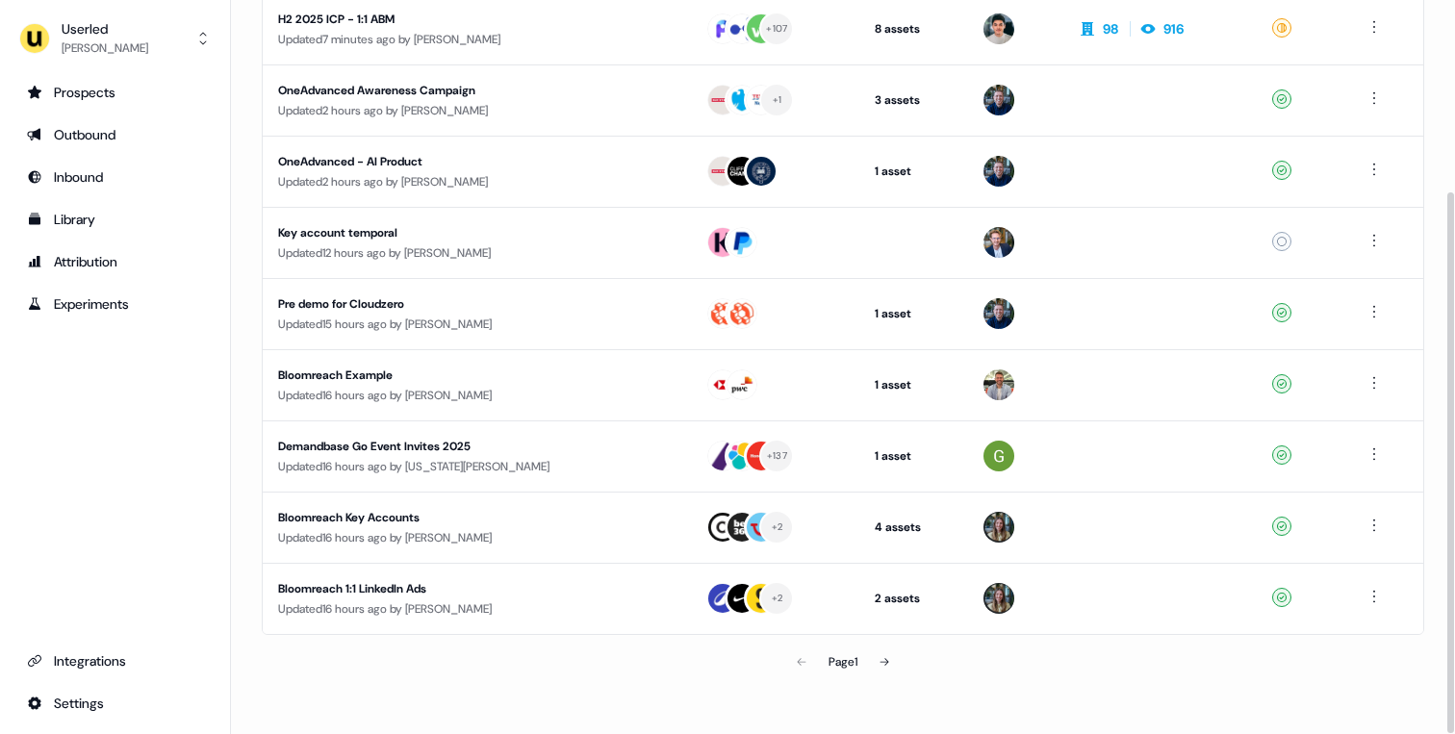
click at [805, 677] on div "Page 1" at bounding box center [842, 662] width 377 height 38
click at [805, 653] on div "Page 1" at bounding box center [842, 662] width 377 height 38
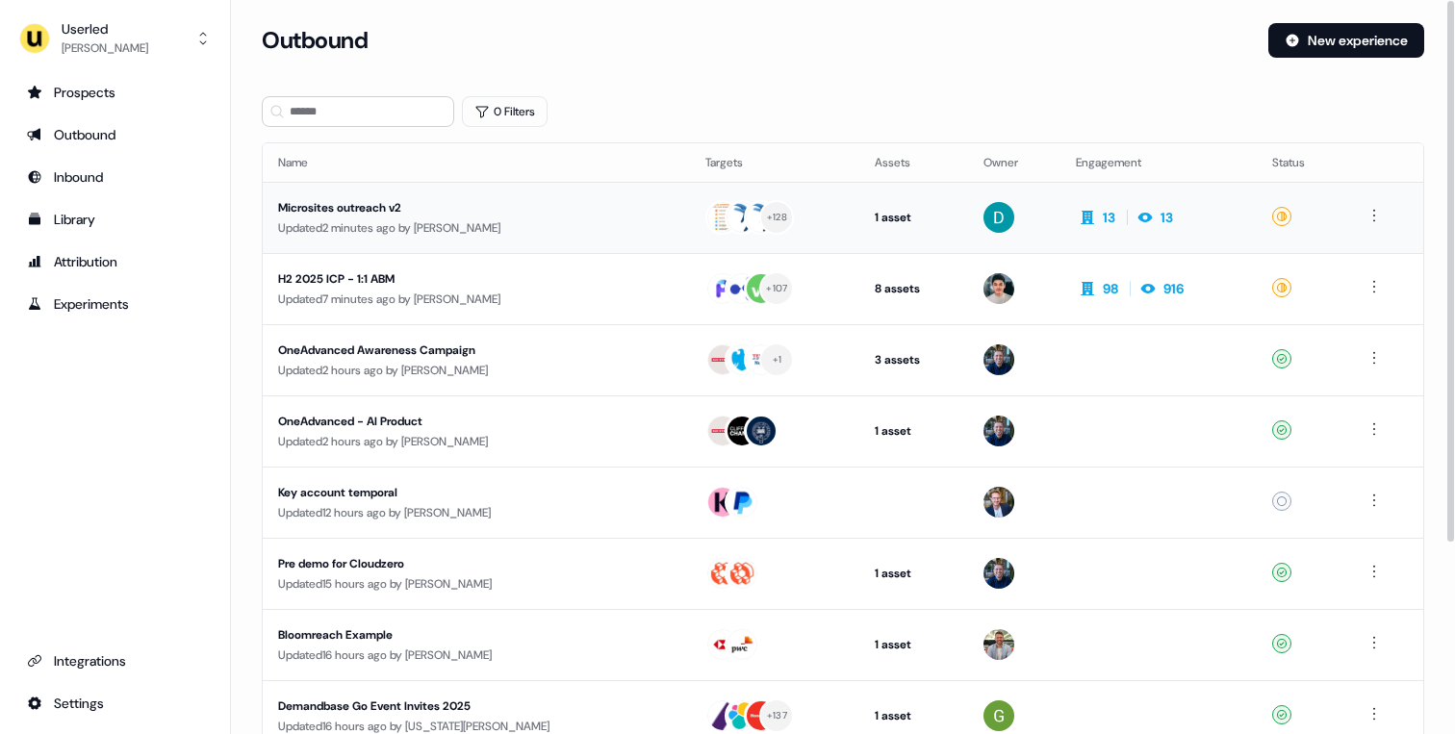
click at [528, 223] on div "Updated 2 minutes ago by David Cruickshank" at bounding box center [476, 227] width 397 height 19
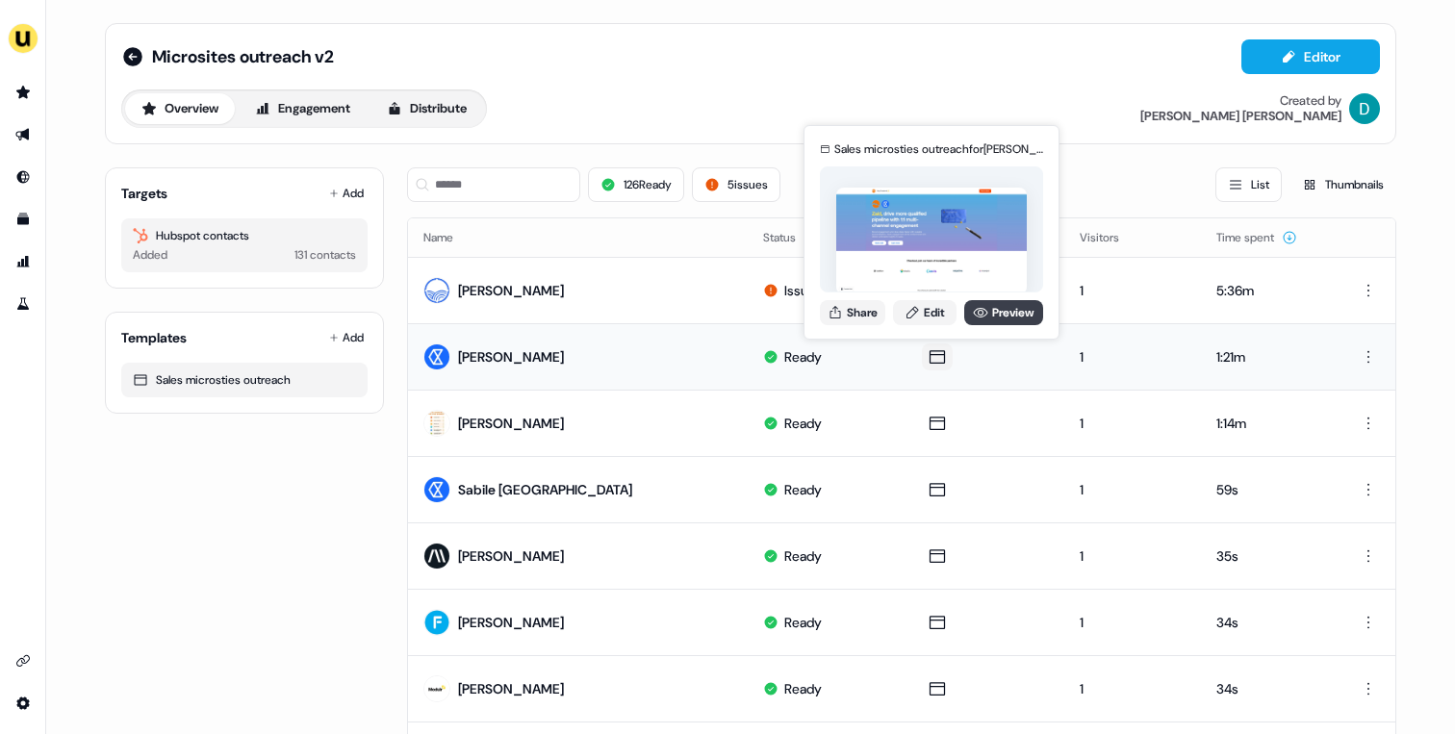
click at [976, 312] on icon at bounding box center [980, 312] width 15 height 15
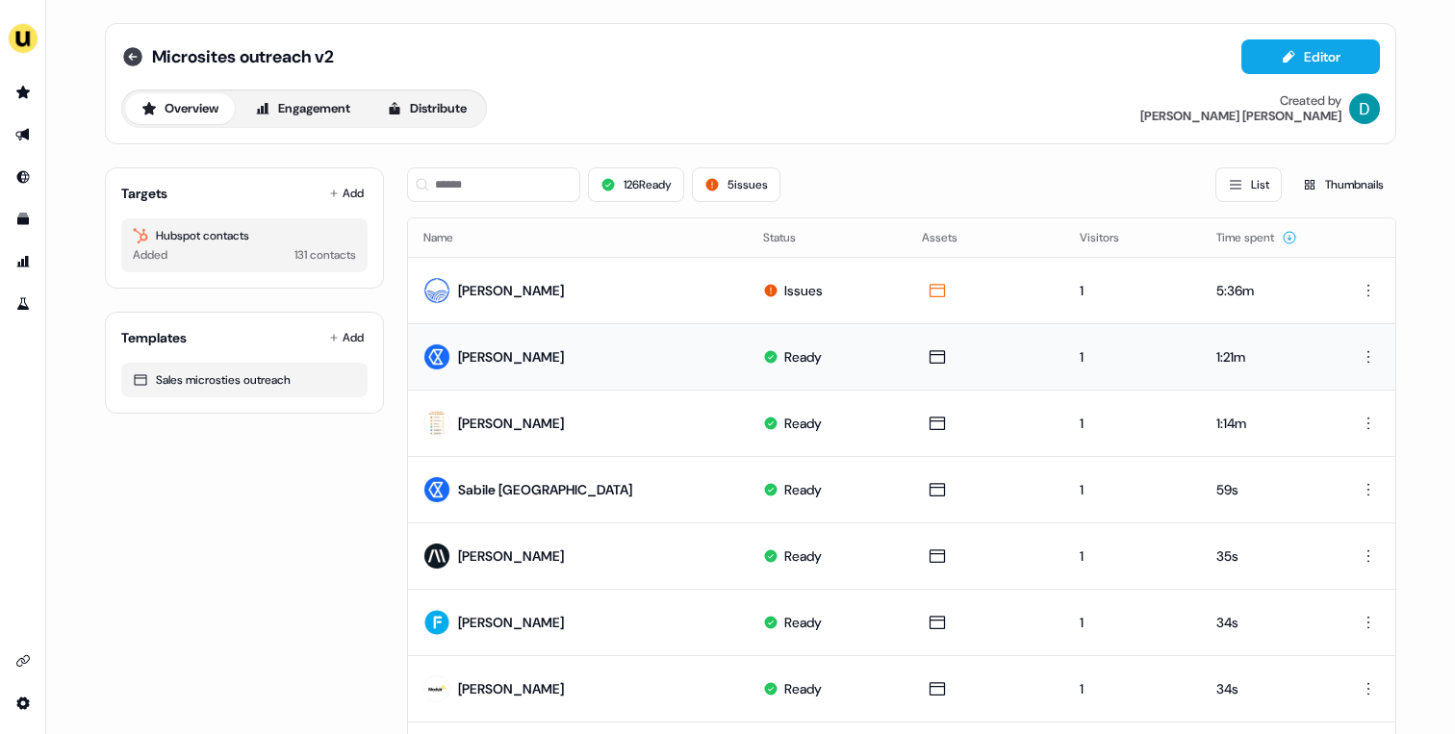
click at [137, 64] on icon at bounding box center [132, 56] width 23 height 23
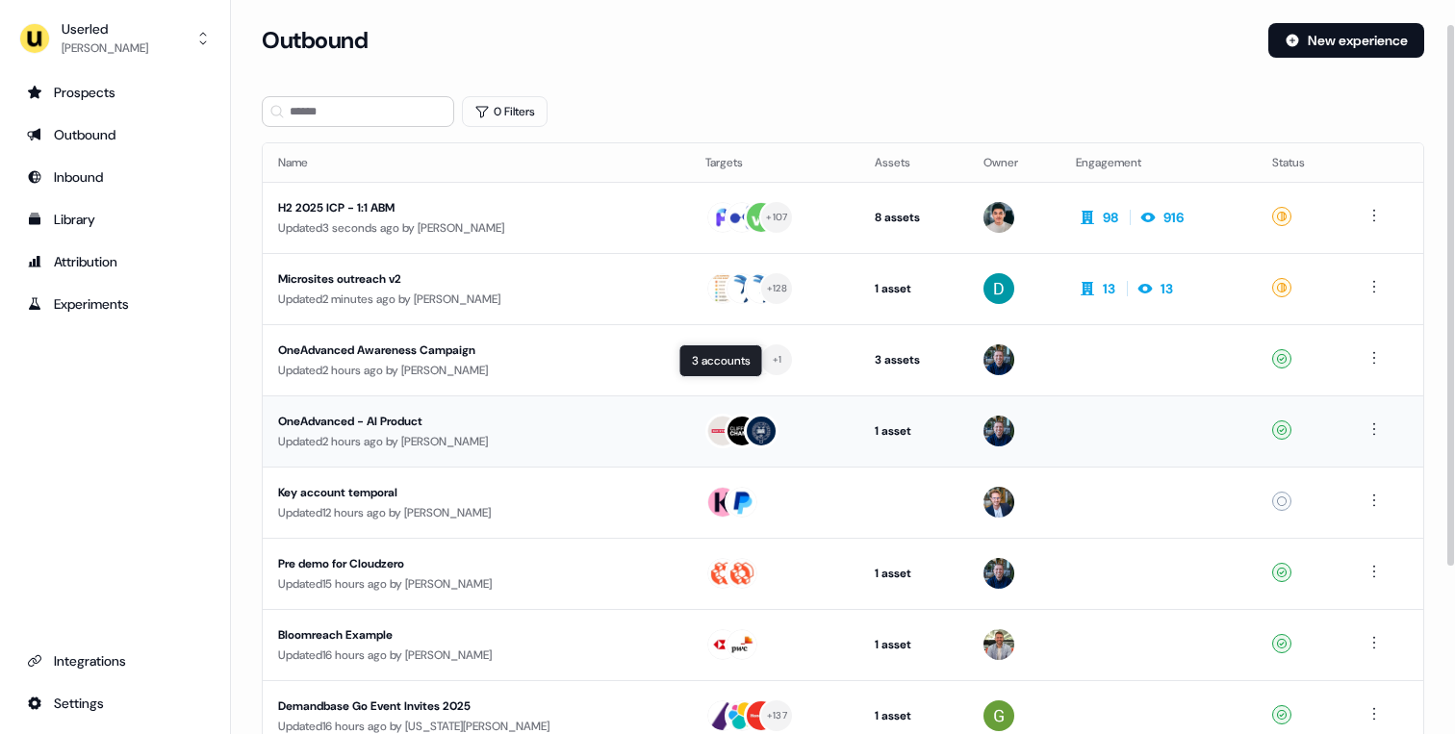
scroll to position [260, 0]
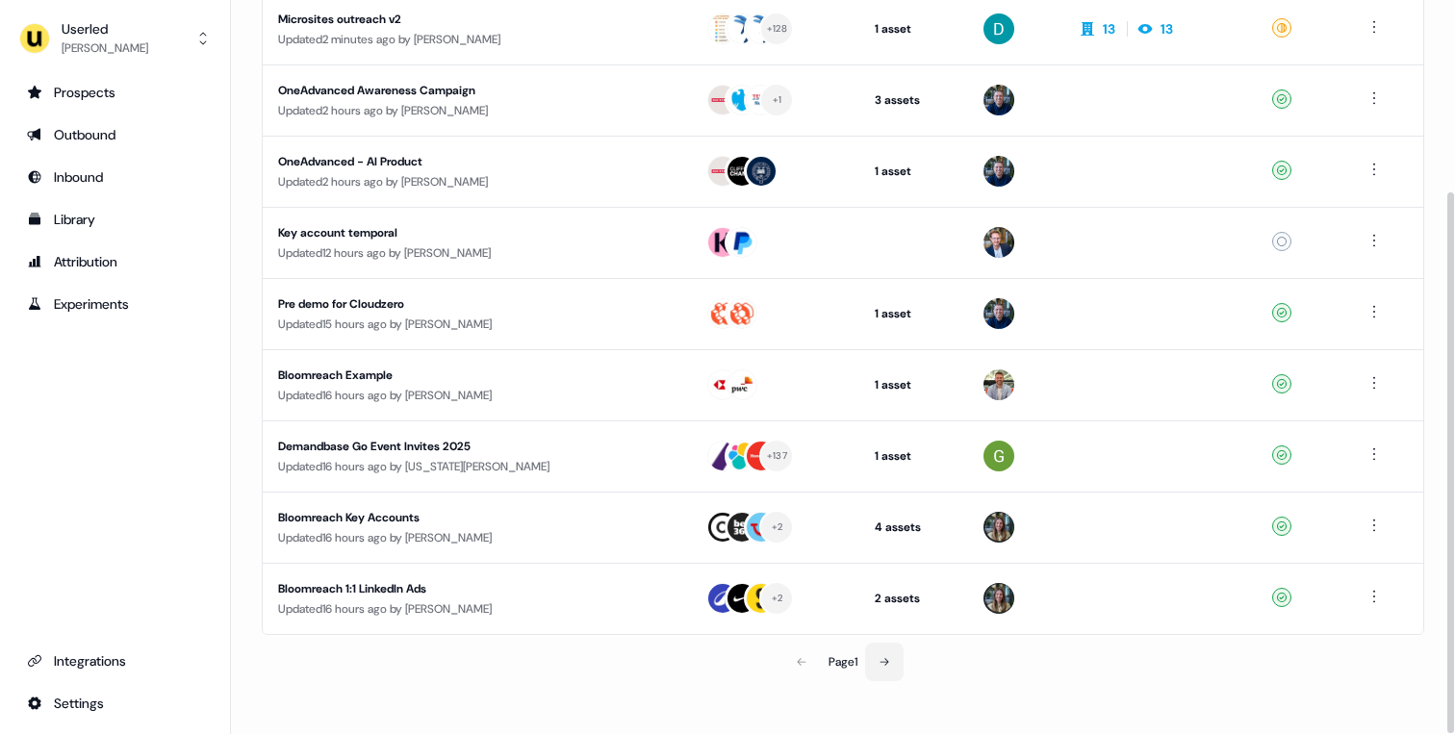
click at [886, 666] on icon at bounding box center [885, 662] width 12 height 12
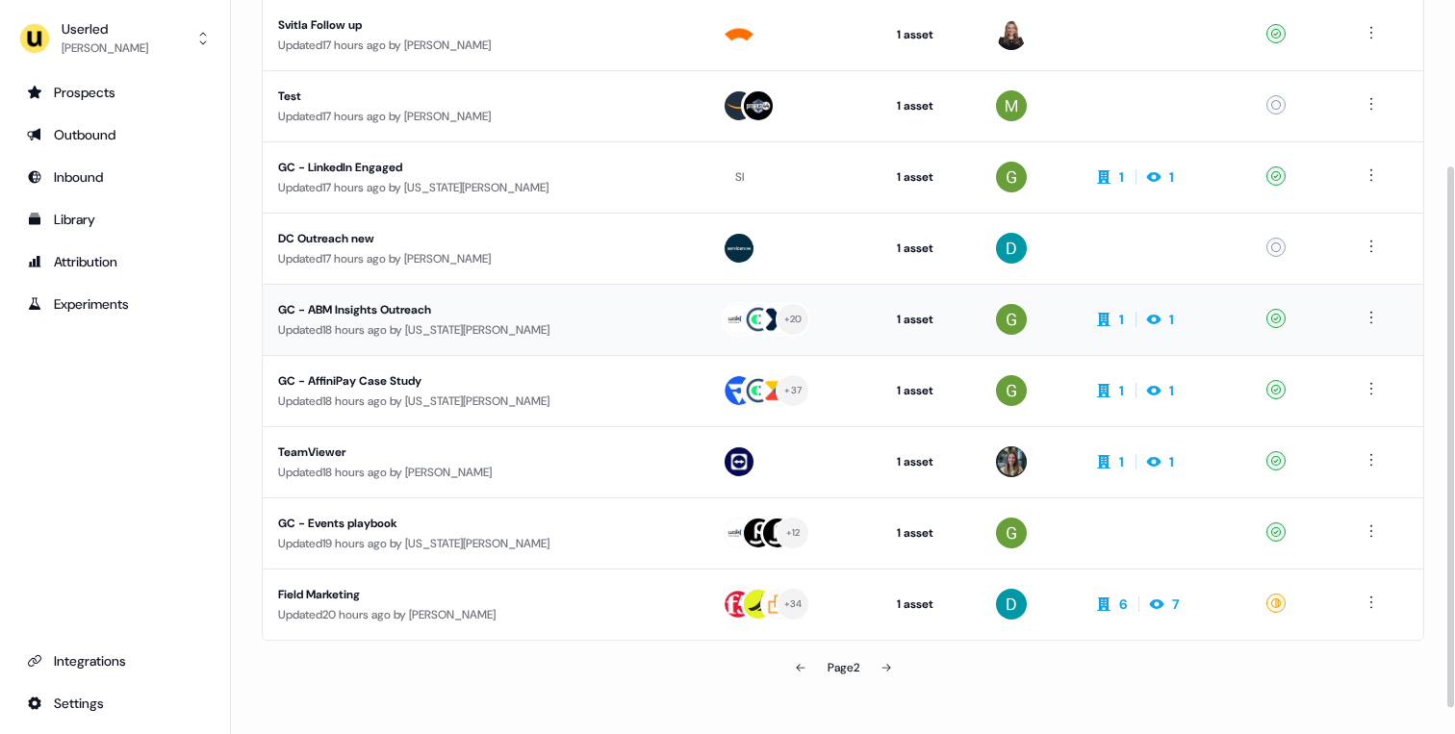
scroll to position [260, 0]
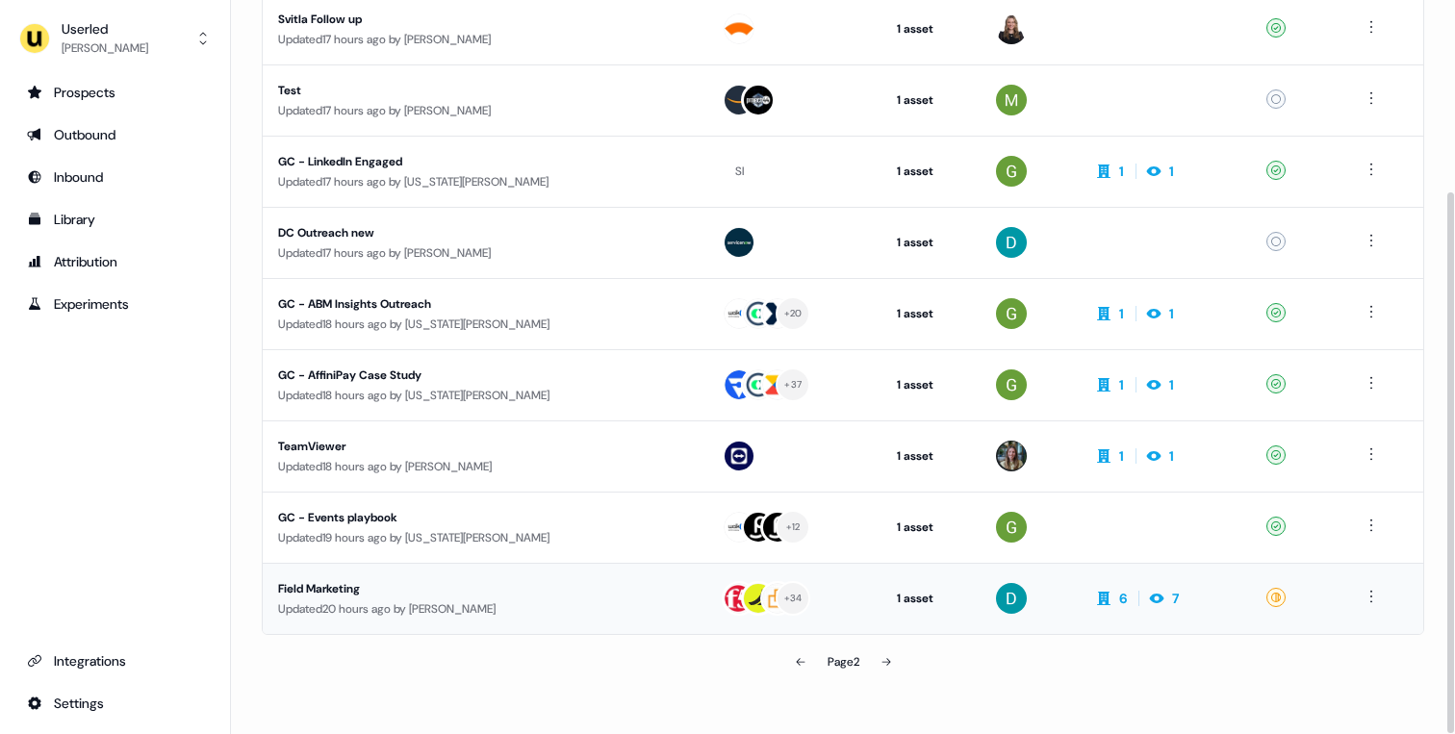
click at [517, 596] on div "Field Marketing" at bounding box center [460, 588] width 364 height 19
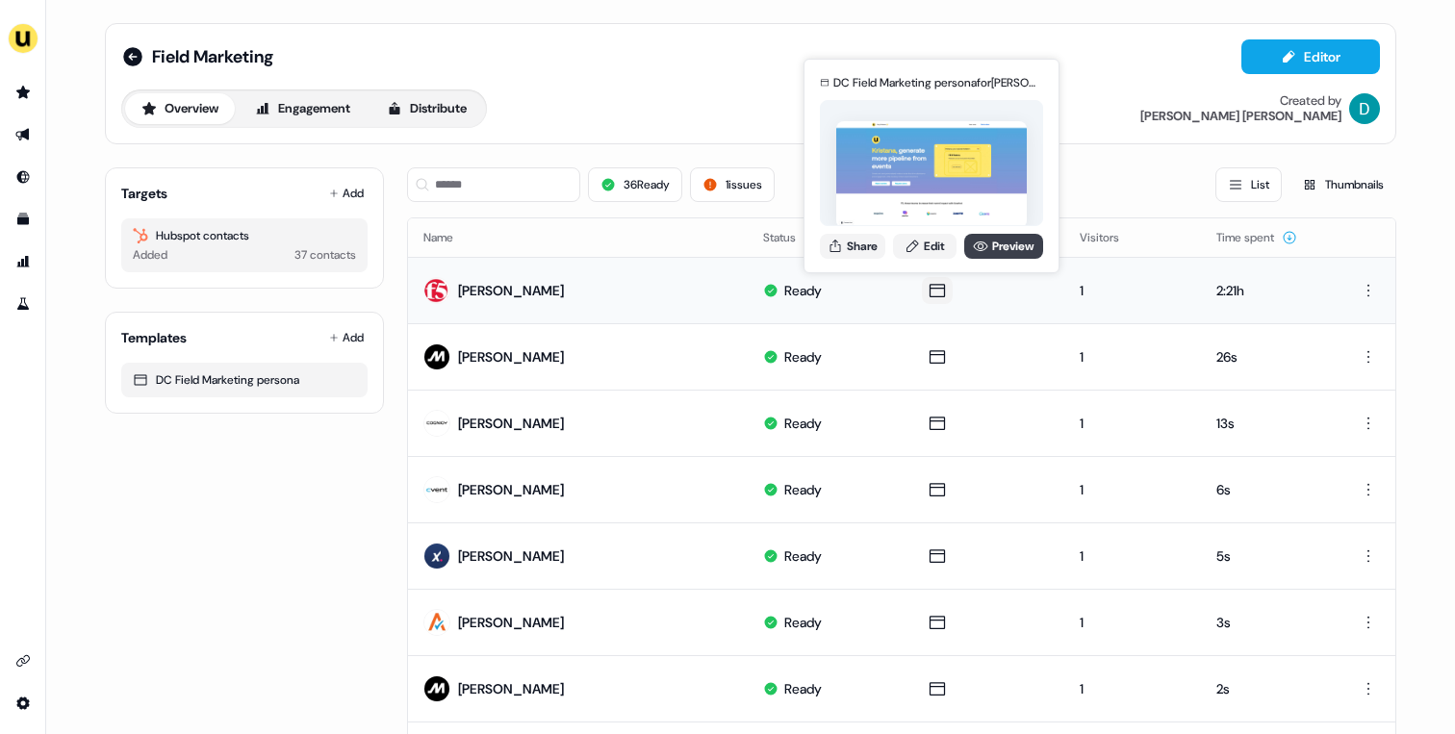
click at [978, 249] on icon at bounding box center [980, 246] width 15 height 15
click at [989, 234] on link "Preview" at bounding box center [1003, 246] width 79 height 25
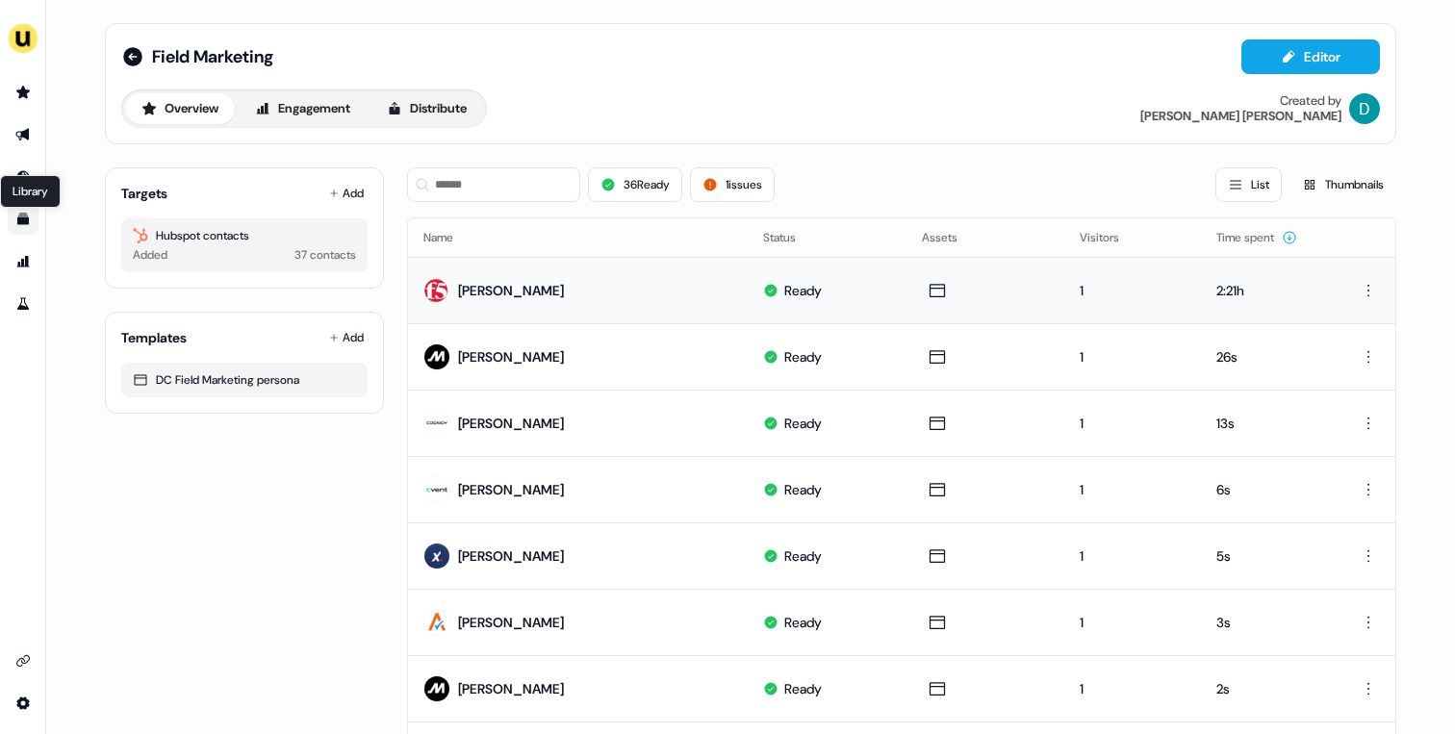
click at [19, 218] on icon "Go to templates" at bounding box center [23, 220] width 12 height 12
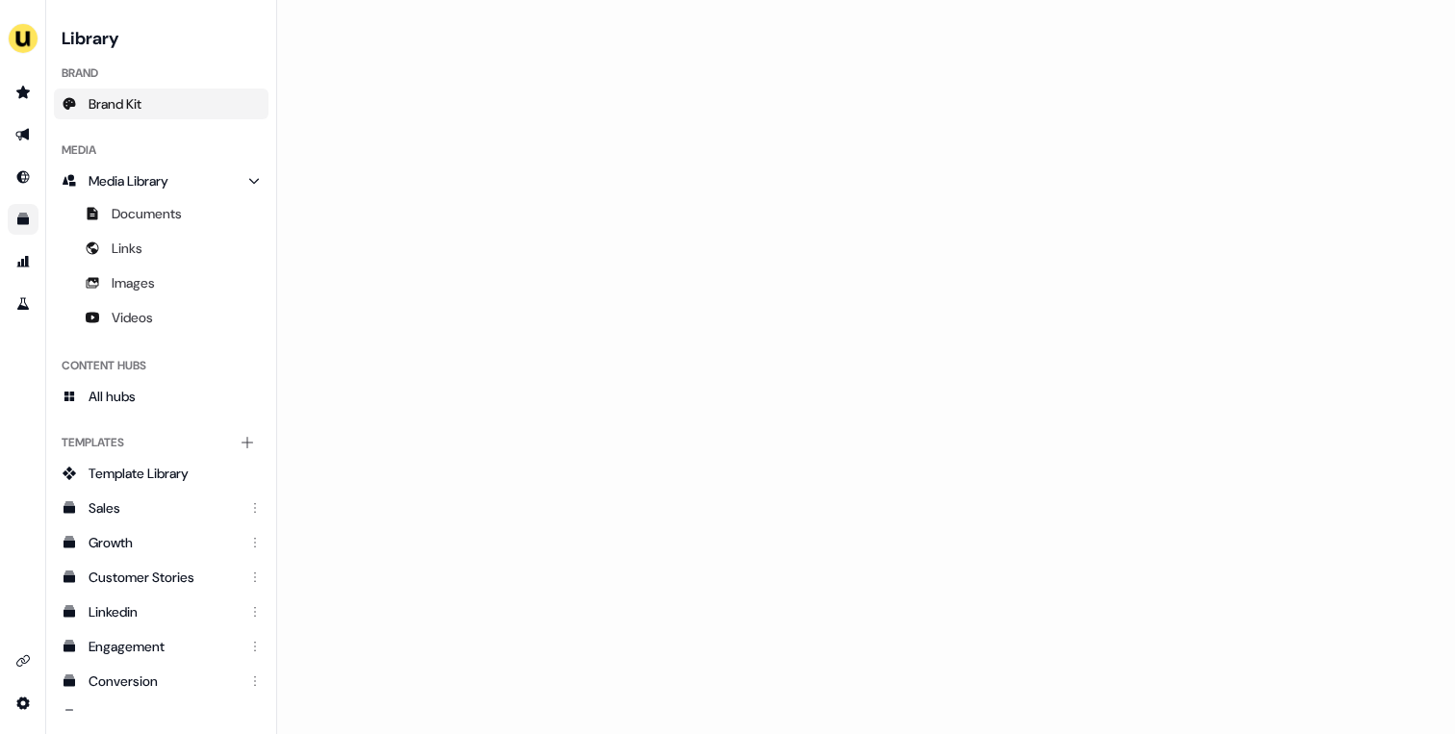
click at [136, 94] on span "Brand Kit" at bounding box center [115, 103] width 53 height 19
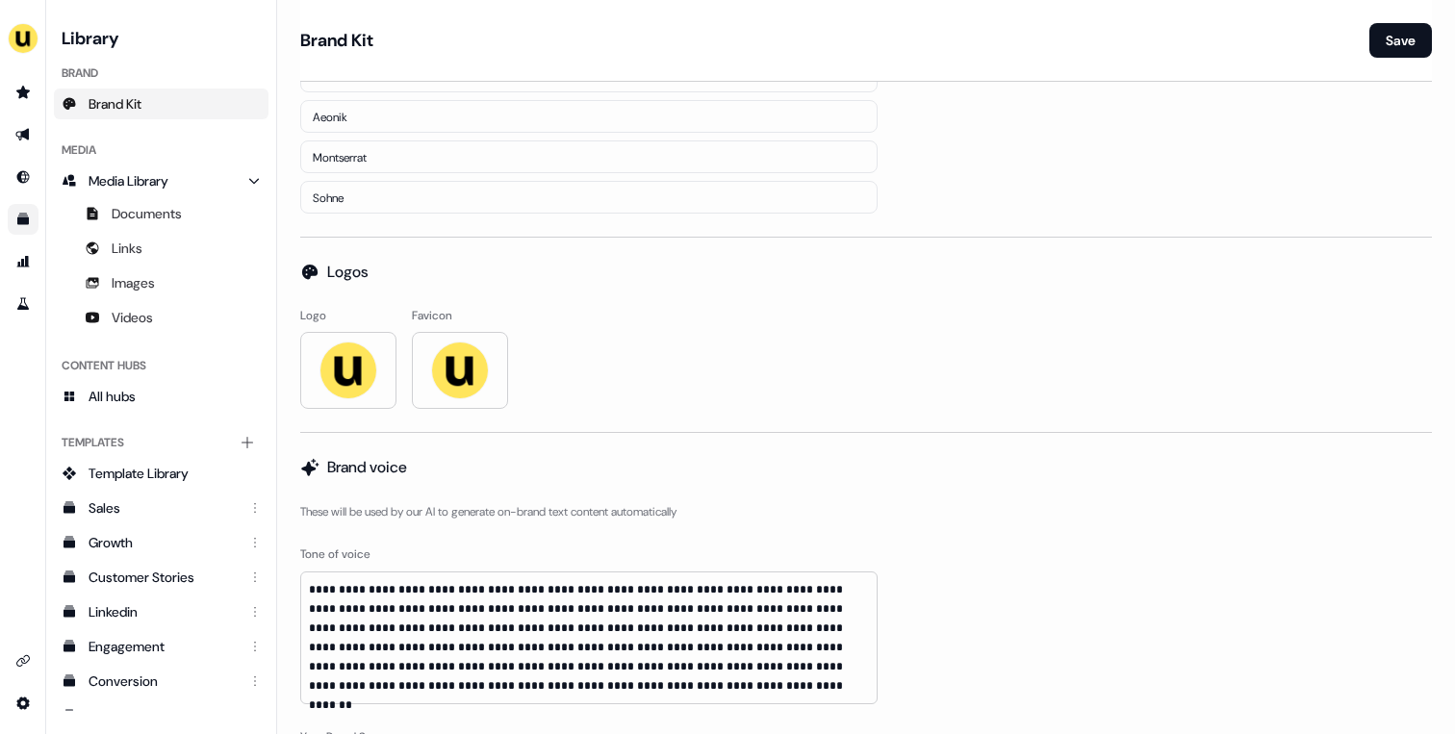
scroll to position [755, 0]
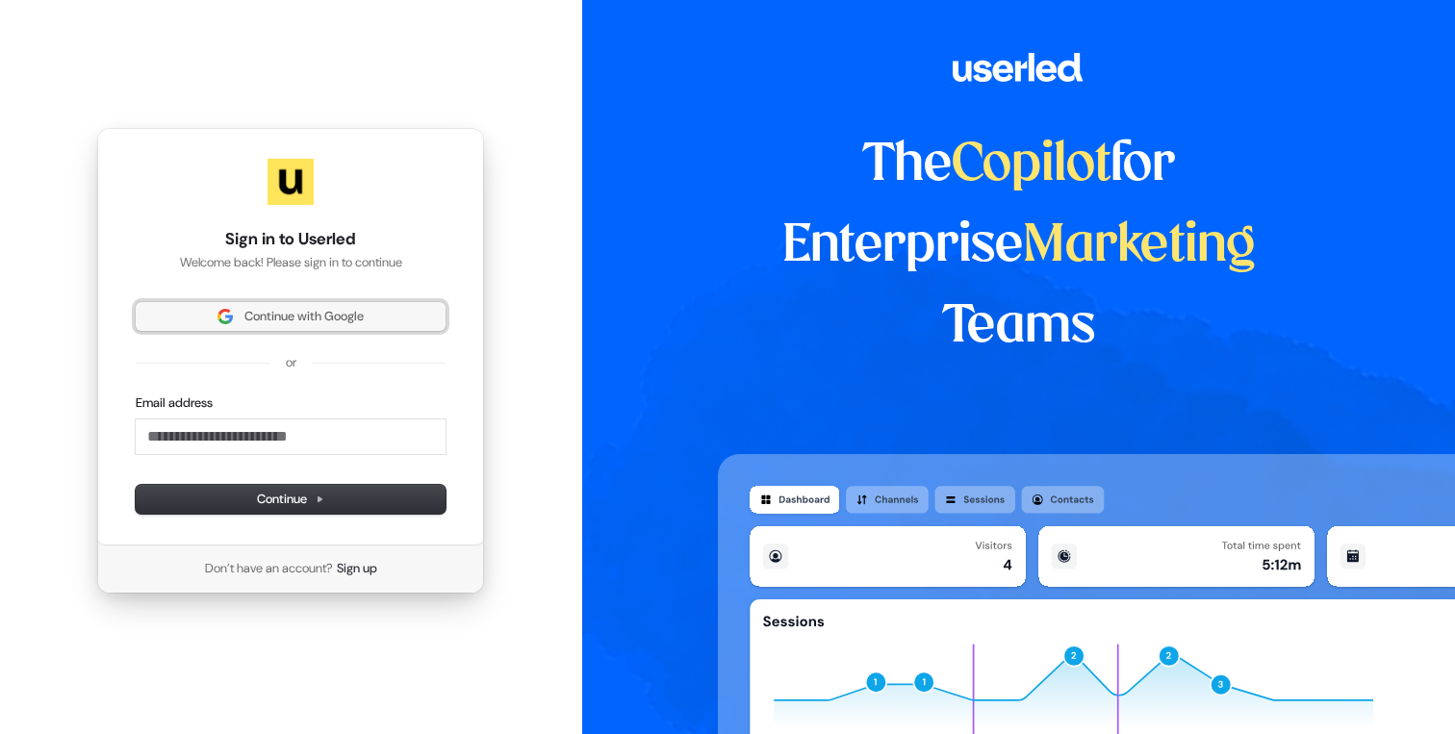
click at [290, 306] on button "Continue with Google" at bounding box center [291, 316] width 310 height 29
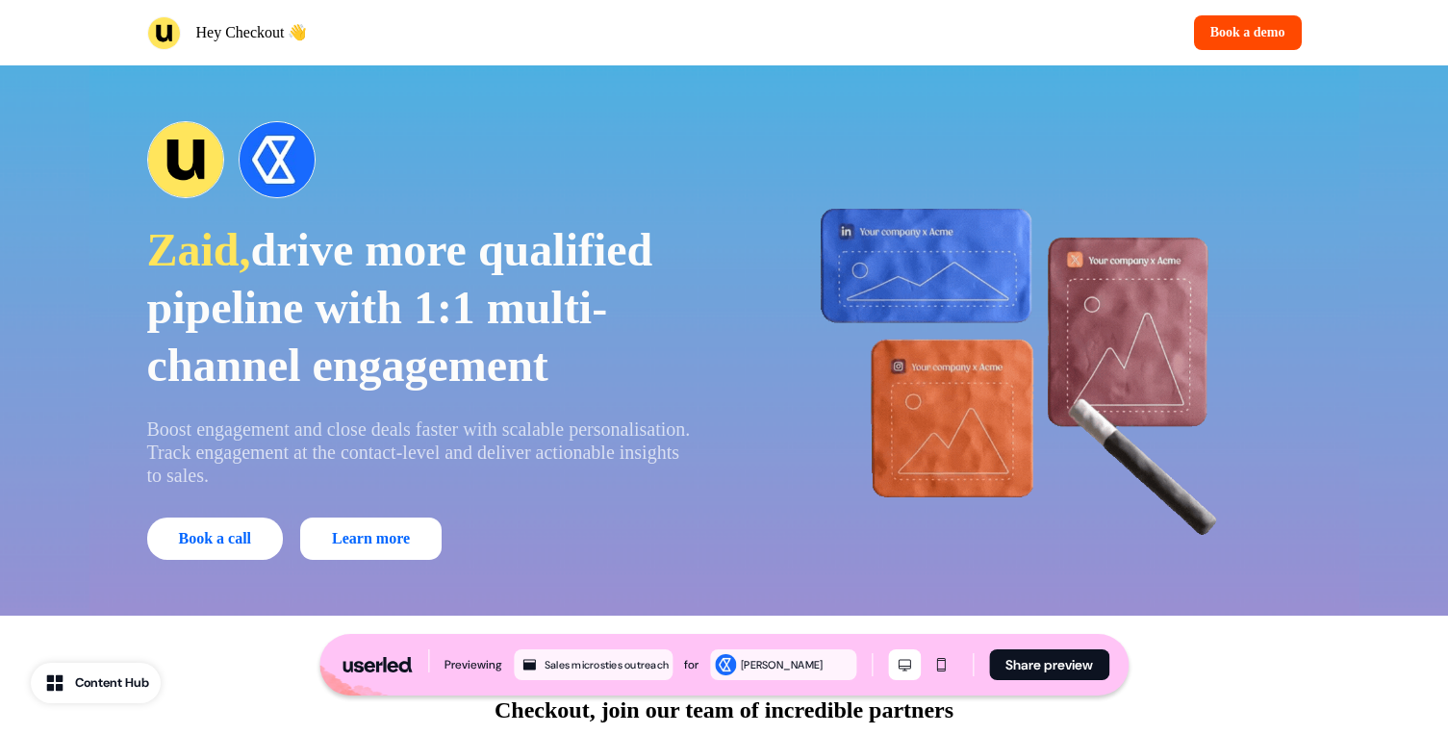
click at [785, 392] on img at bounding box center [1027, 340] width 550 height 550
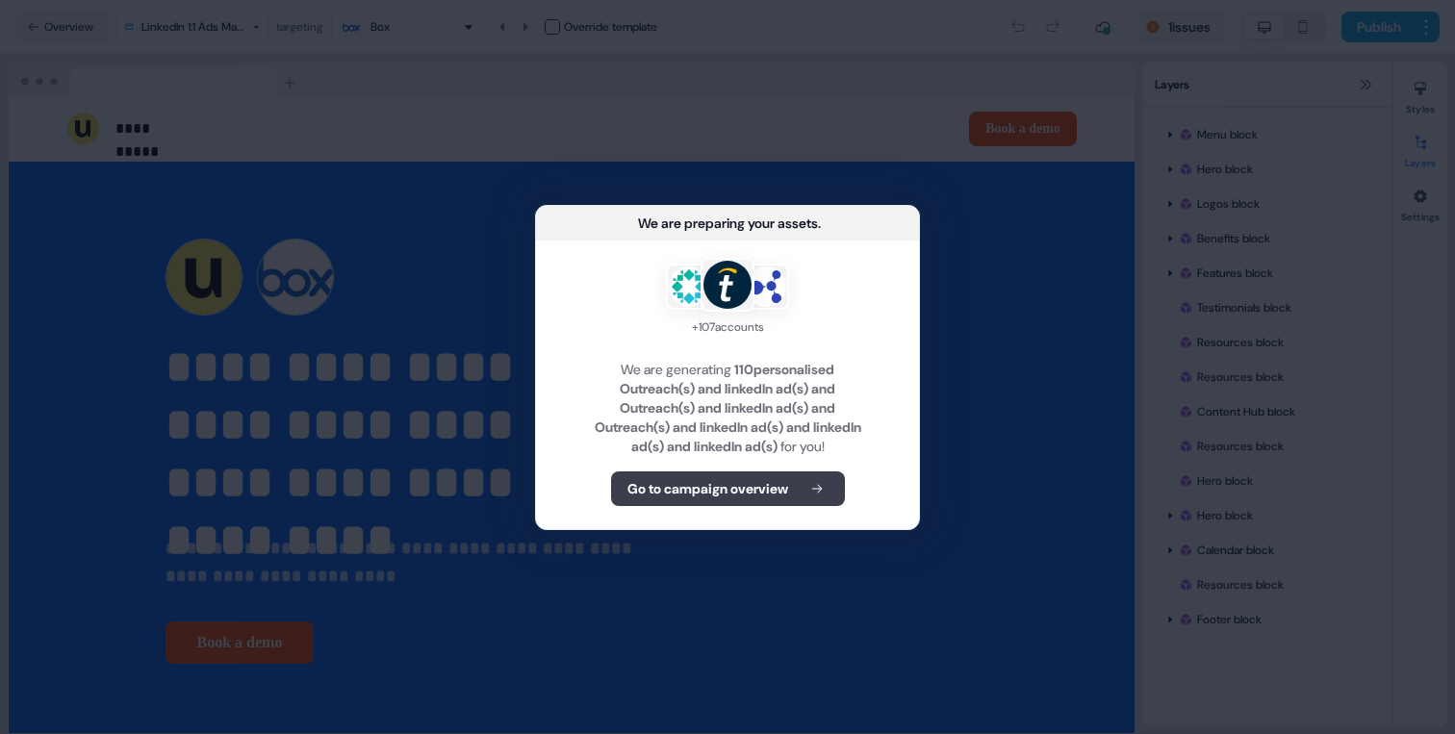
click at [696, 491] on b "Go to campaign overview" at bounding box center [707, 488] width 161 height 19
